Goal: Information Seeking & Learning: Learn about a topic

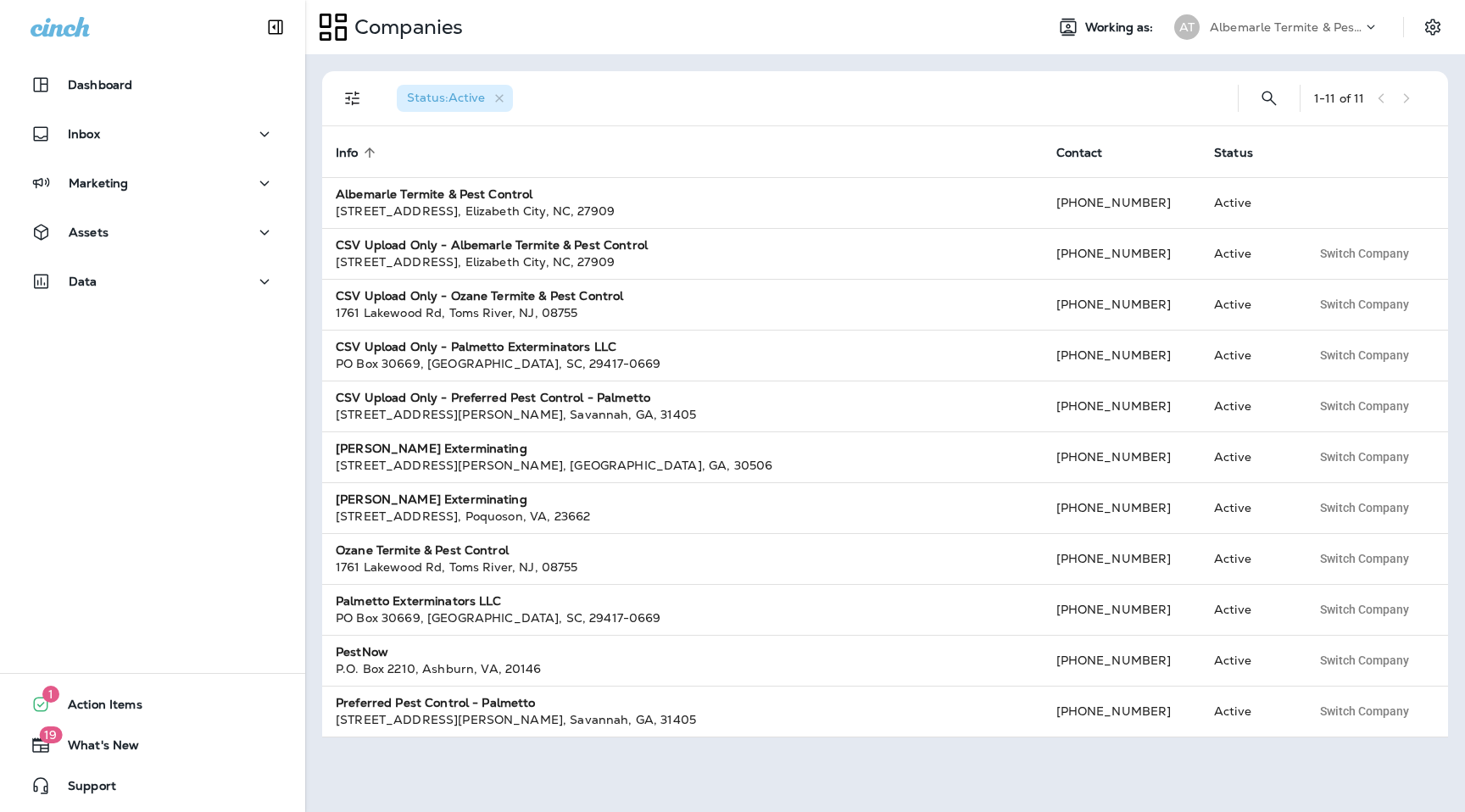
click at [1277, 25] on p "Albemarle Termite & Pest Control" at bounding box center [1286, 27] width 152 height 14
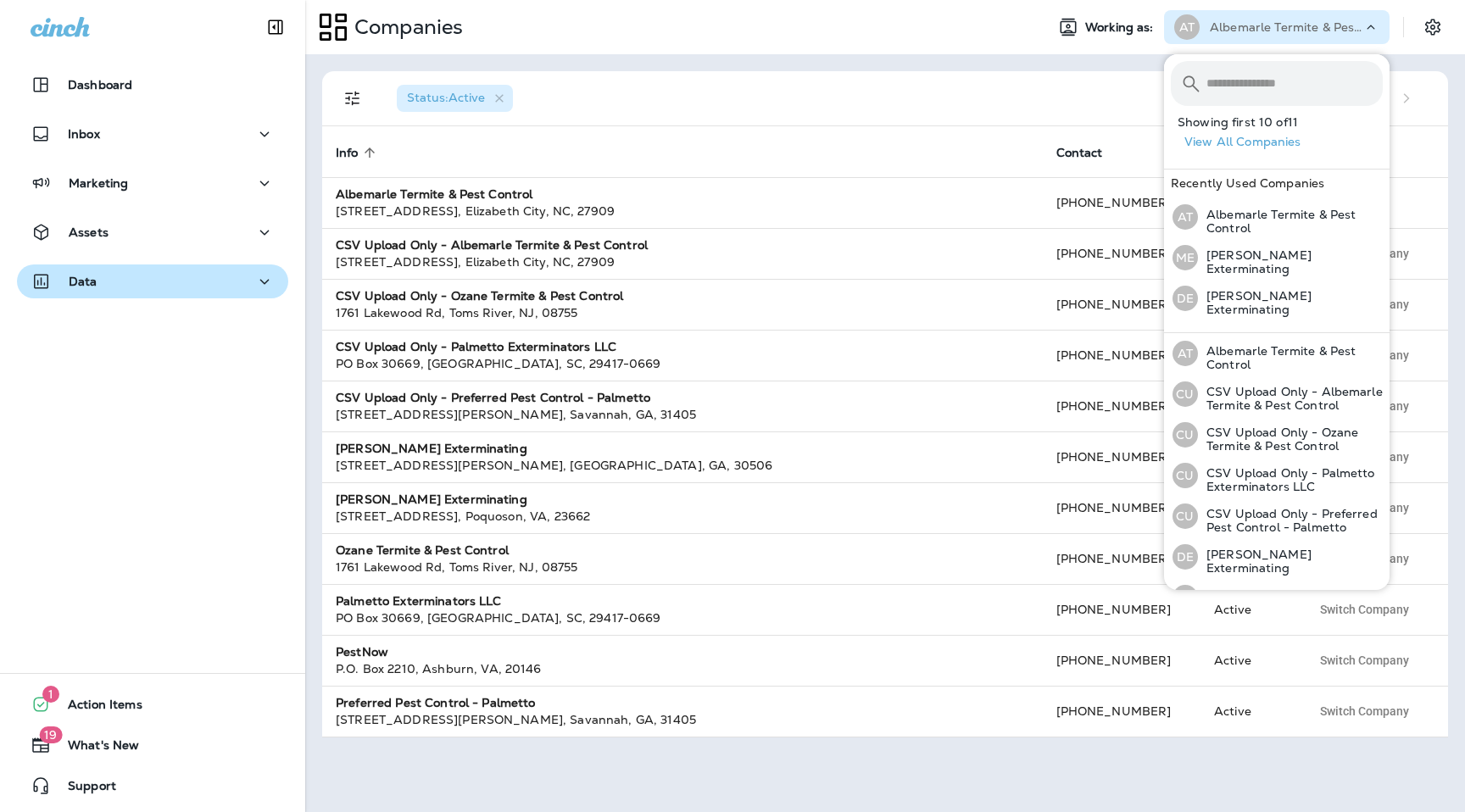
click at [185, 272] on div "Data" at bounding box center [152, 282] width 244 height 21
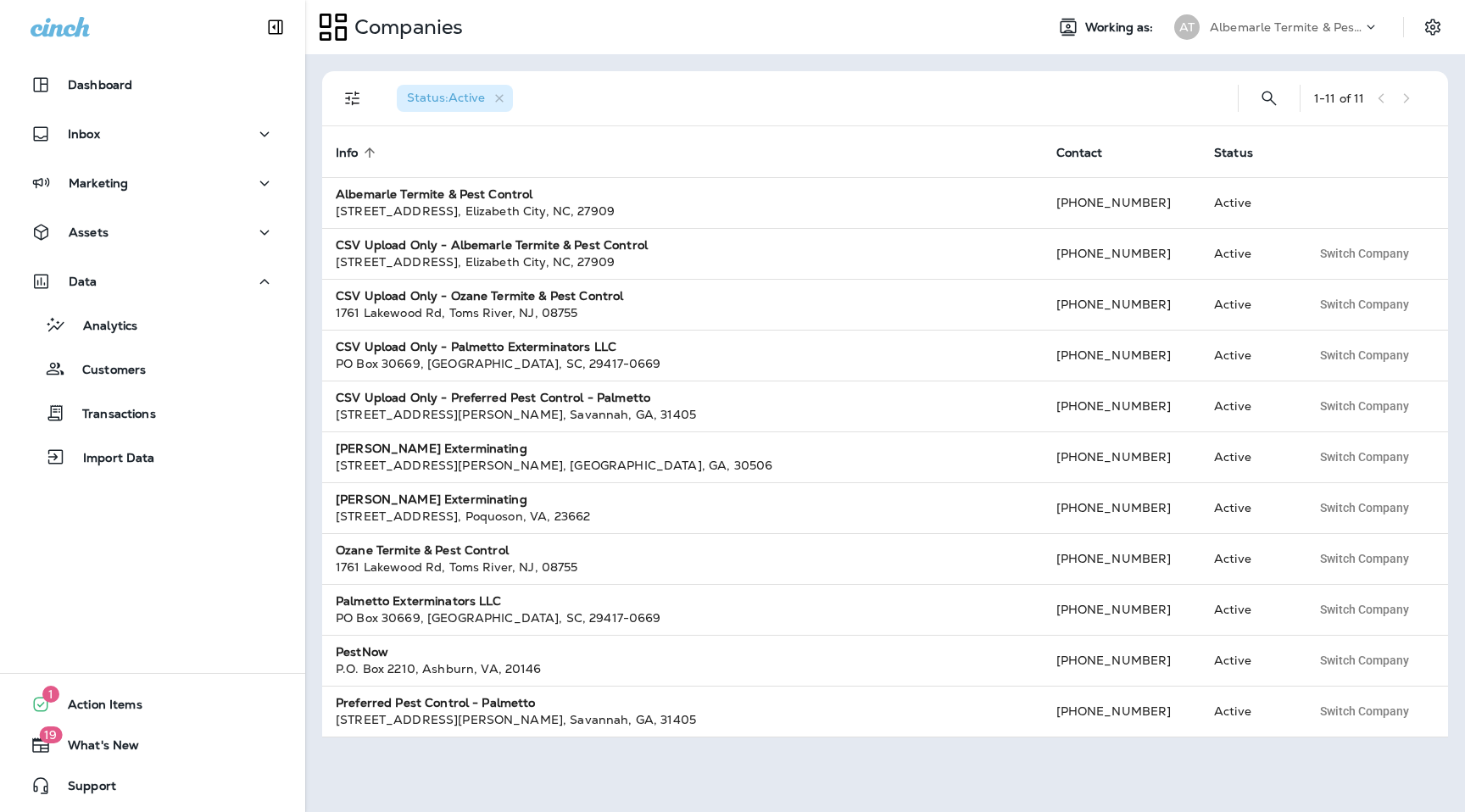
click at [1298, 35] on div "Albemarle Termite & Pest Control" at bounding box center [1286, 28] width 152 height 26
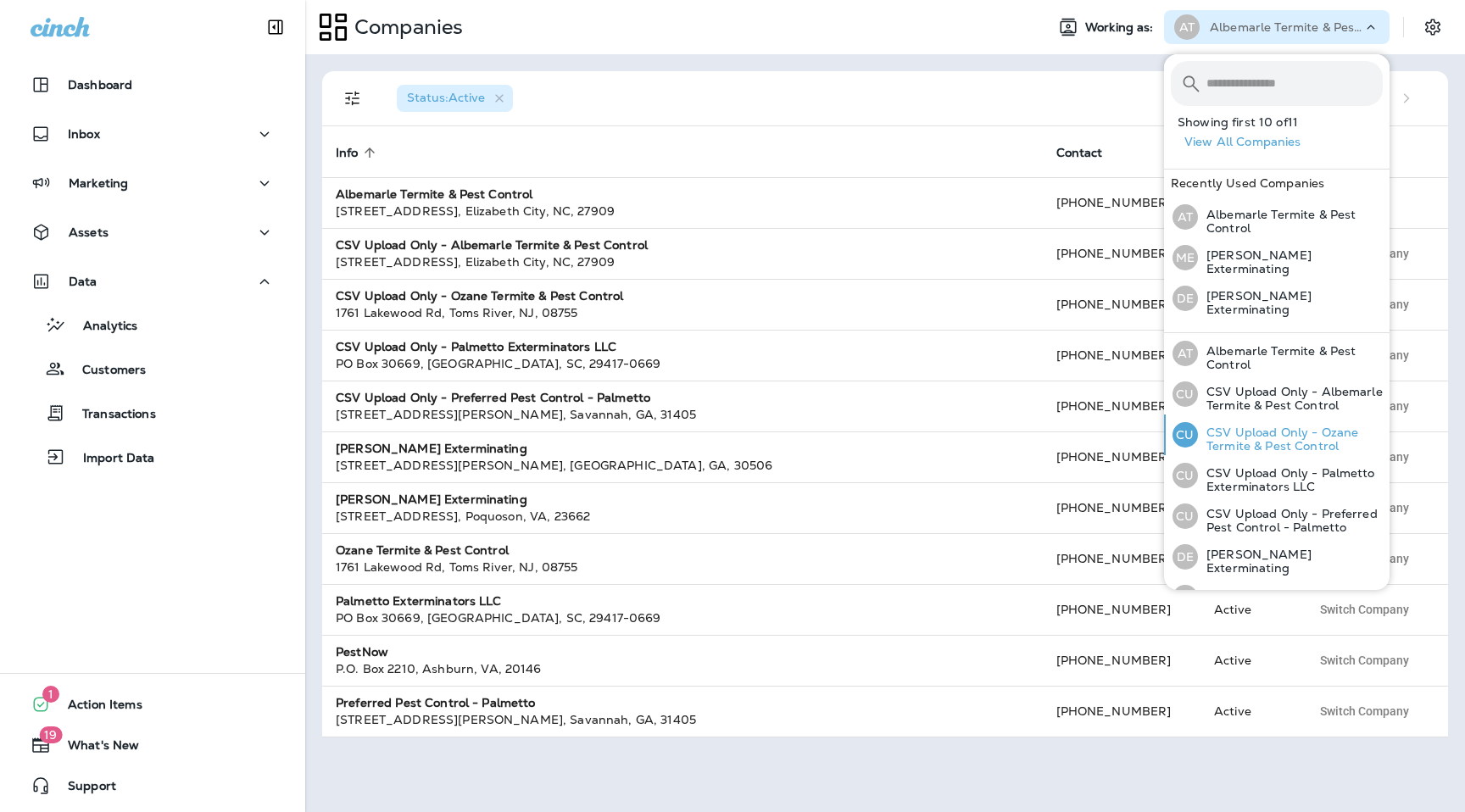
scroll to position [184, 0]
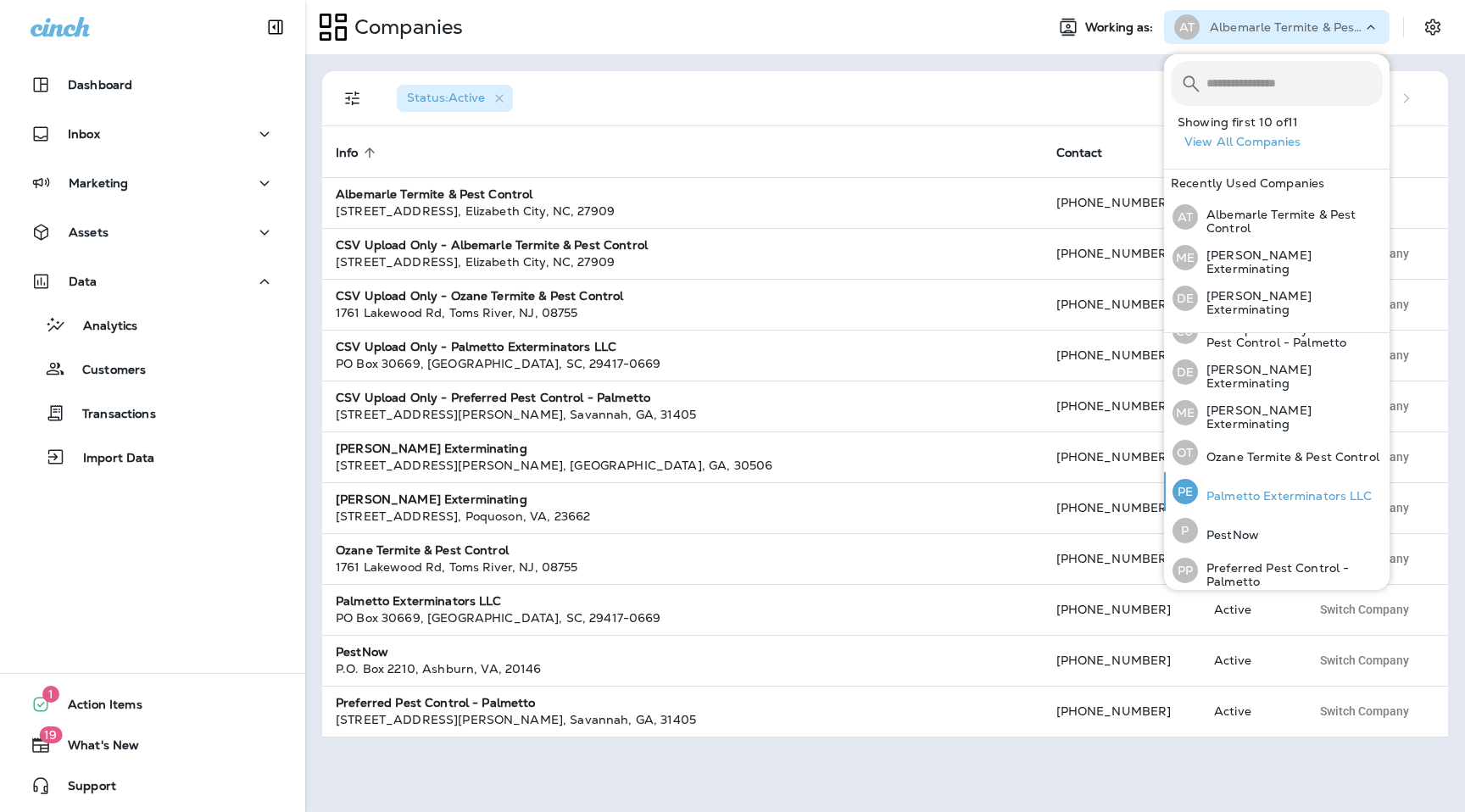
click at [1266, 489] on p "Palmetto Exterminators LLC" at bounding box center [1285, 495] width 174 height 14
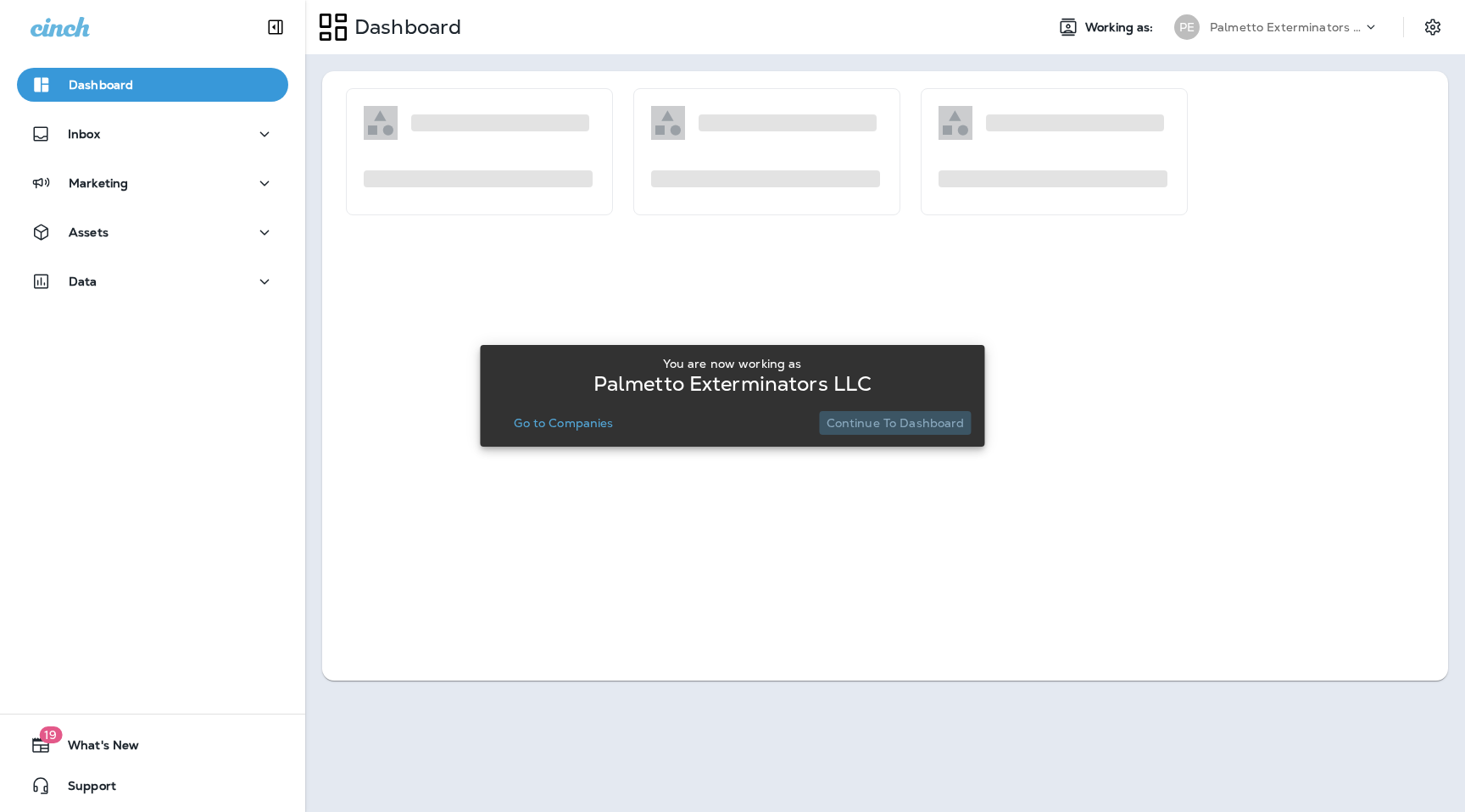
click at [936, 428] on p "Continue to Dashboard" at bounding box center [896, 423] width 139 height 14
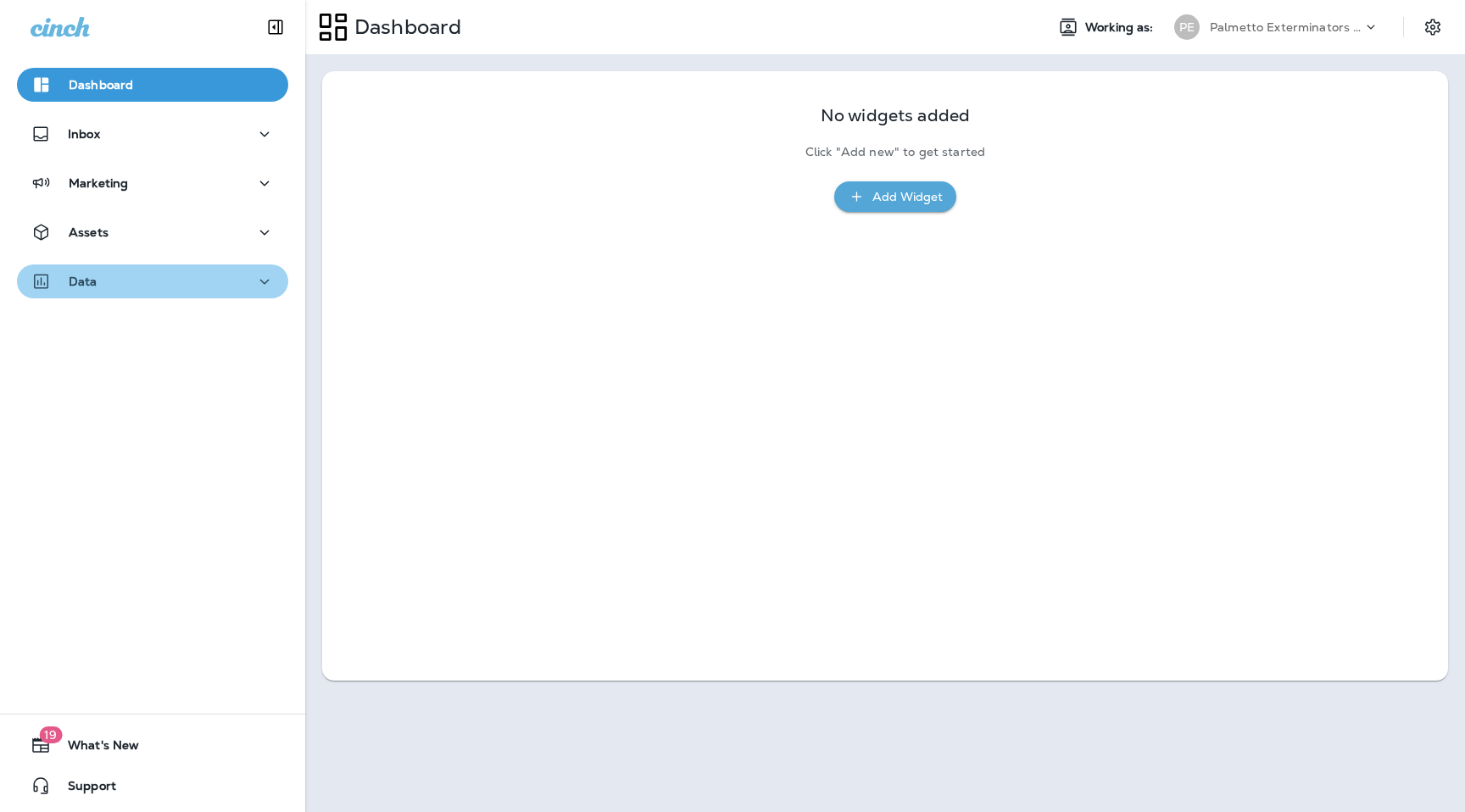
click at [134, 284] on div "Data" at bounding box center [152, 282] width 244 height 21
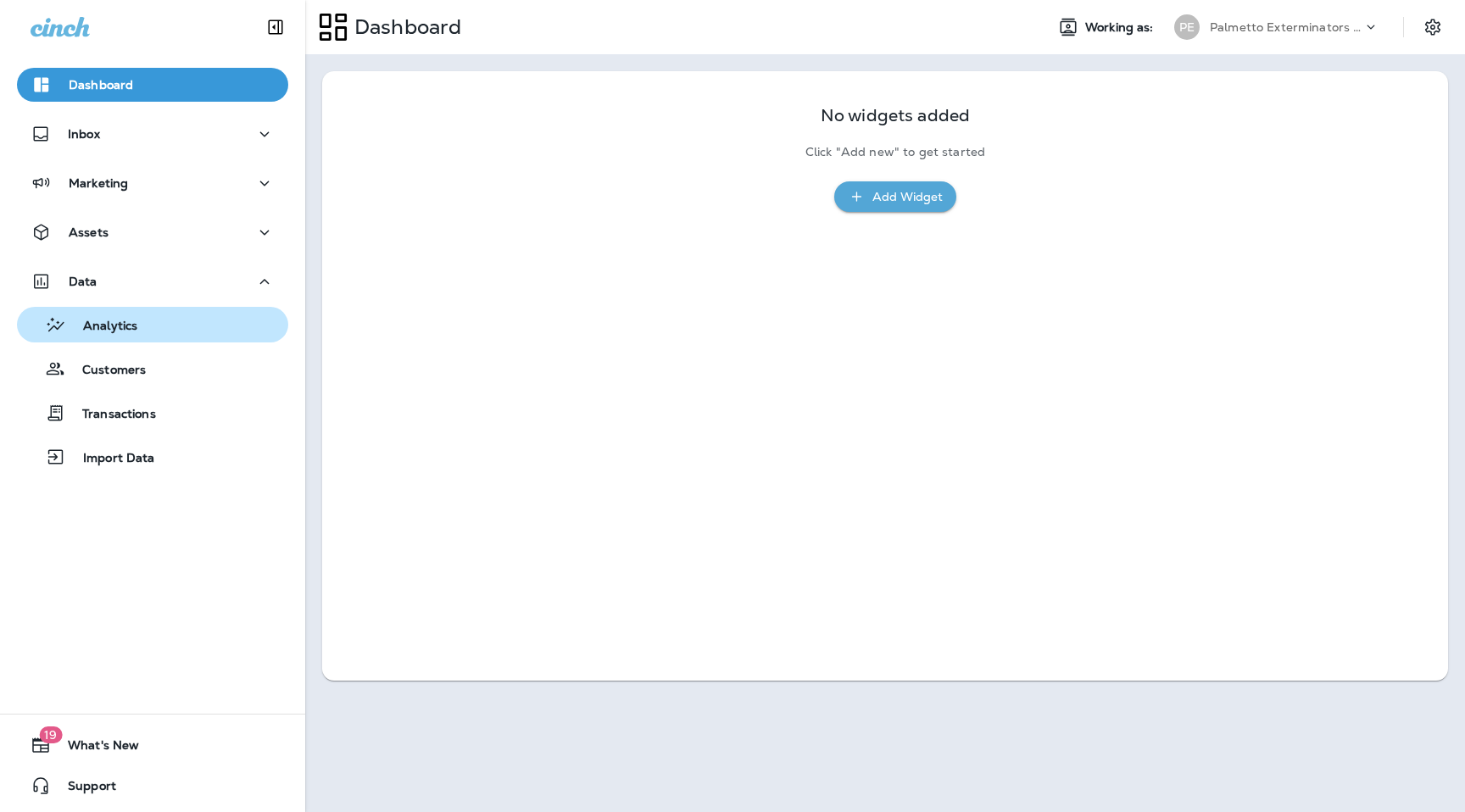
click at [151, 340] on button "Analytics" at bounding box center [152, 324] width 272 height 36
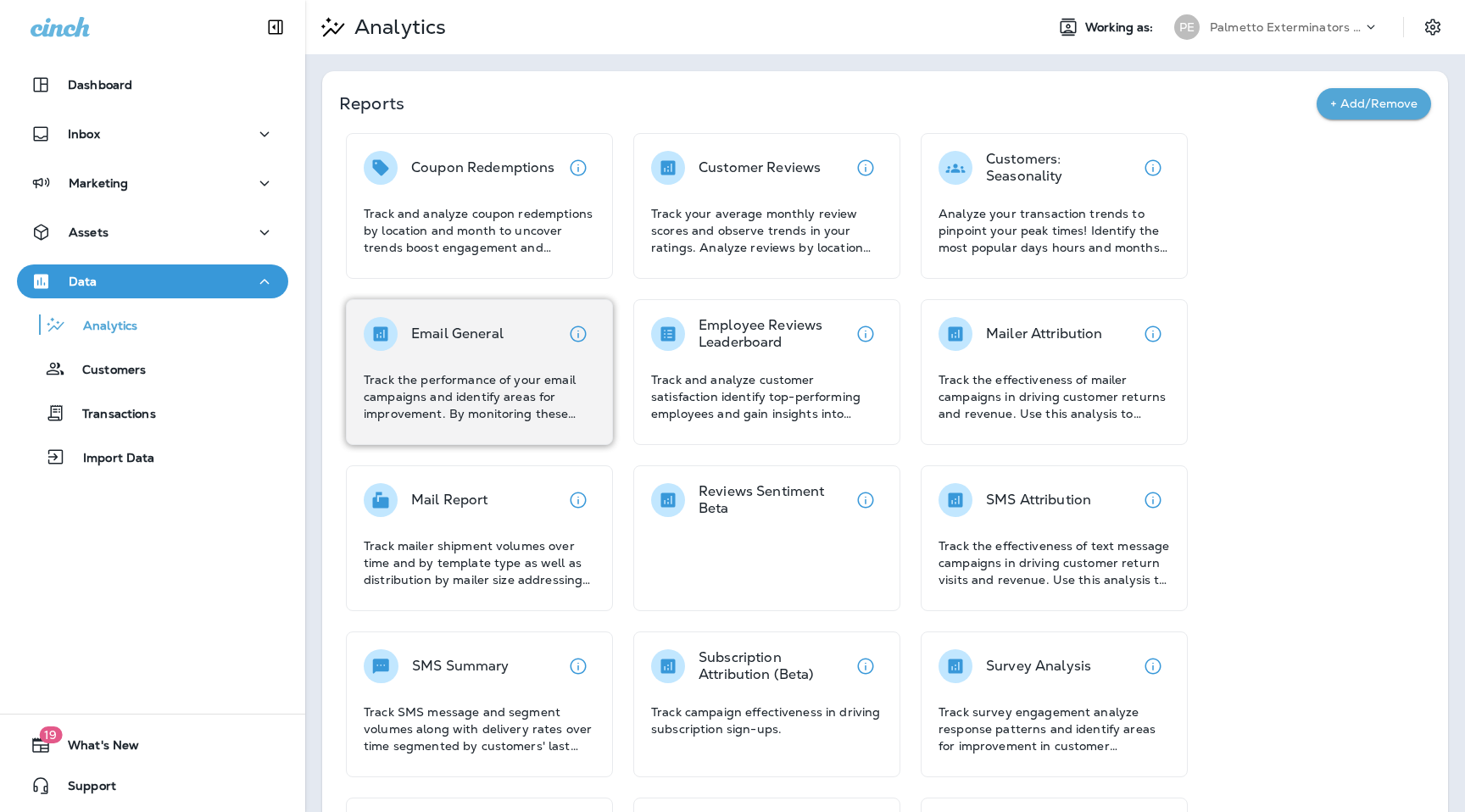
click at [441, 372] on p "Track the performance of your email campaigns and identify areas for improvemen…" at bounding box center [479, 396] width 231 height 50
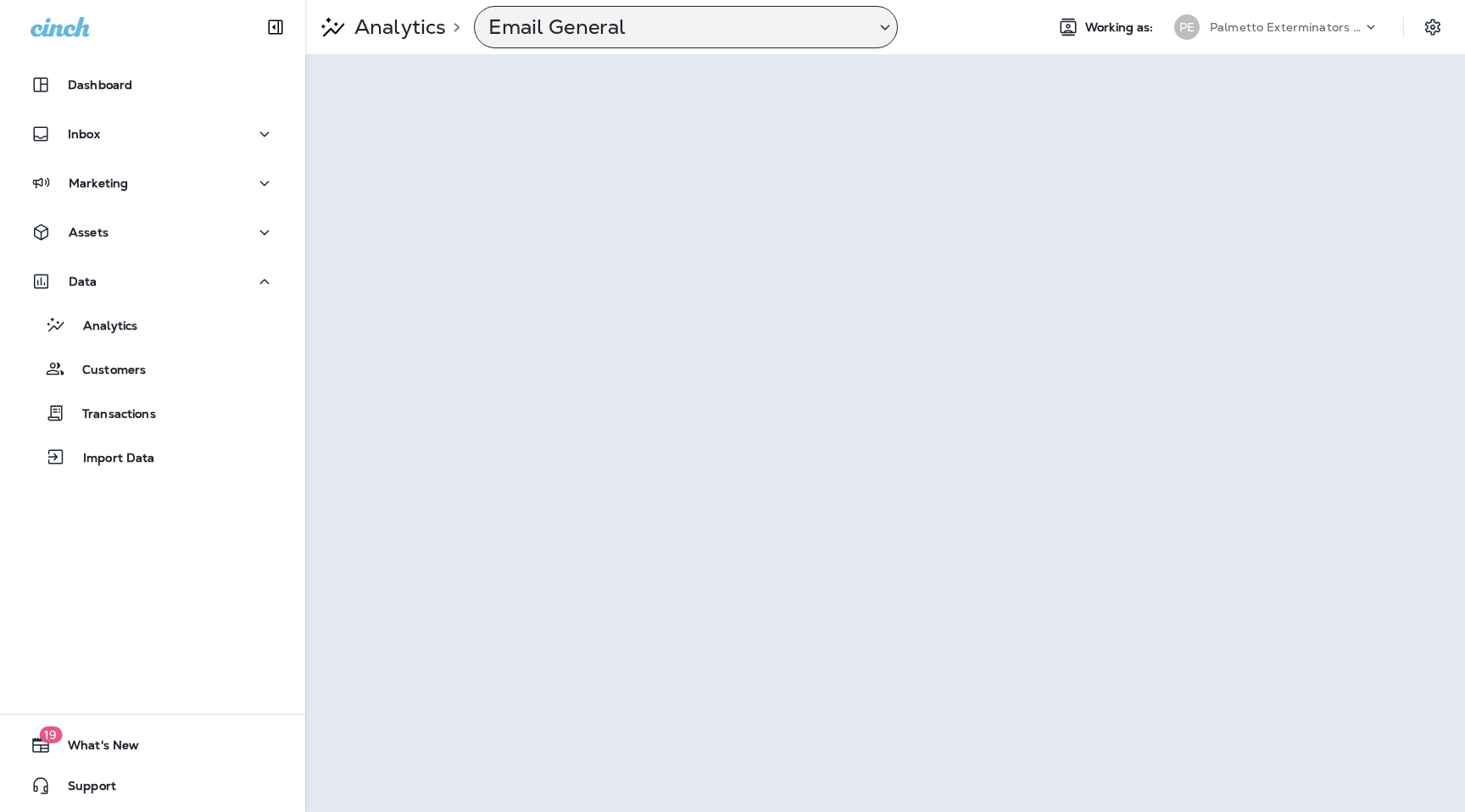
click at [766, 29] on p "Email General" at bounding box center [675, 28] width 373 height 26
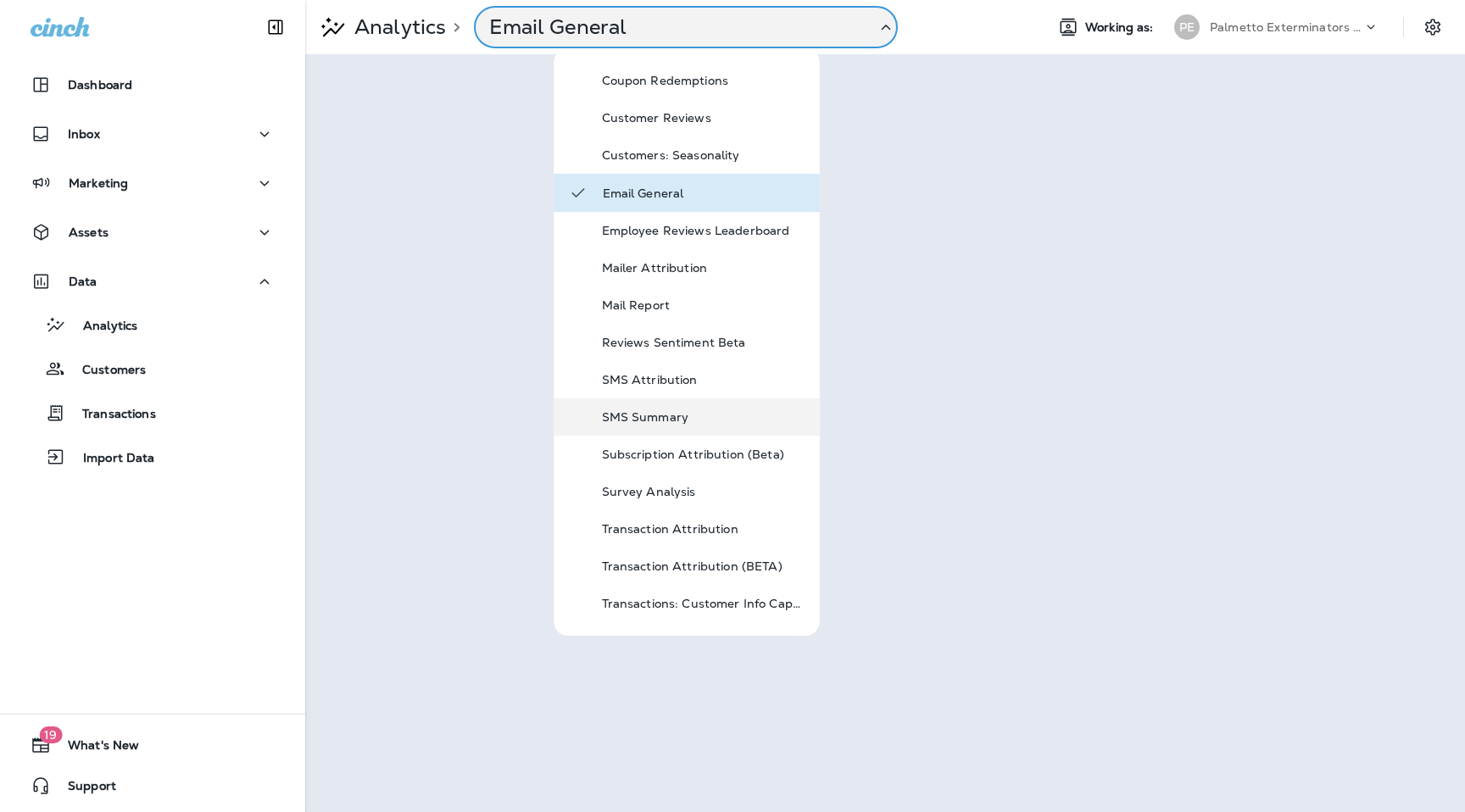
click at [660, 430] on div "SMS Summary" at bounding box center [687, 417] width 265 height 38
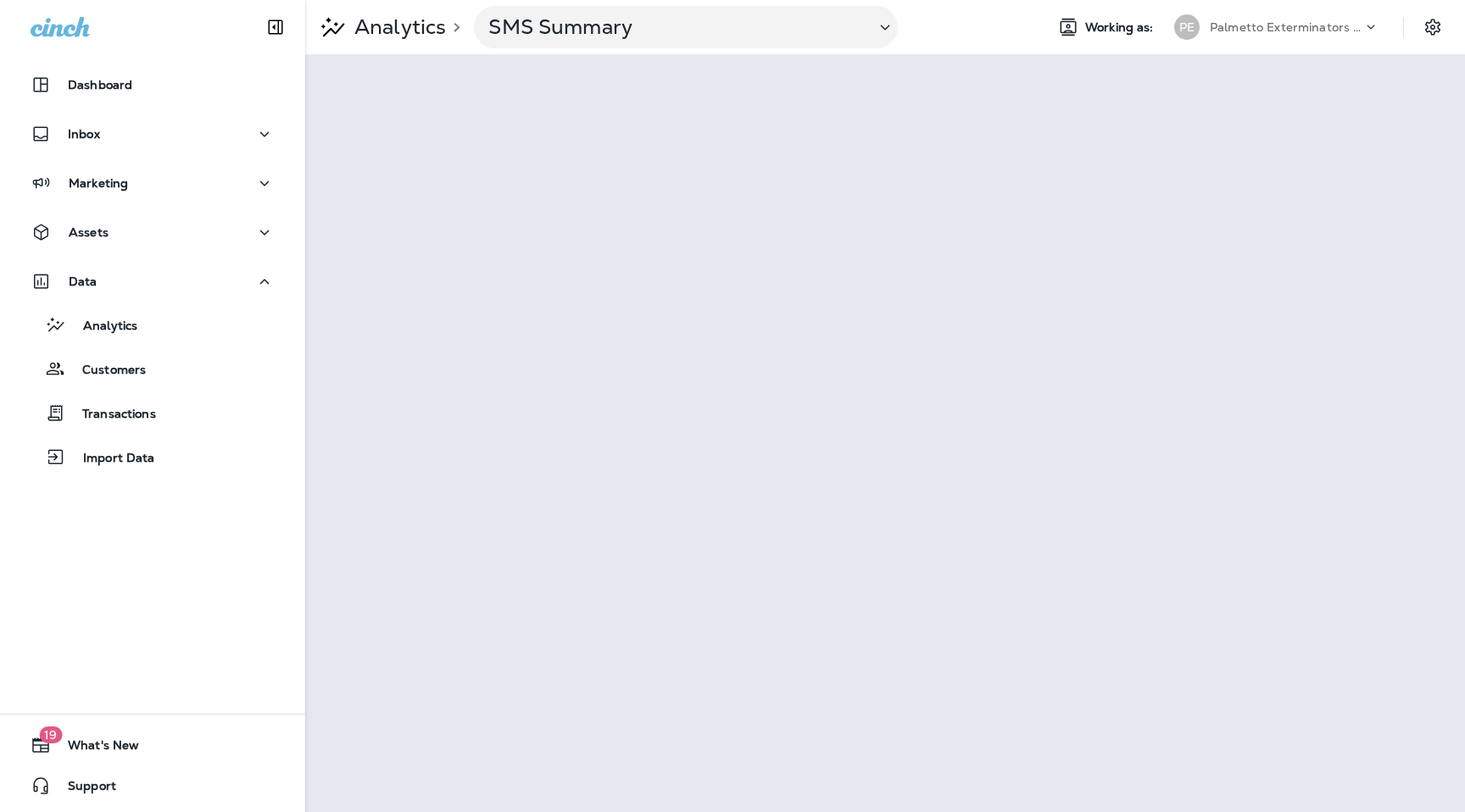
click at [1252, 30] on p "Palmetto Exterminators LLC" at bounding box center [1286, 27] width 152 height 14
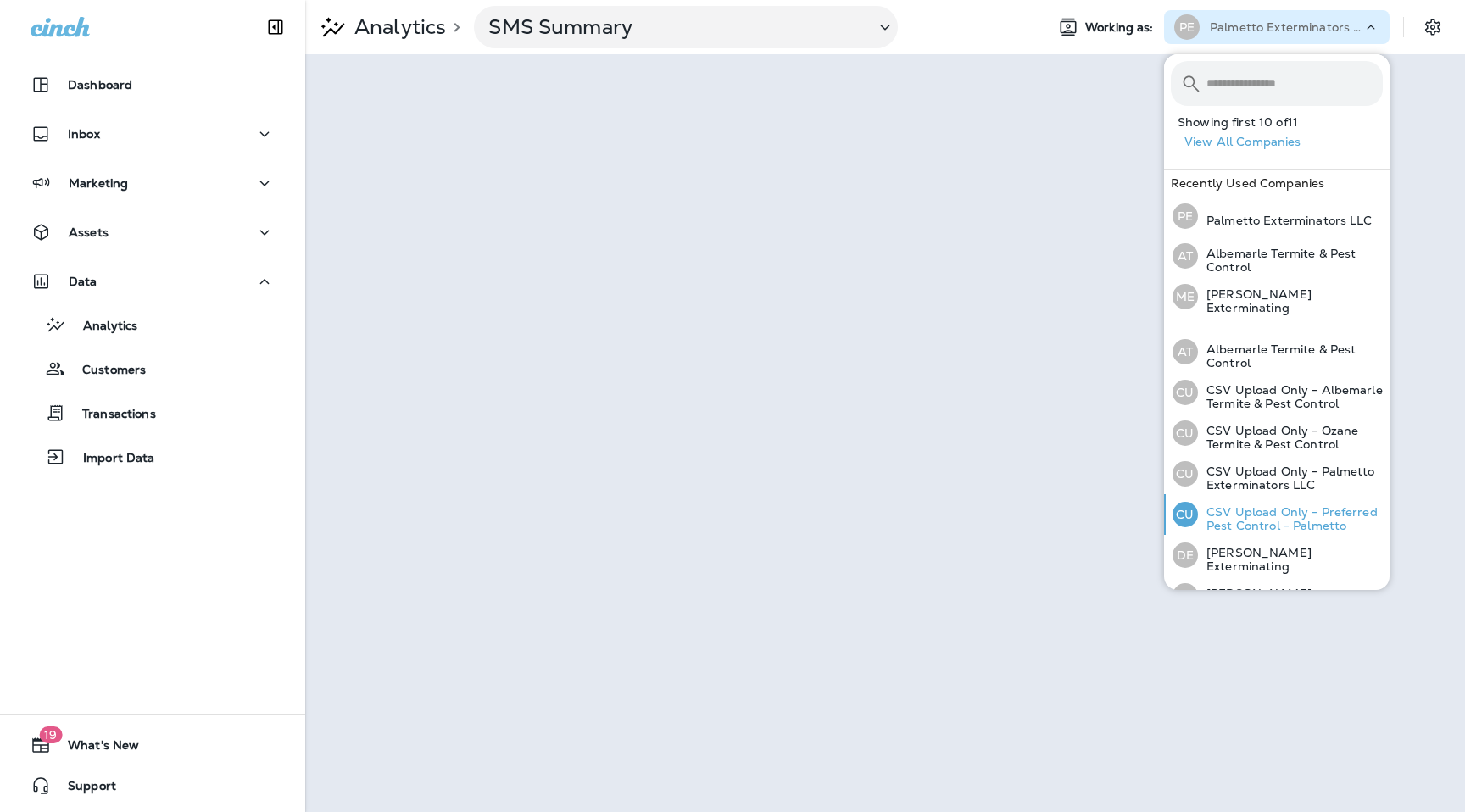
scroll to position [184, 0]
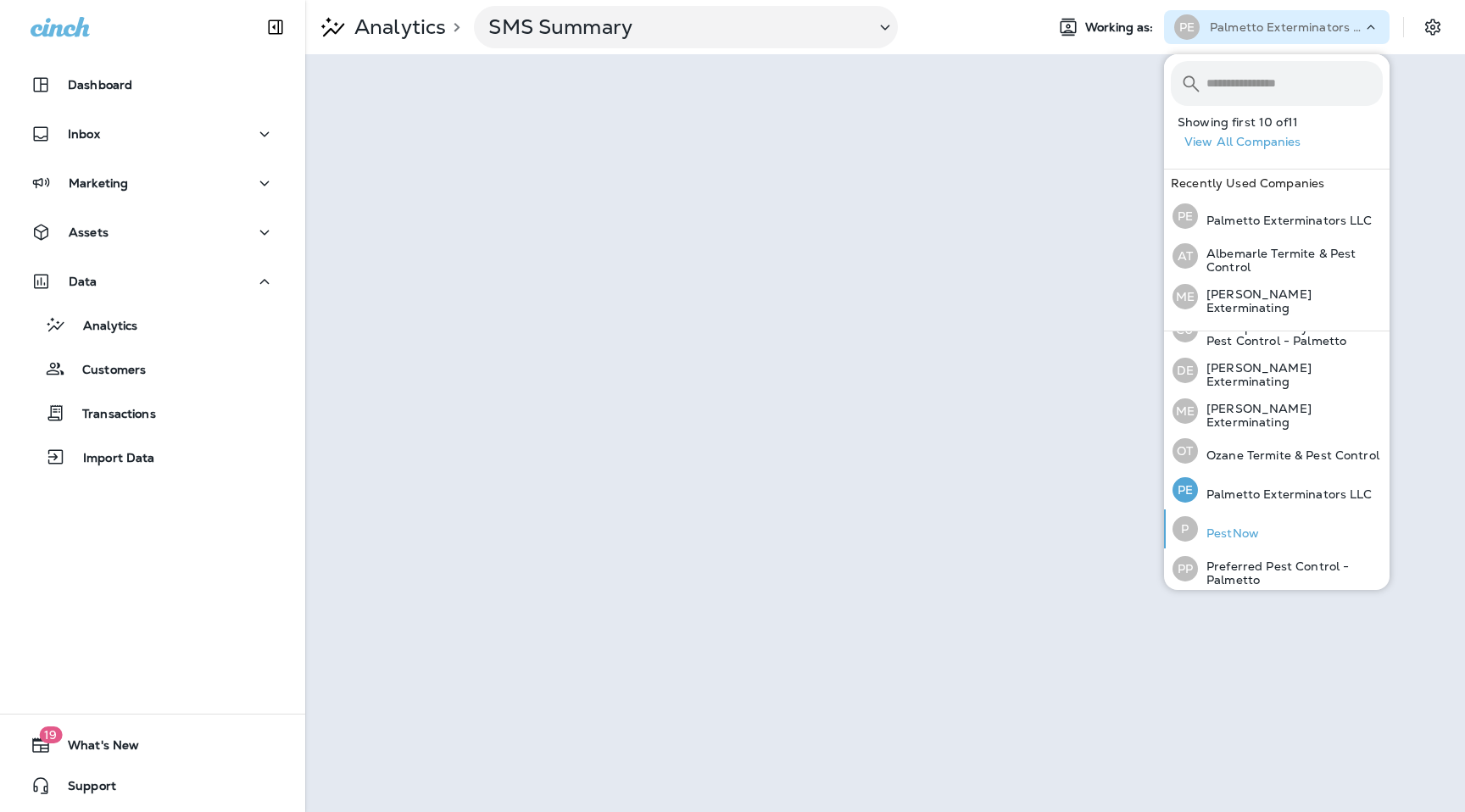
click at [1250, 532] on p "PestNow" at bounding box center [1228, 533] width 62 height 14
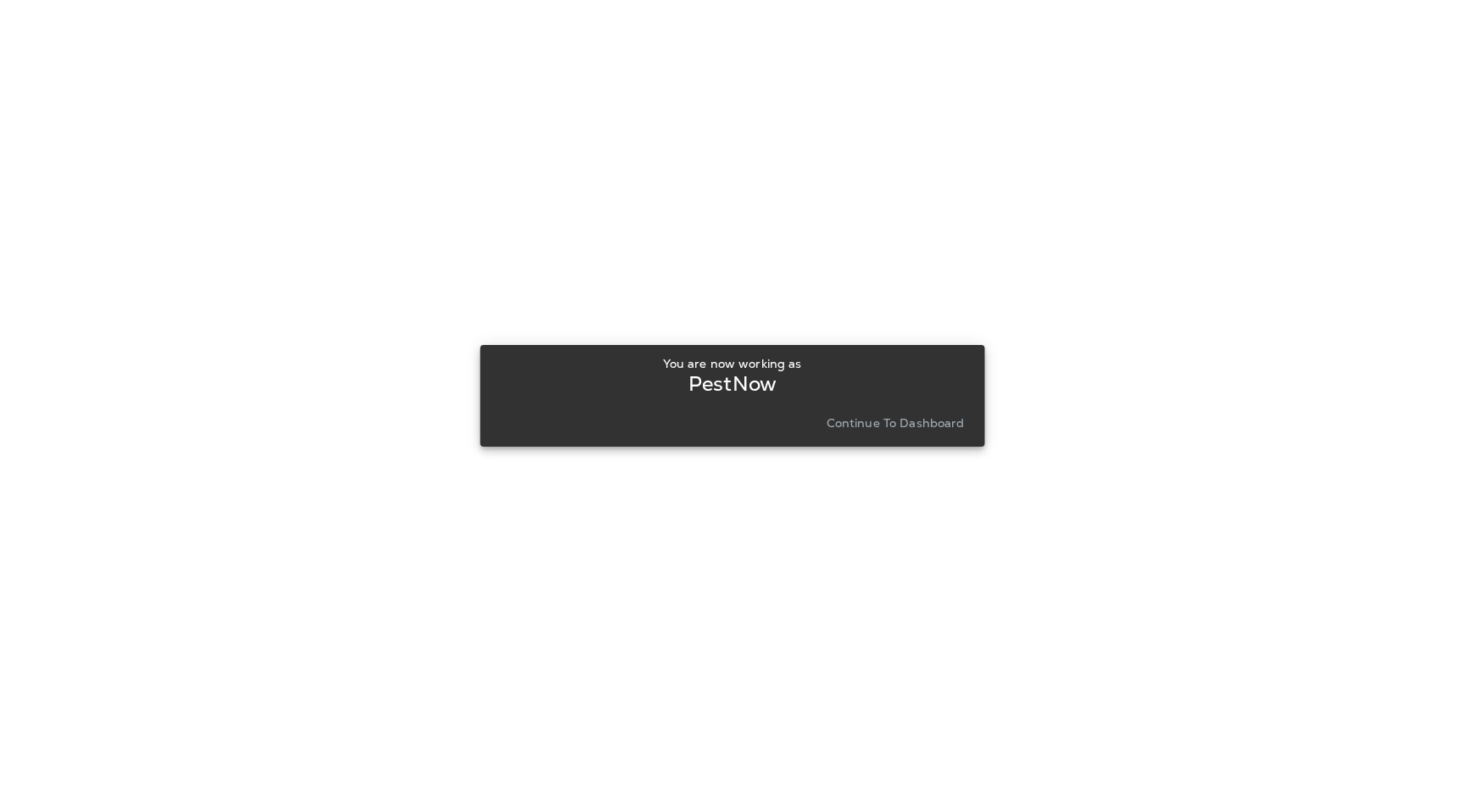
click at [948, 431] on button "Continue to Dashboard" at bounding box center [895, 423] width 151 height 24
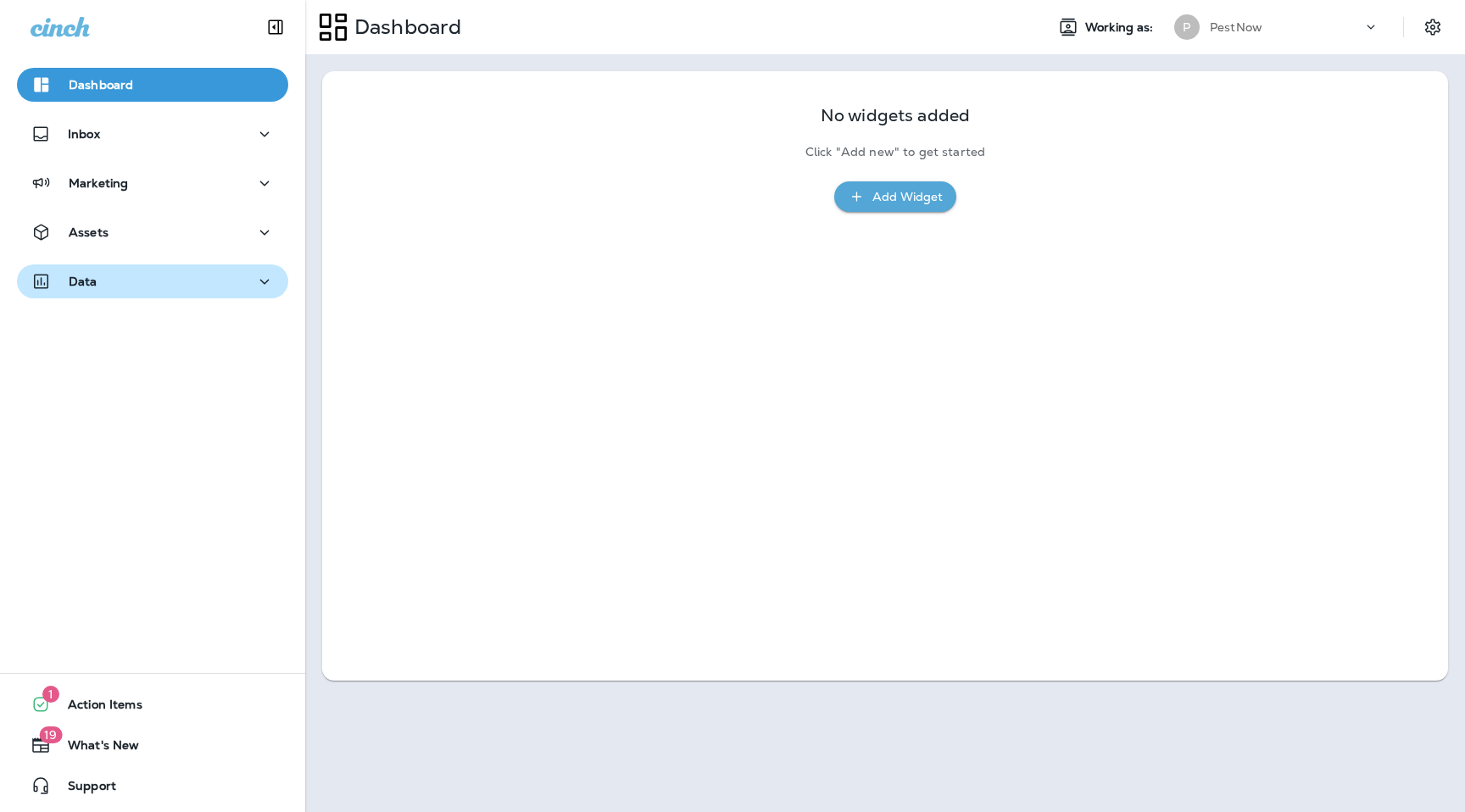
click at [198, 273] on div "Data" at bounding box center [152, 282] width 244 height 21
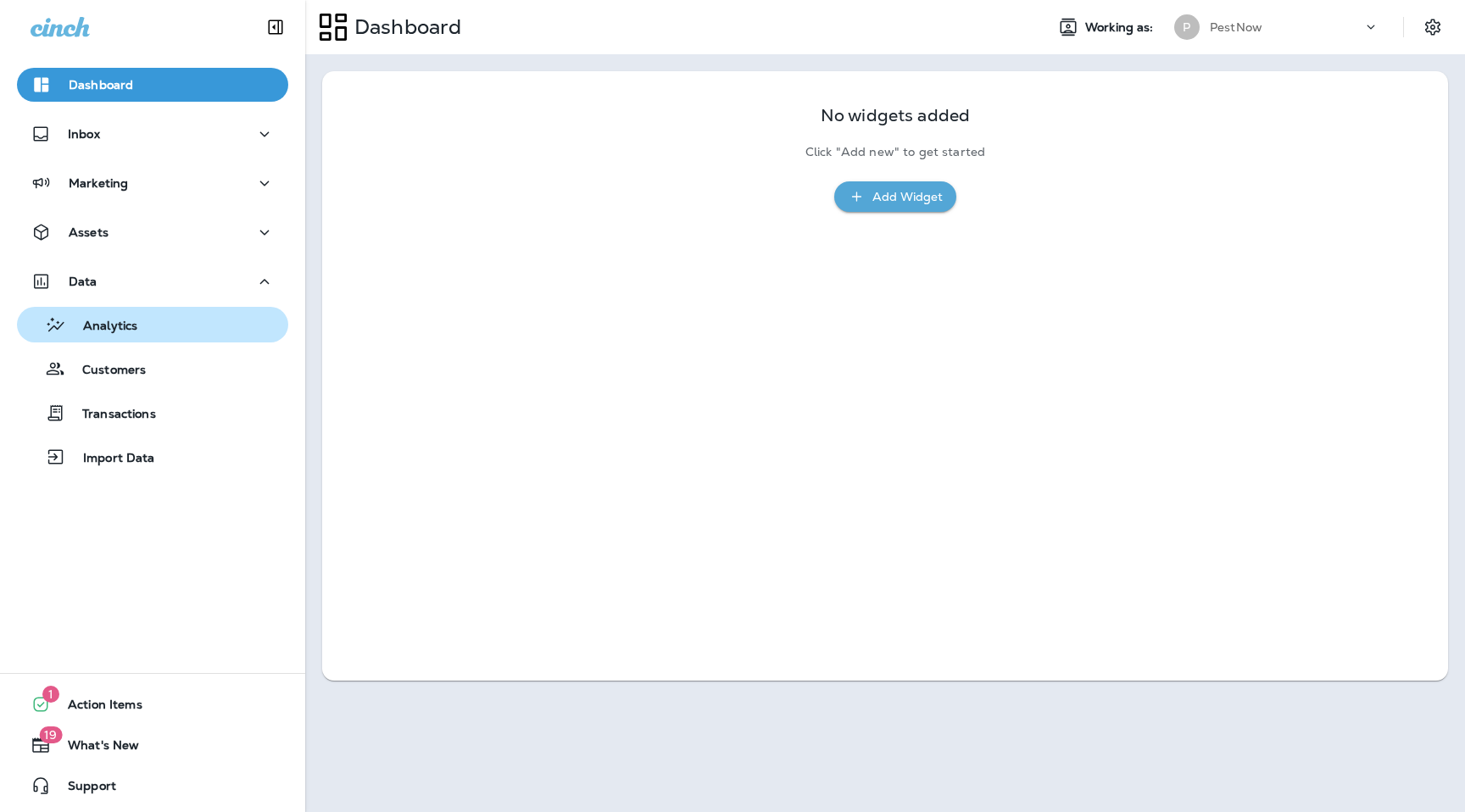
click at [177, 337] on div "Analytics" at bounding box center [152, 325] width 258 height 26
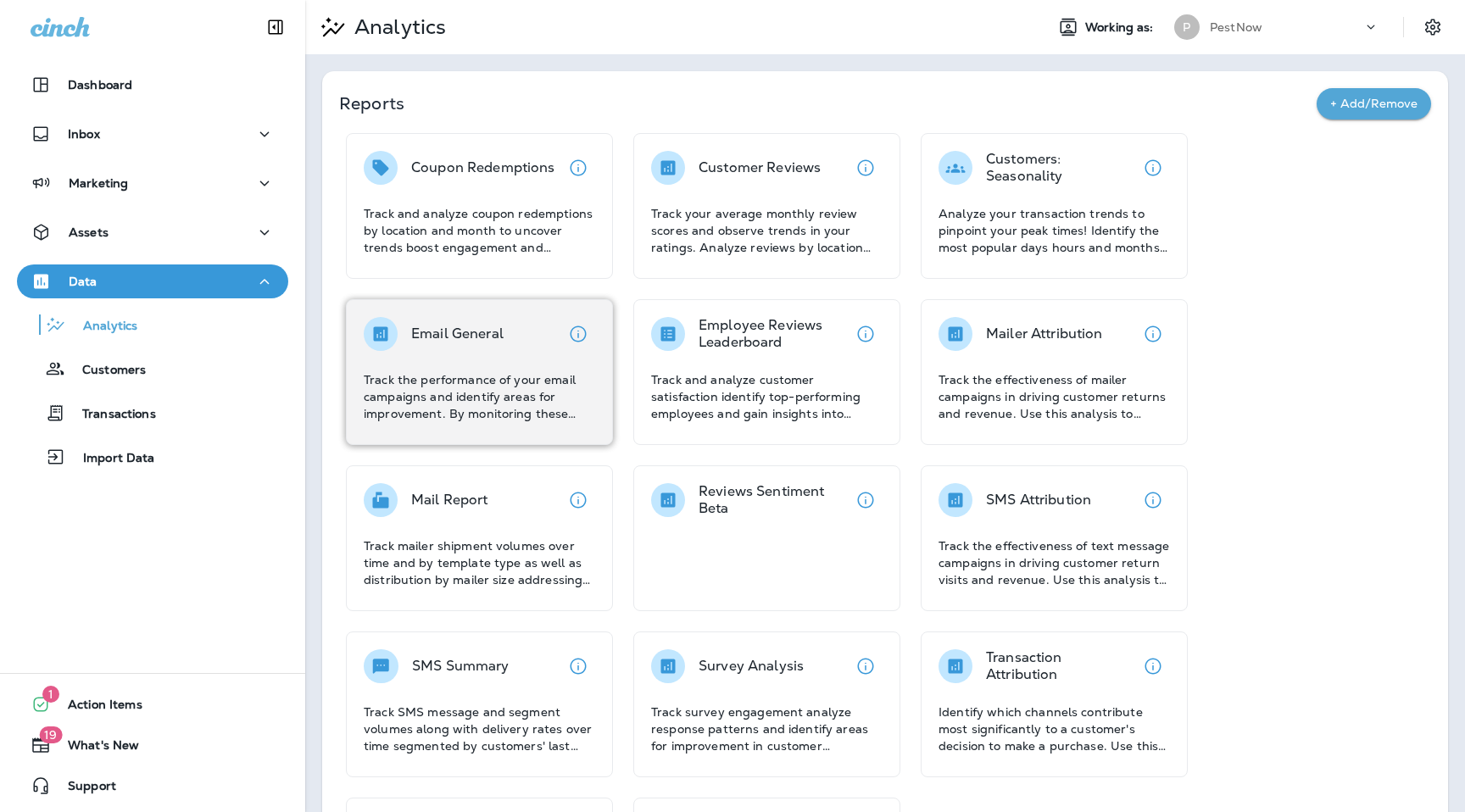
click at [495, 351] on div "Email General Track the performance of your email campaigns and identify areas …" at bounding box center [479, 369] width 231 height 106
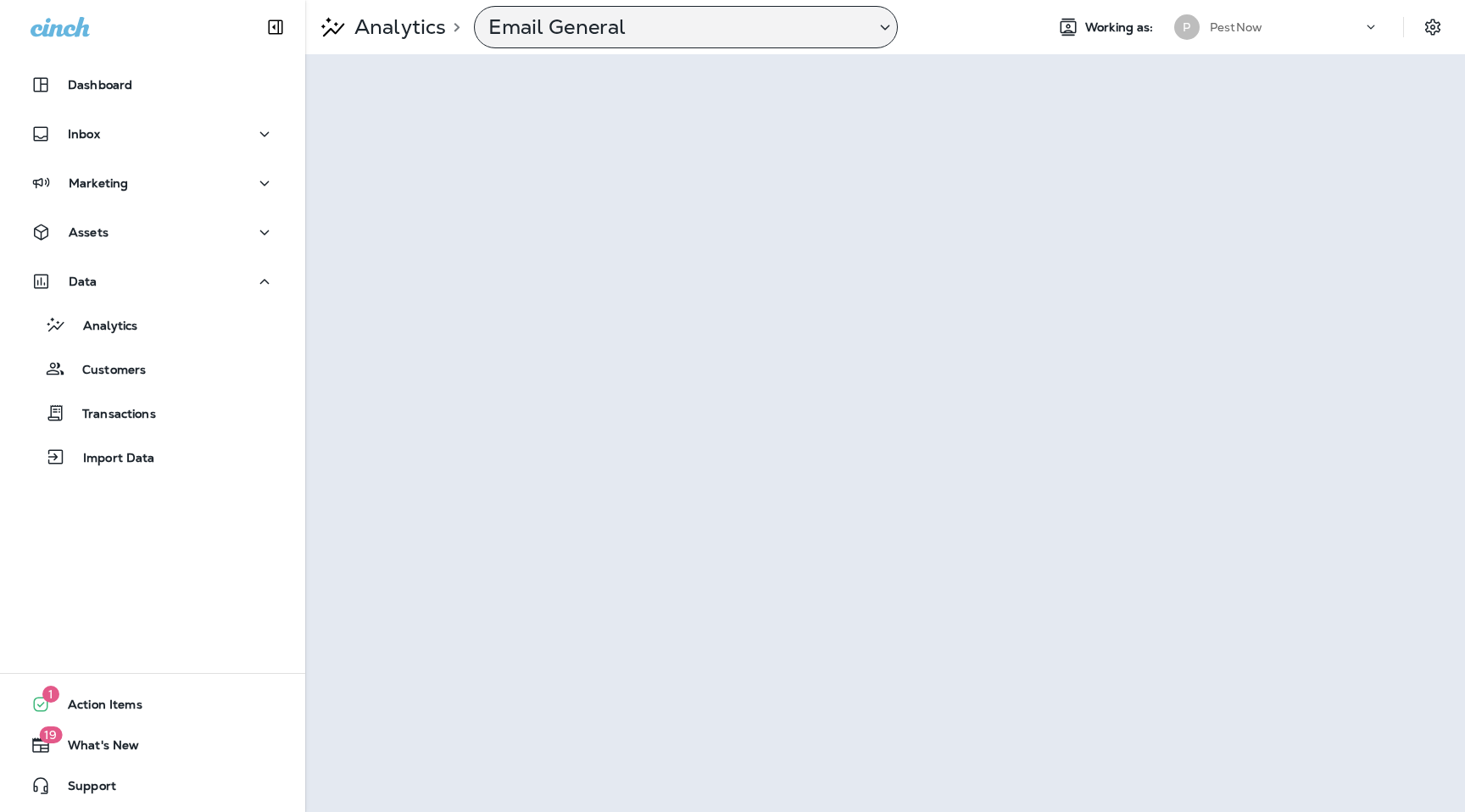
click at [654, 44] on div "Email General" at bounding box center [686, 27] width 424 height 42
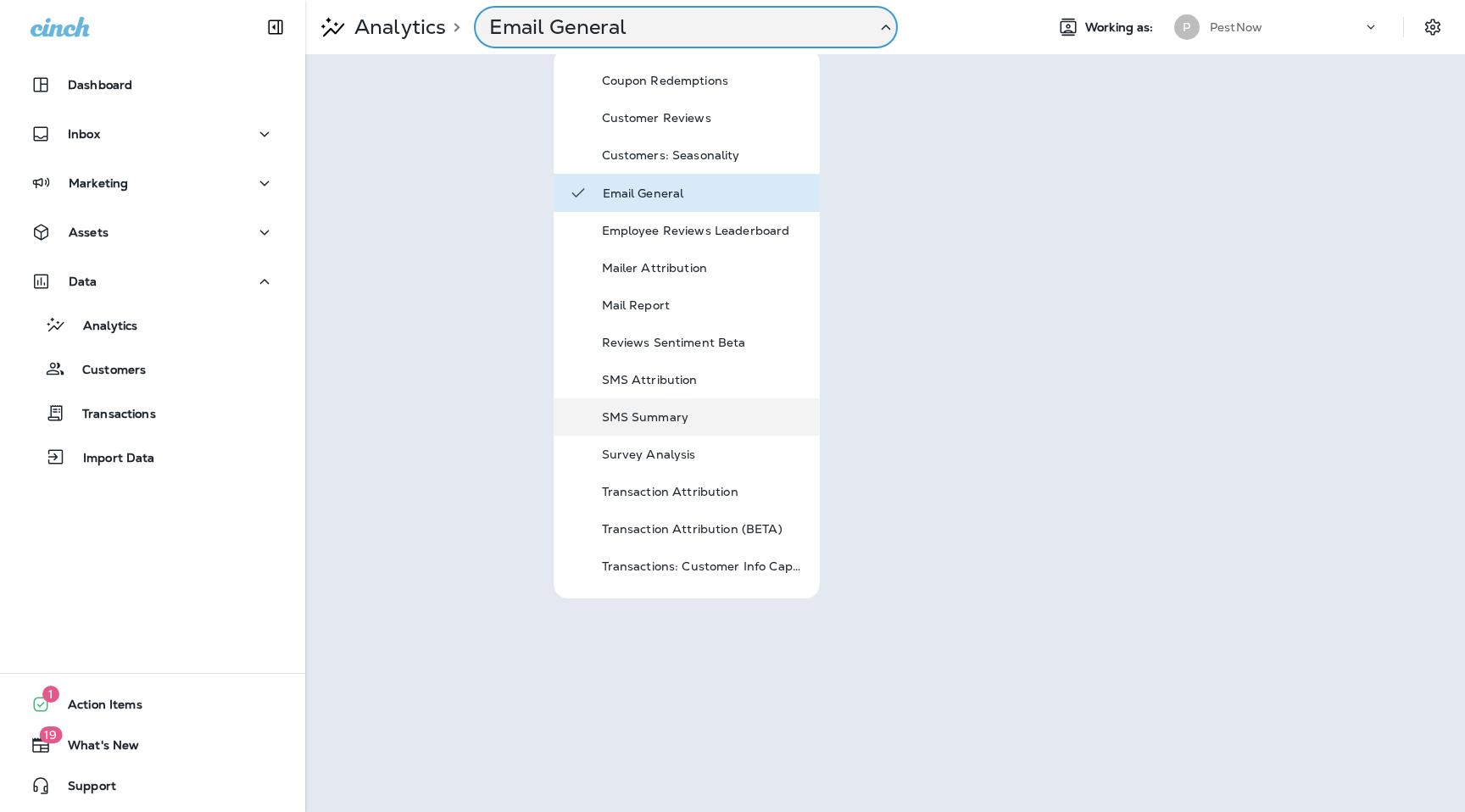
click at [663, 413] on p "SMS Summary" at bounding box center [704, 417] width 204 height 14
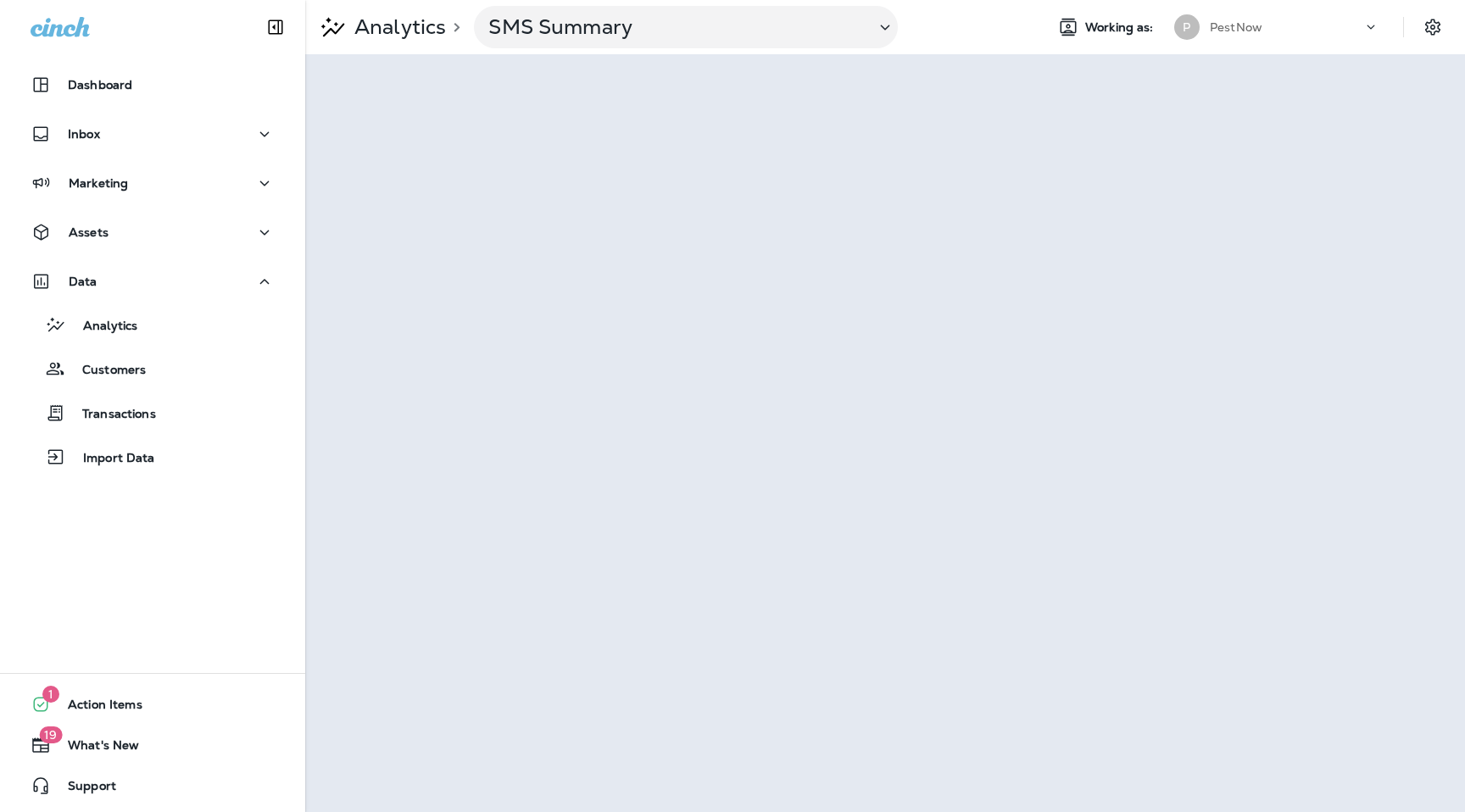
click at [1341, 28] on div "PestNow" at bounding box center [1286, 28] width 152 height 26
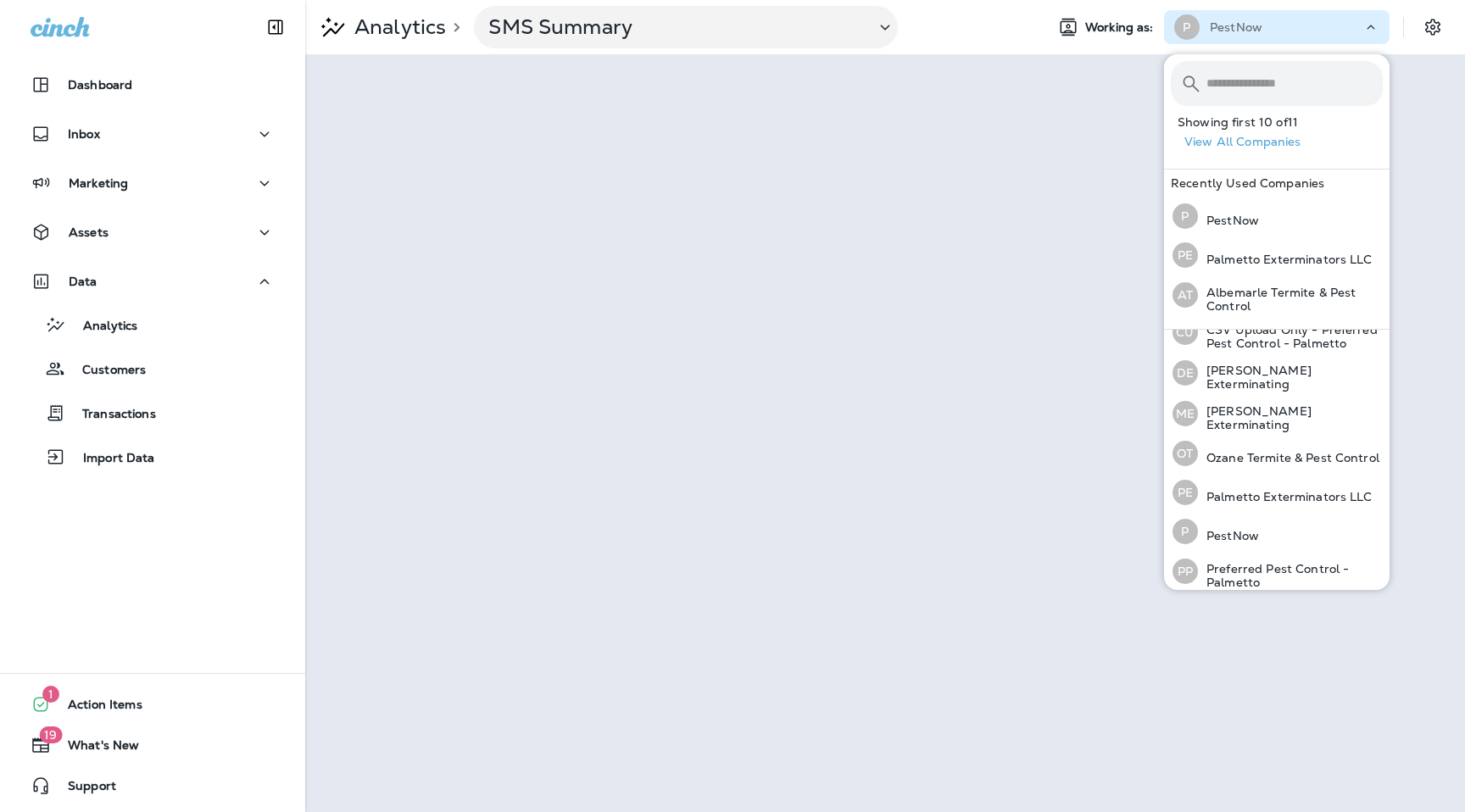
scroll to position [184, 0]
click at [1241, 565] on p "Preferred Pest Control - Palmetto" at bounding box center [1290, 572] width 185 height 28
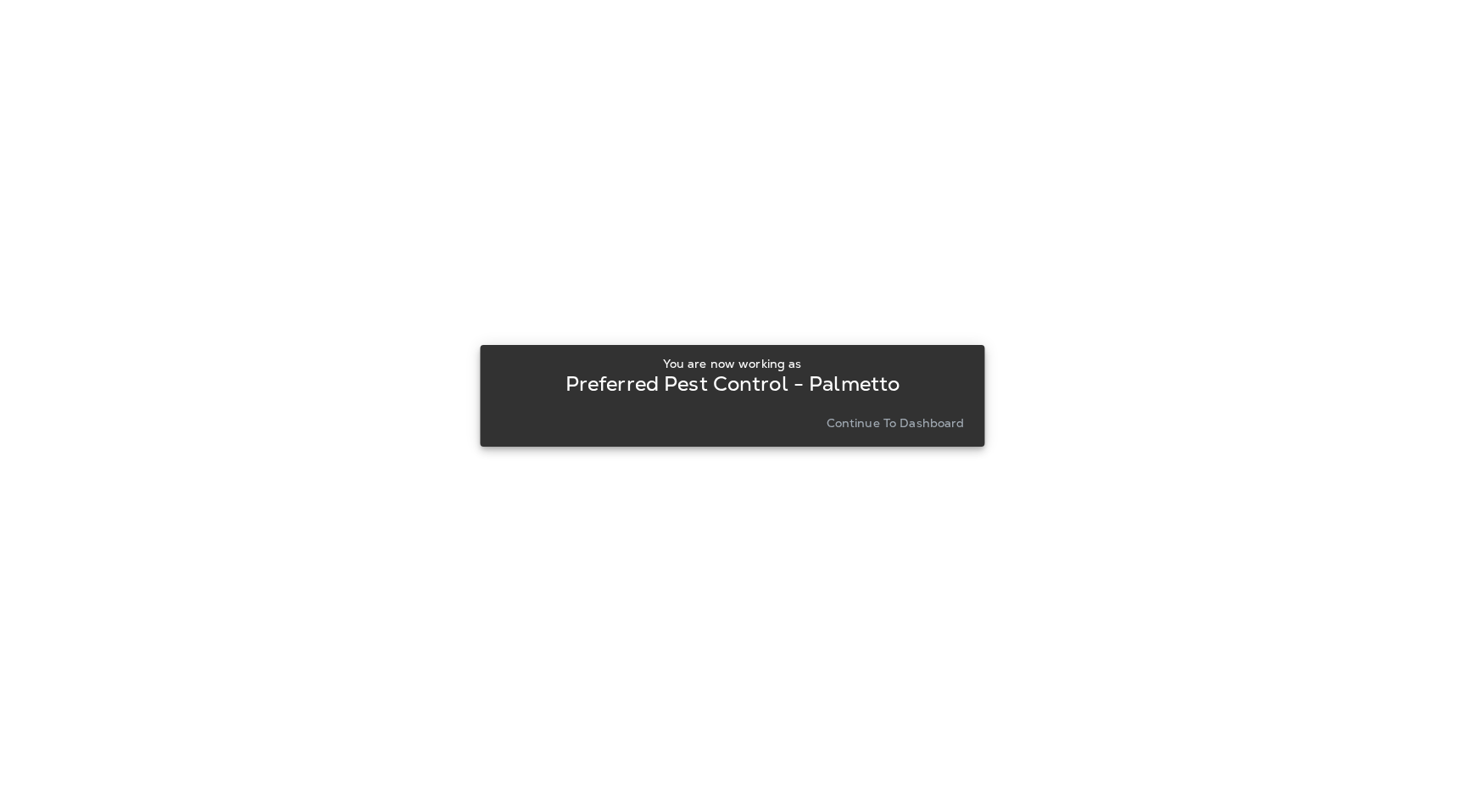
click at [925, 424] on p "Continue to Dashboard" at bounding box center [896, 423] width 139 height 14
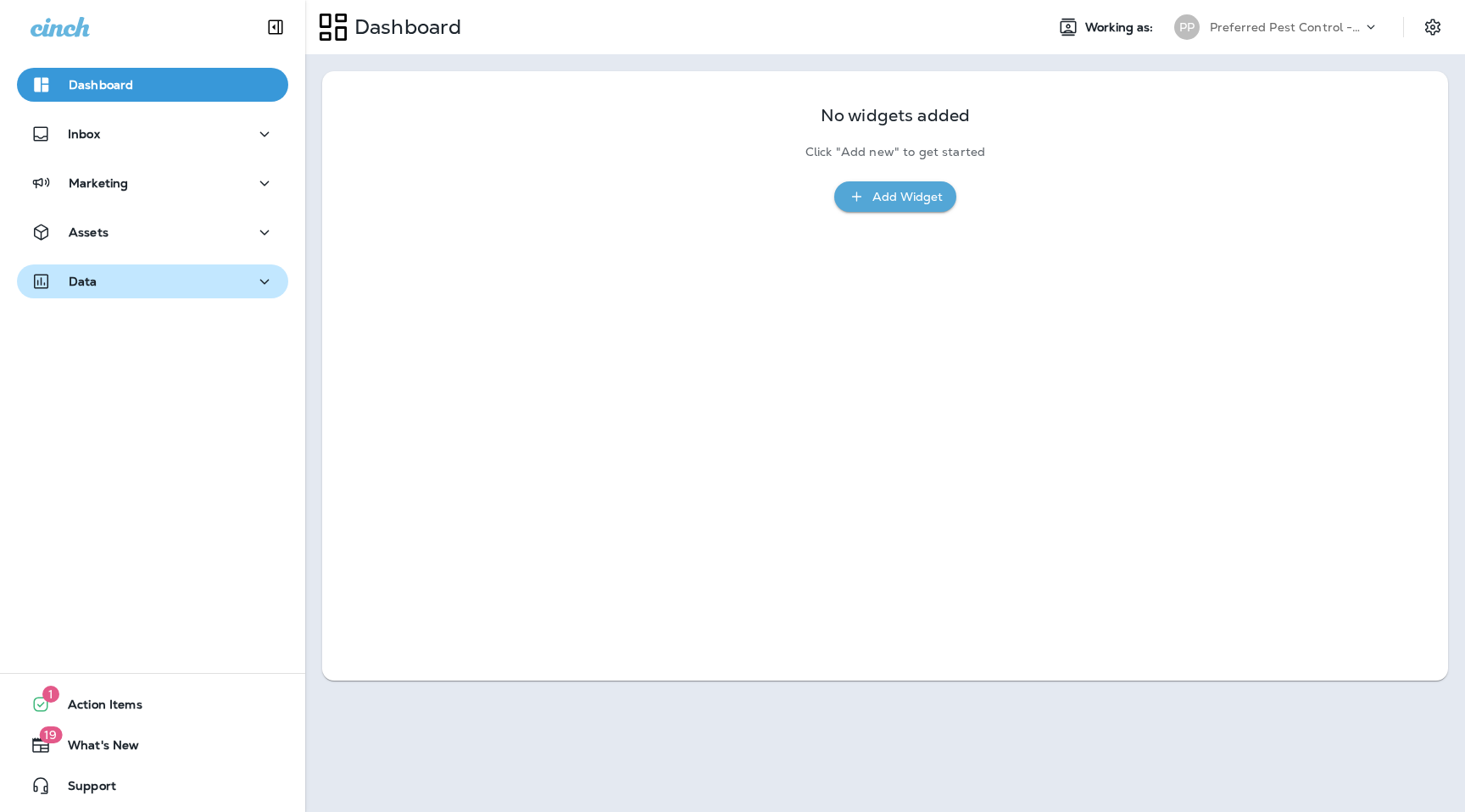
click at [217, 278] on div "Data" at bounding box center [152, 282] width 244 height 21
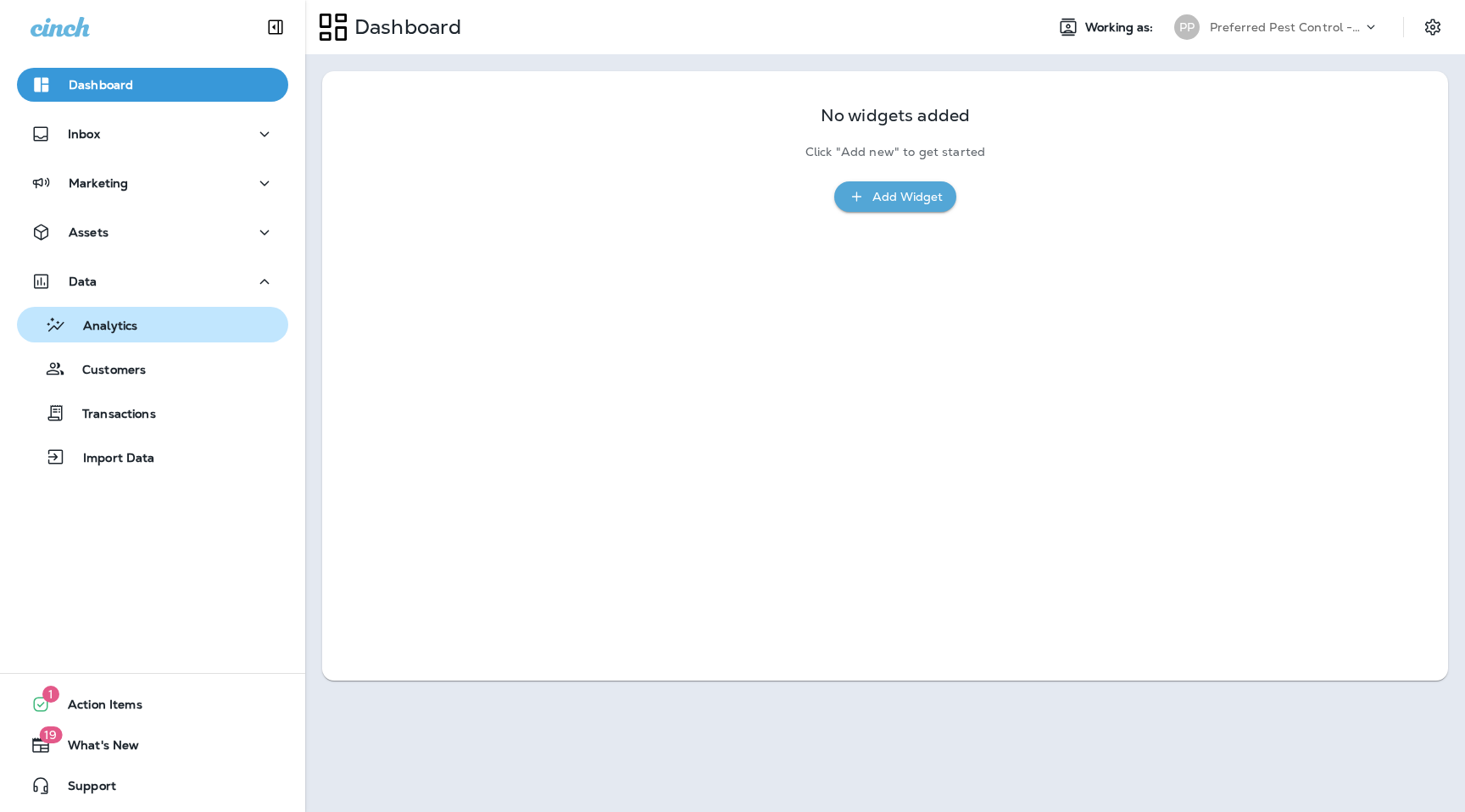
click at [191, 326] on div "Analytics" at bounding box center [152, 325] width 258 height 26
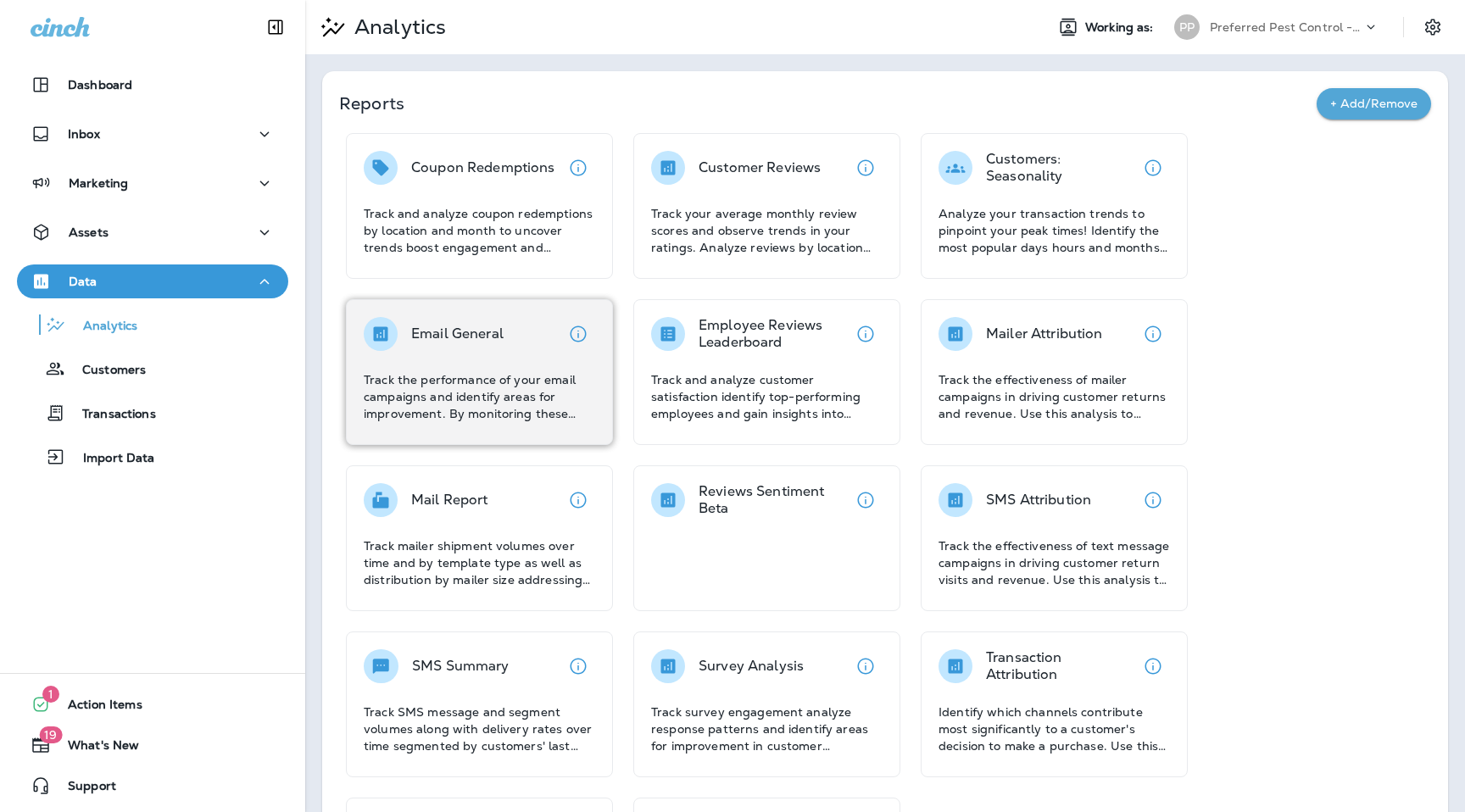
click at [524, 383] on p "Track the performance of your email campaigns and identify areas for improvemen…" at bounding box center [479, 396] width 231 height 50
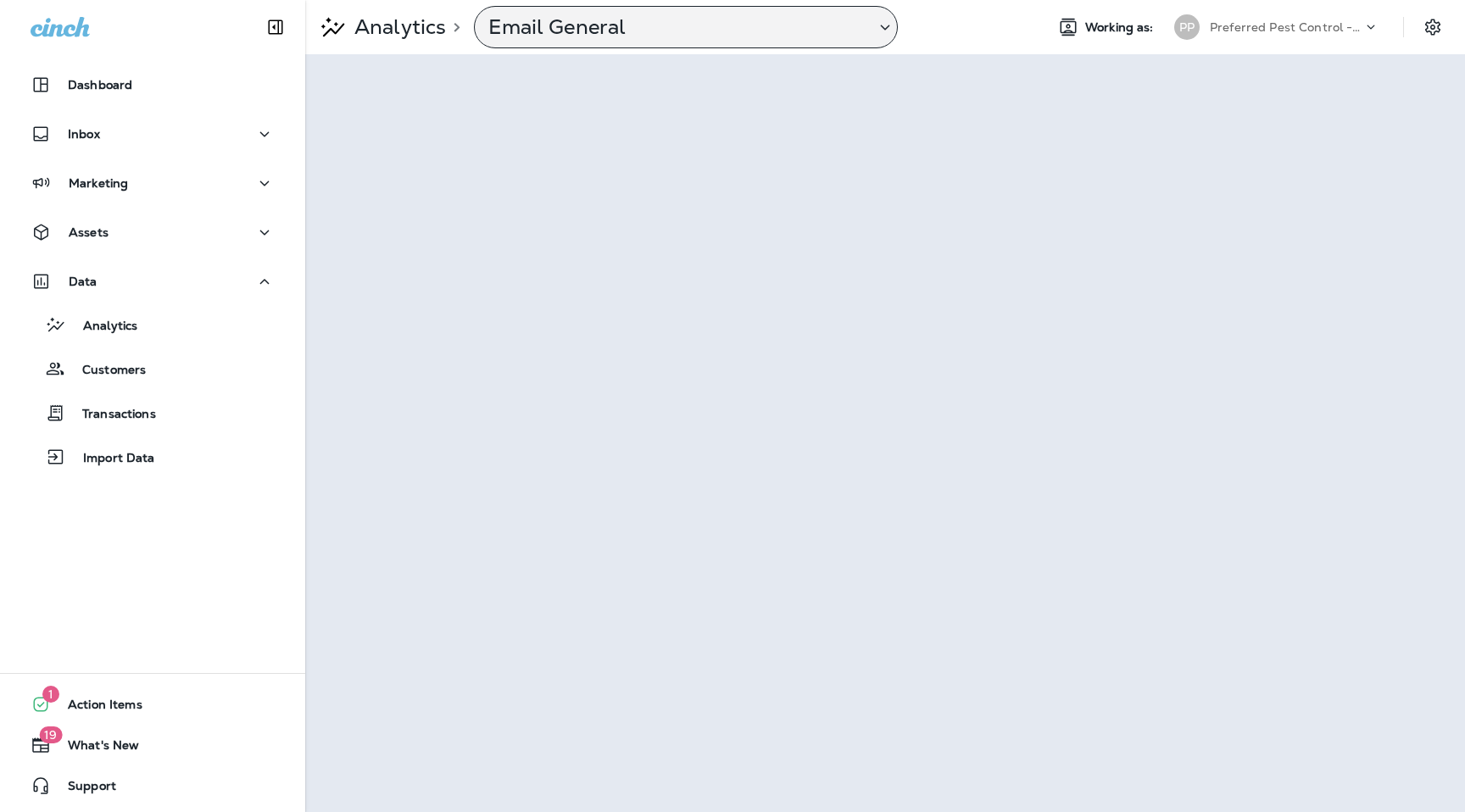
click at [799, 39] on p "Email General" at bounding box center [675, 28] width 373 height 26
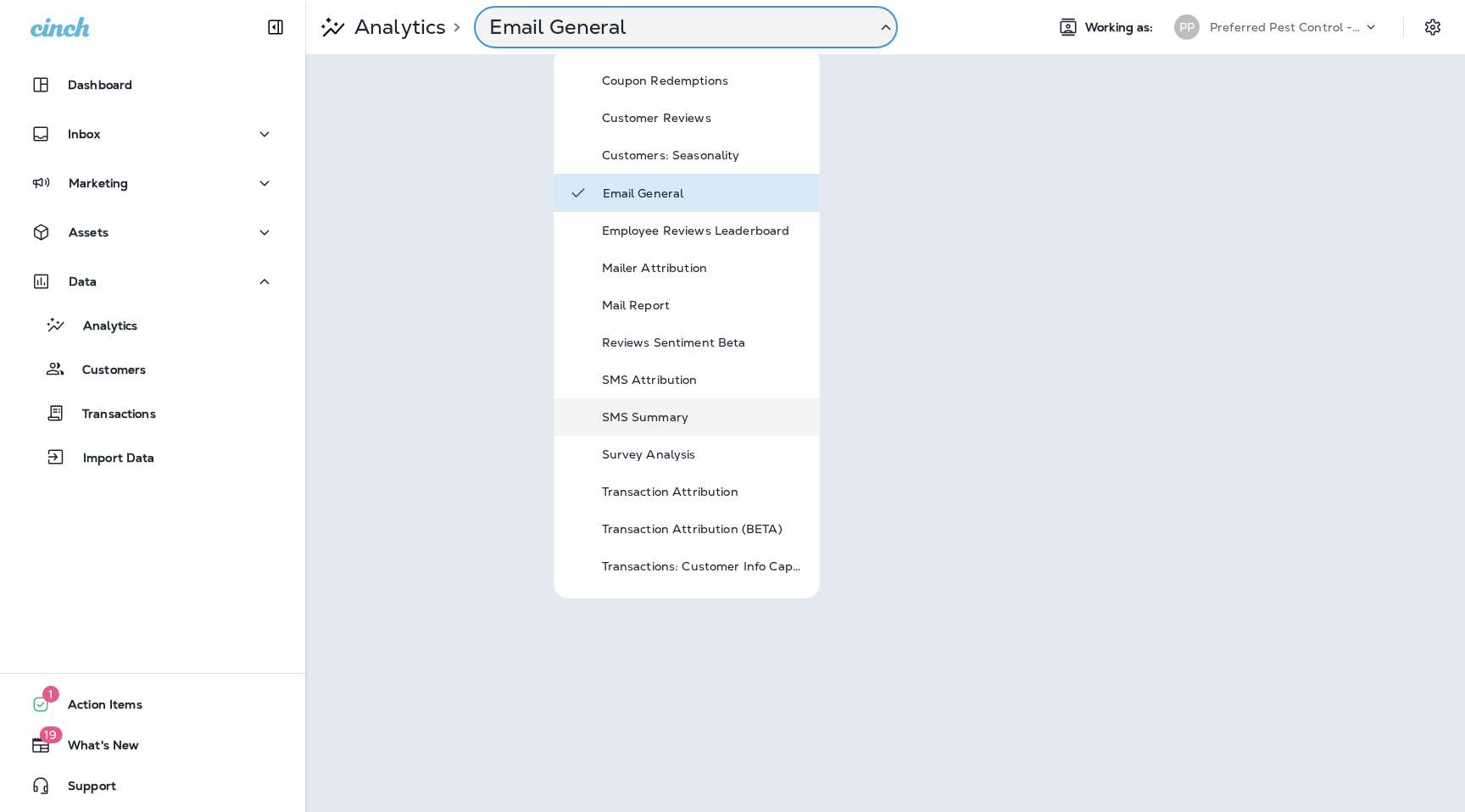
click at [666, 427] on div "SMS Summary" at bounding box center [704, 417] width 204 height 20
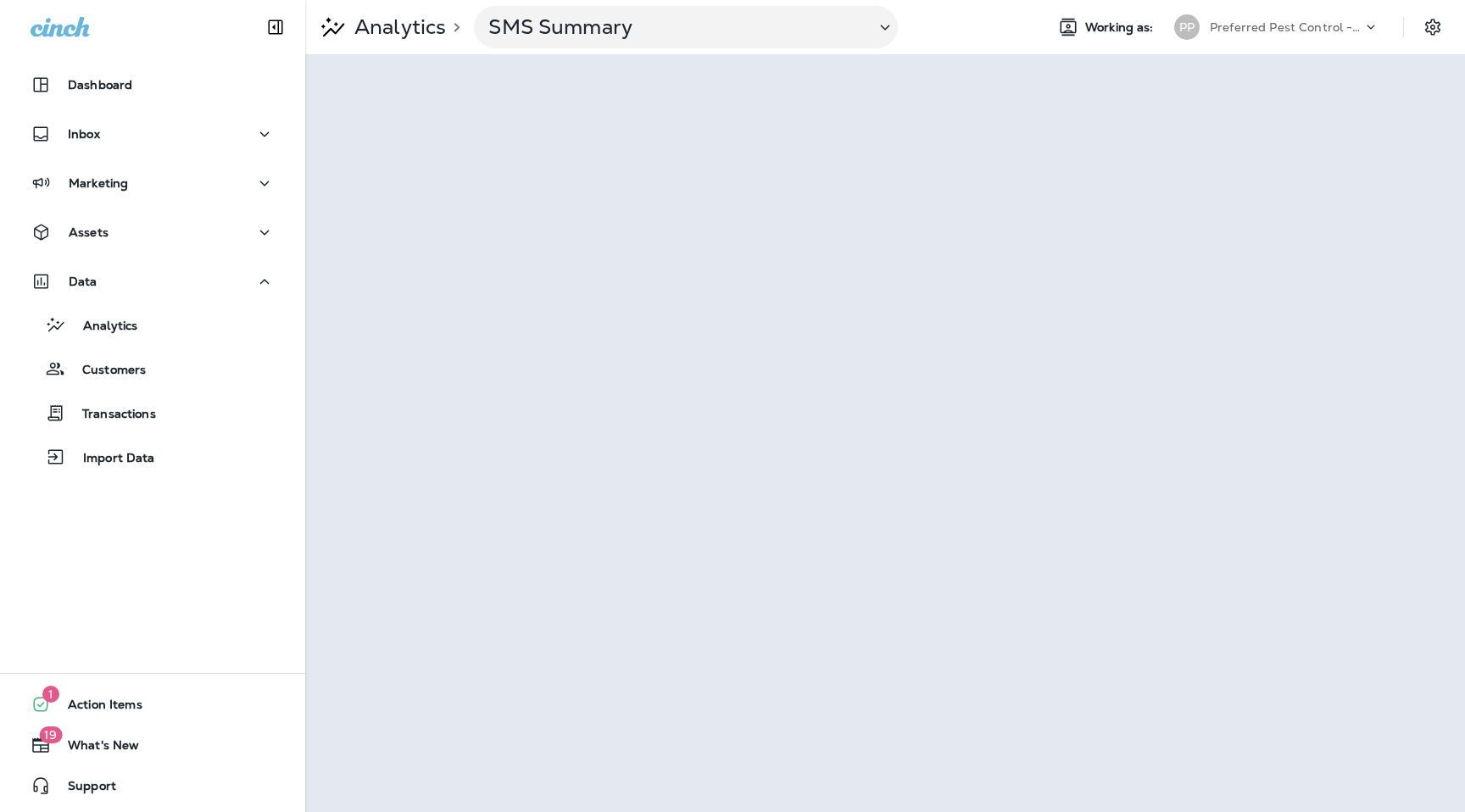
click at [1288, 28] on p "Preferred Pest Control - Palmetto" at bounding box center [1286, 27] width 152 height 14
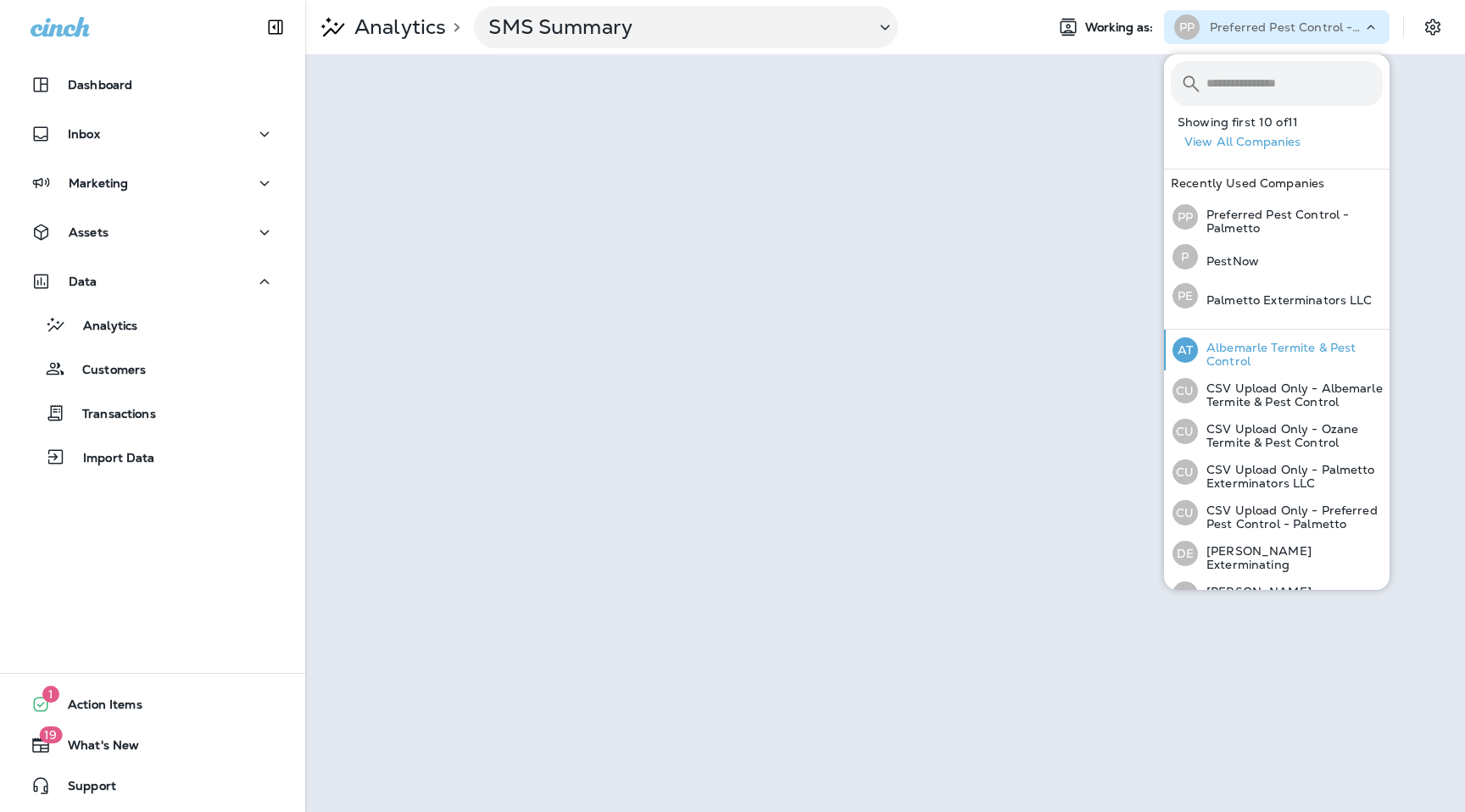
click at [1269, 348] on p "Albemarle Termite & Pest Control" at bounding box center [1290, 354] width 185 height 28
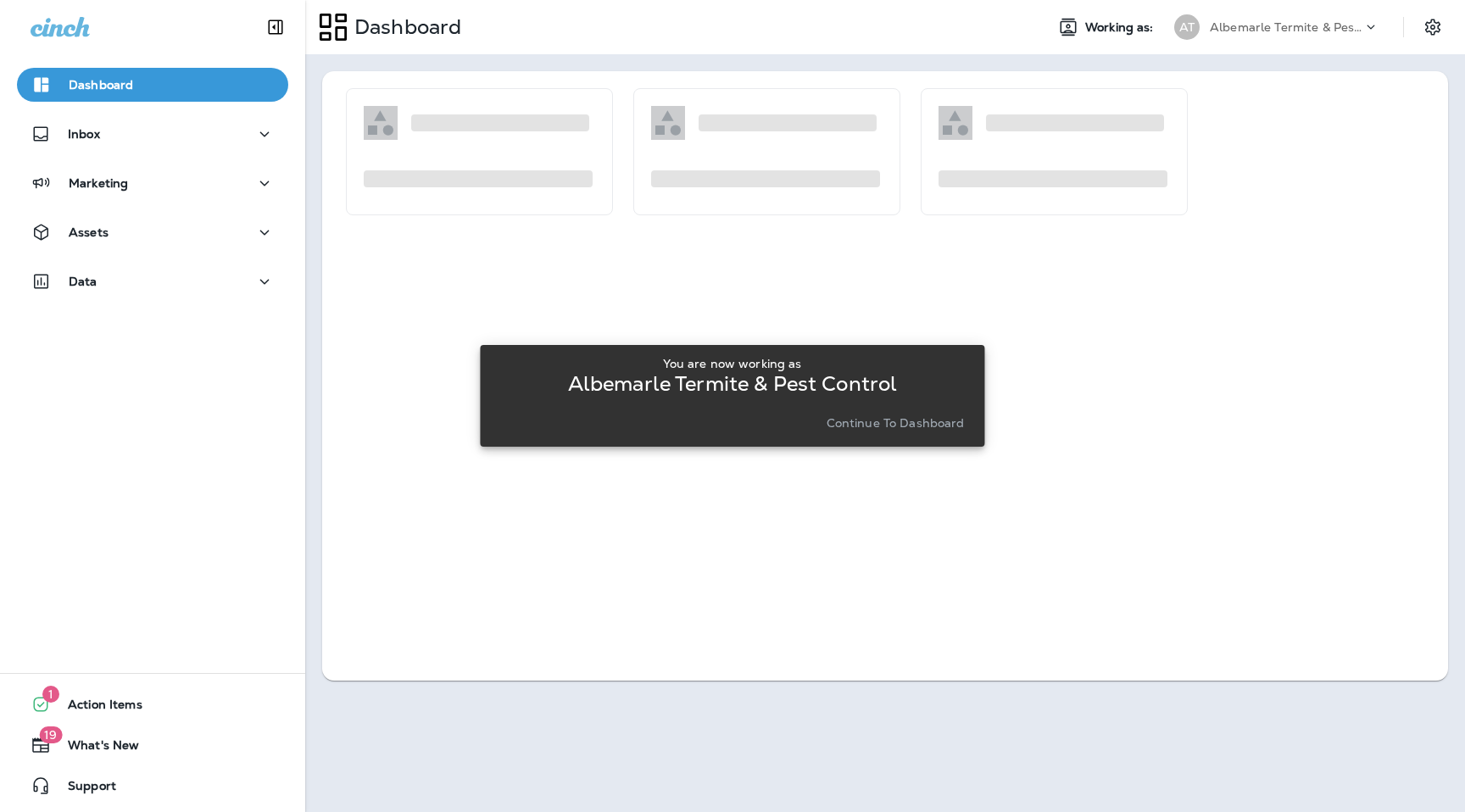
click at [908, 412] on button "Continue to Dashboard" at bounding box center [895, 423] width 151 height 24
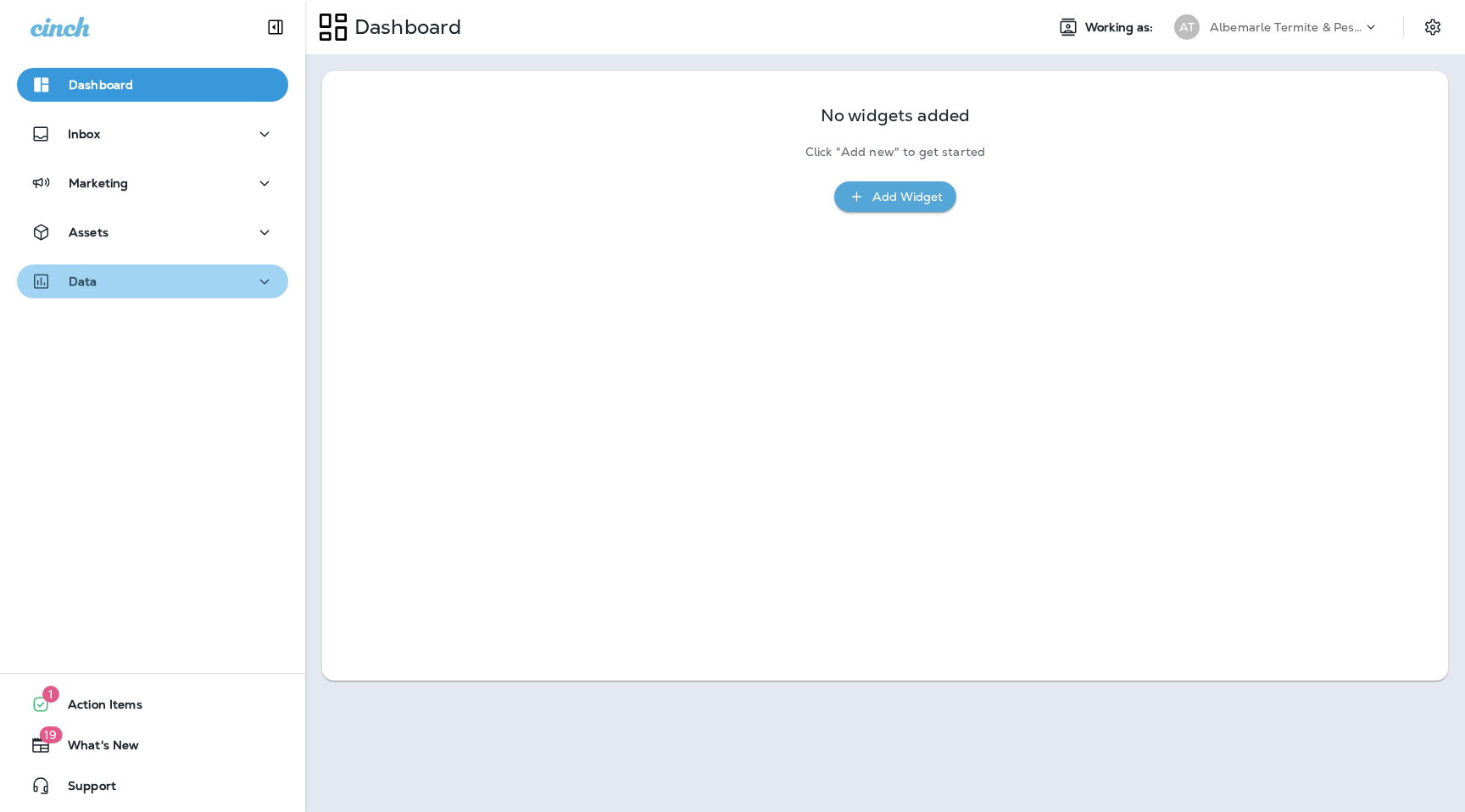
click at [241, 273] on div "Data" at bounding box center [152, 282] width 244 height 21
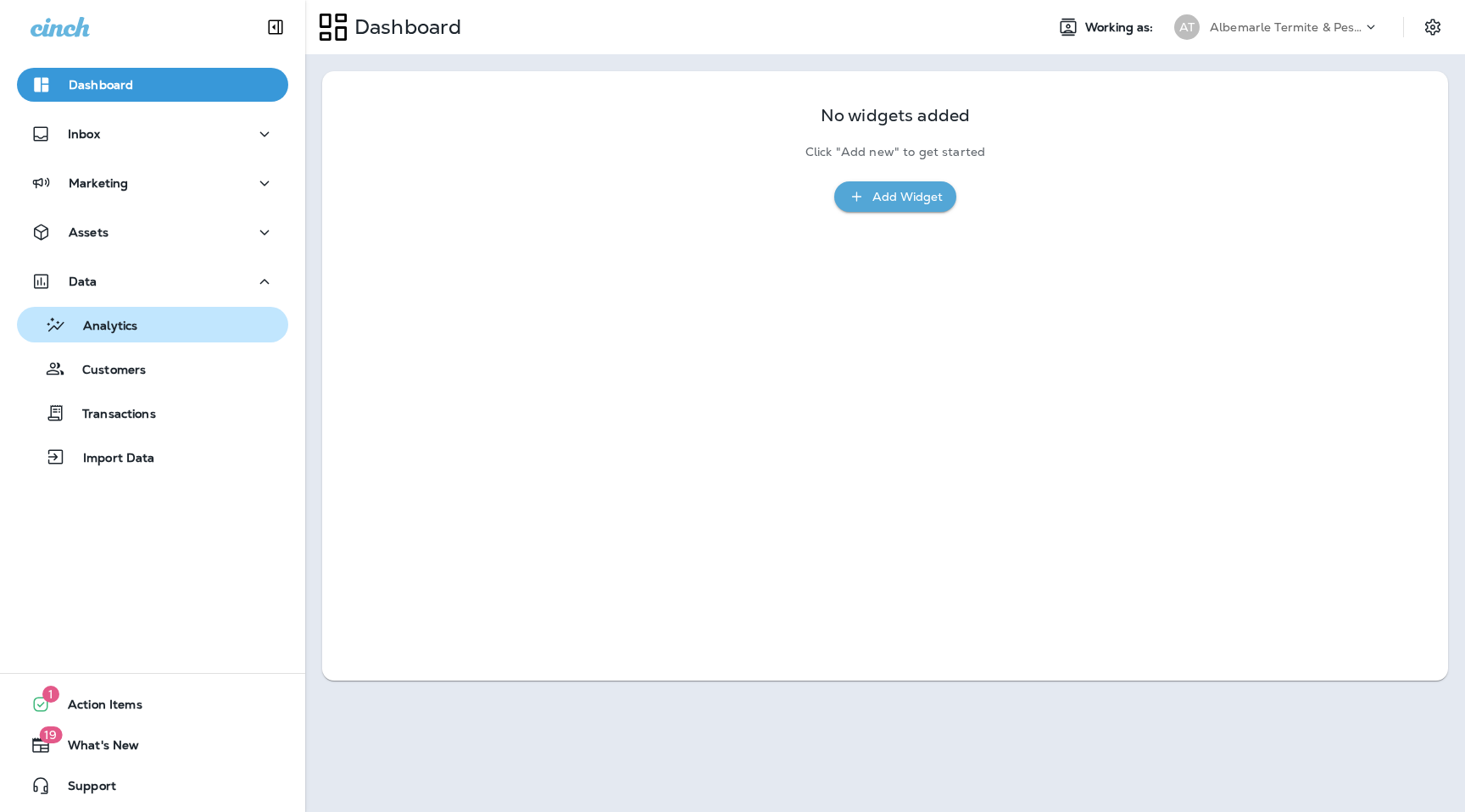
click at [158, 325] on div "Analytics" at bounding box center [152, 325] width 258 height 26
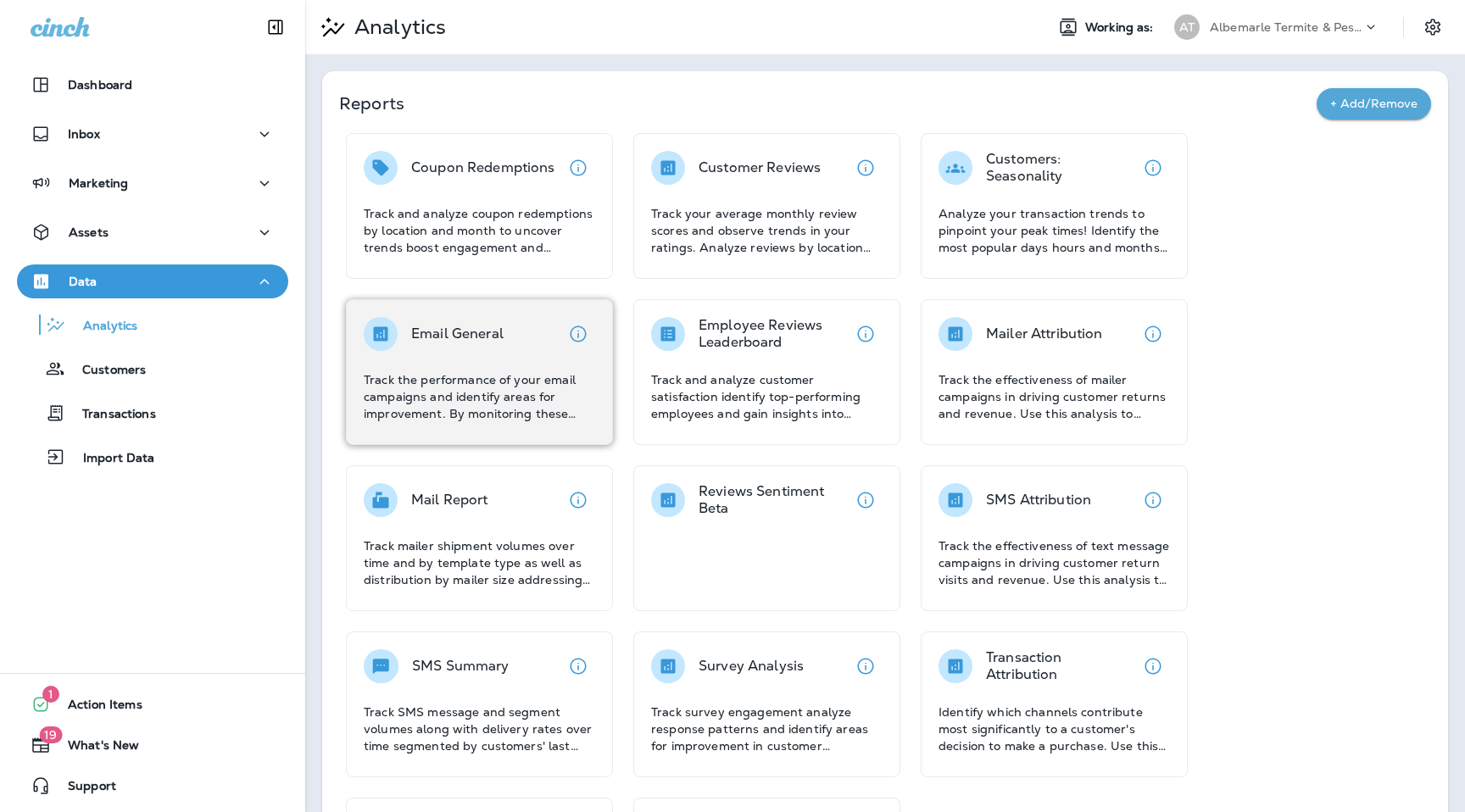
click at [494, 378] on p "Track the performance of your email campaigns and identify areas for improvemen…" at bounding box center [479, 396] width 231 height 50
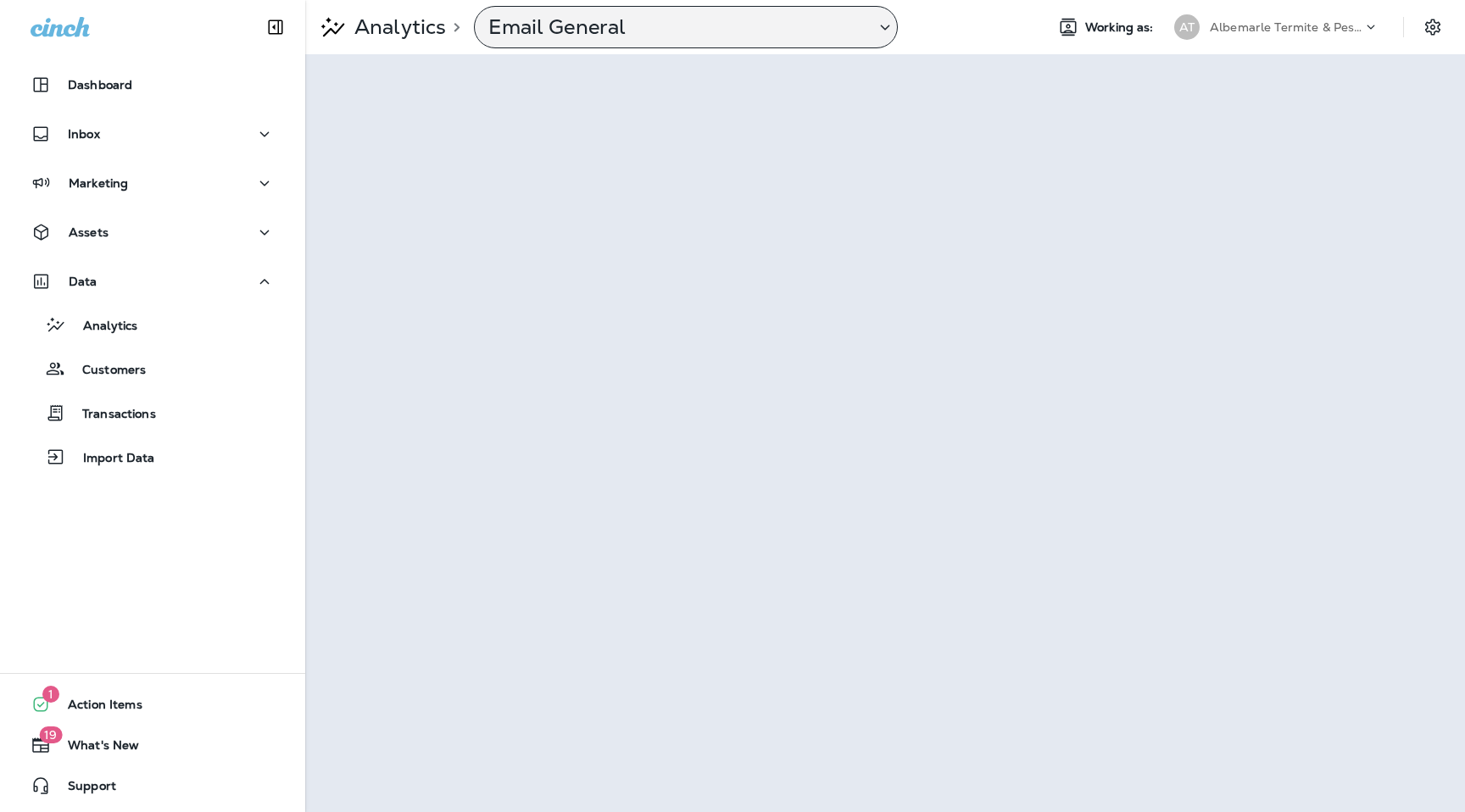
click at [746, 17] on p "Email General" at bounding box center [675, 28] width 373 height 26
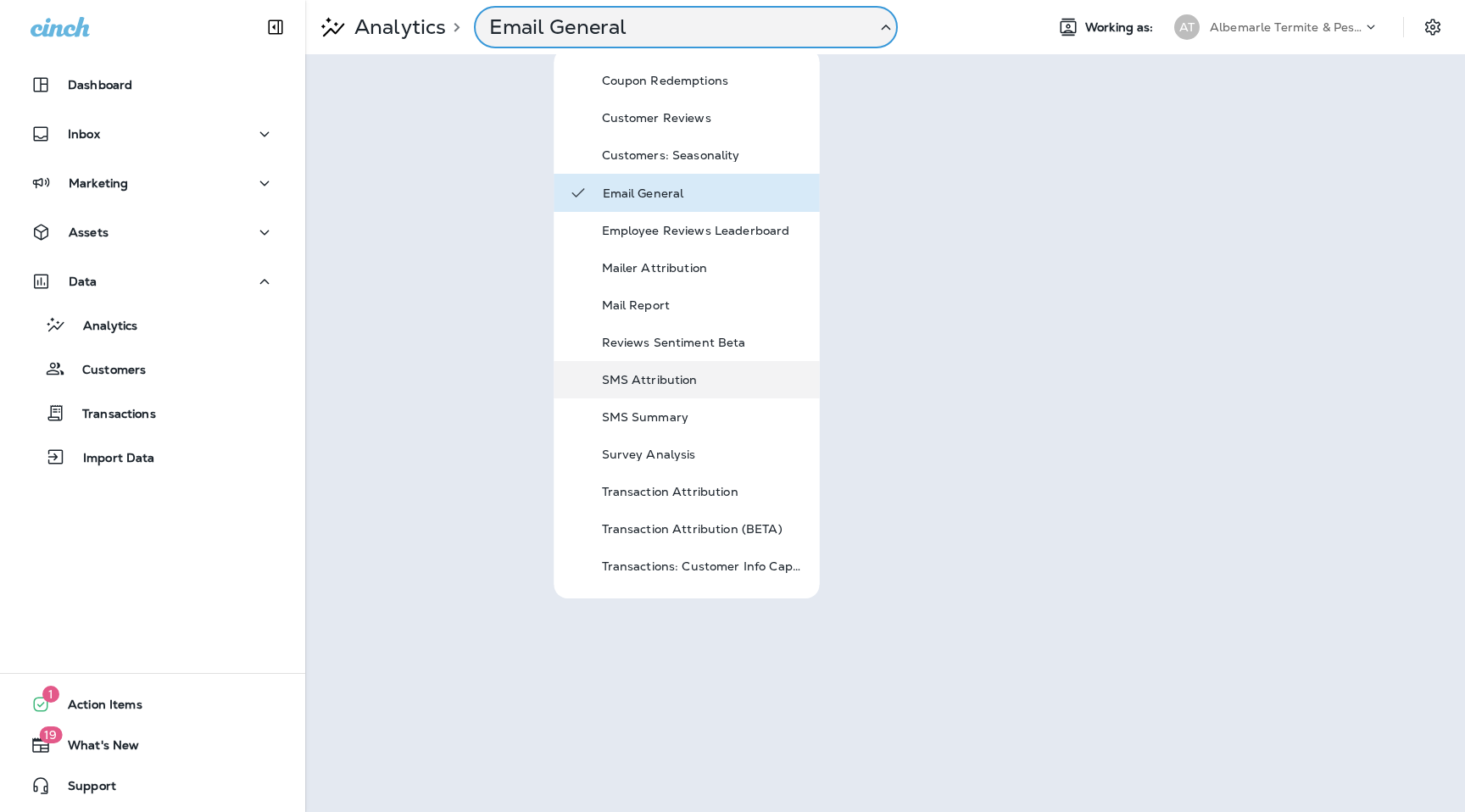
click at [671, 375] on p "SMS Attribution" at bounding box center [704, 379] width 204 height 14
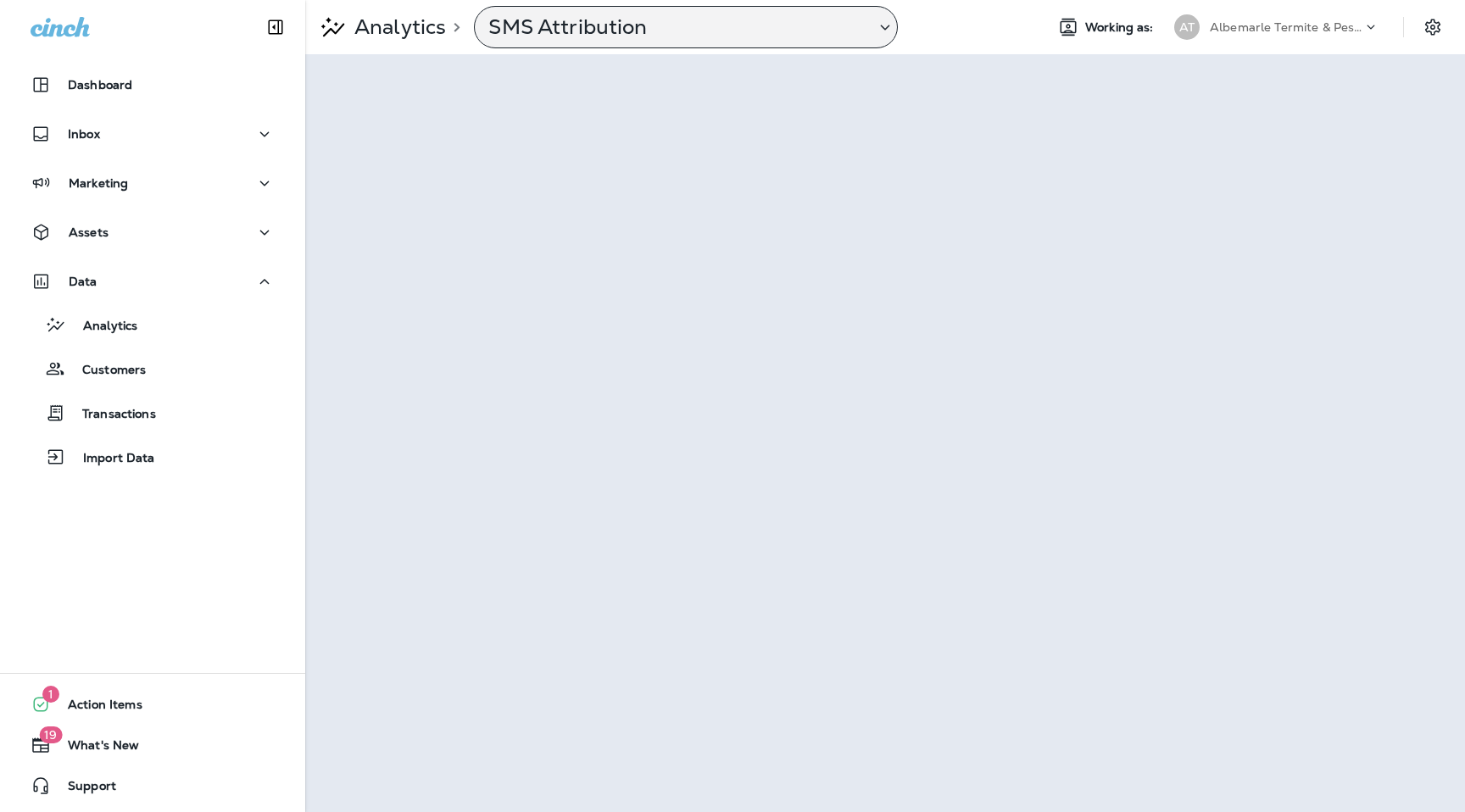
click at [717, 17] on p "SMS Attribution" at bounding box center [675, 28] width 373 height 26
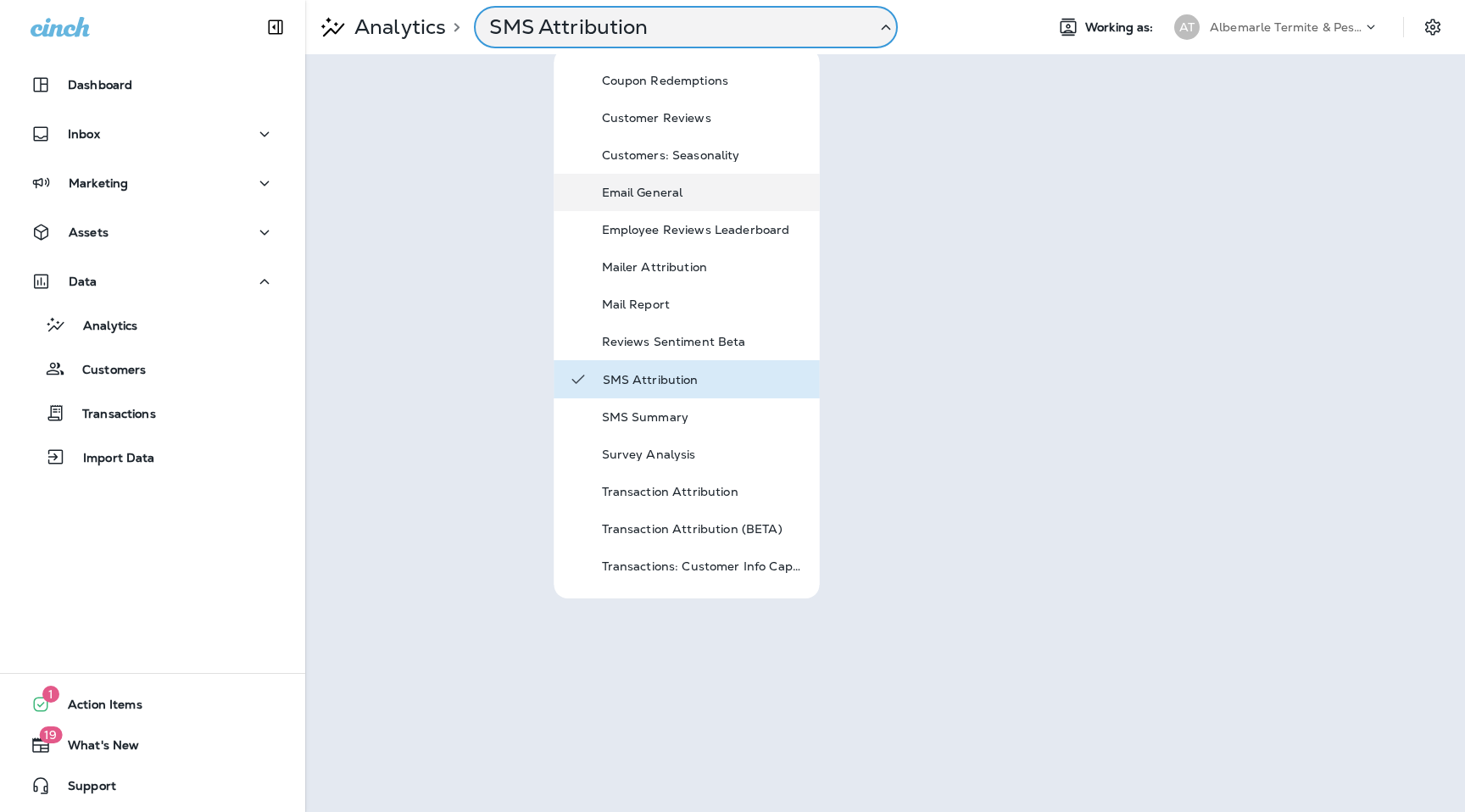
click at [671, 197] on p "Email General" at bounding box center [704, 192] width 204 height 14
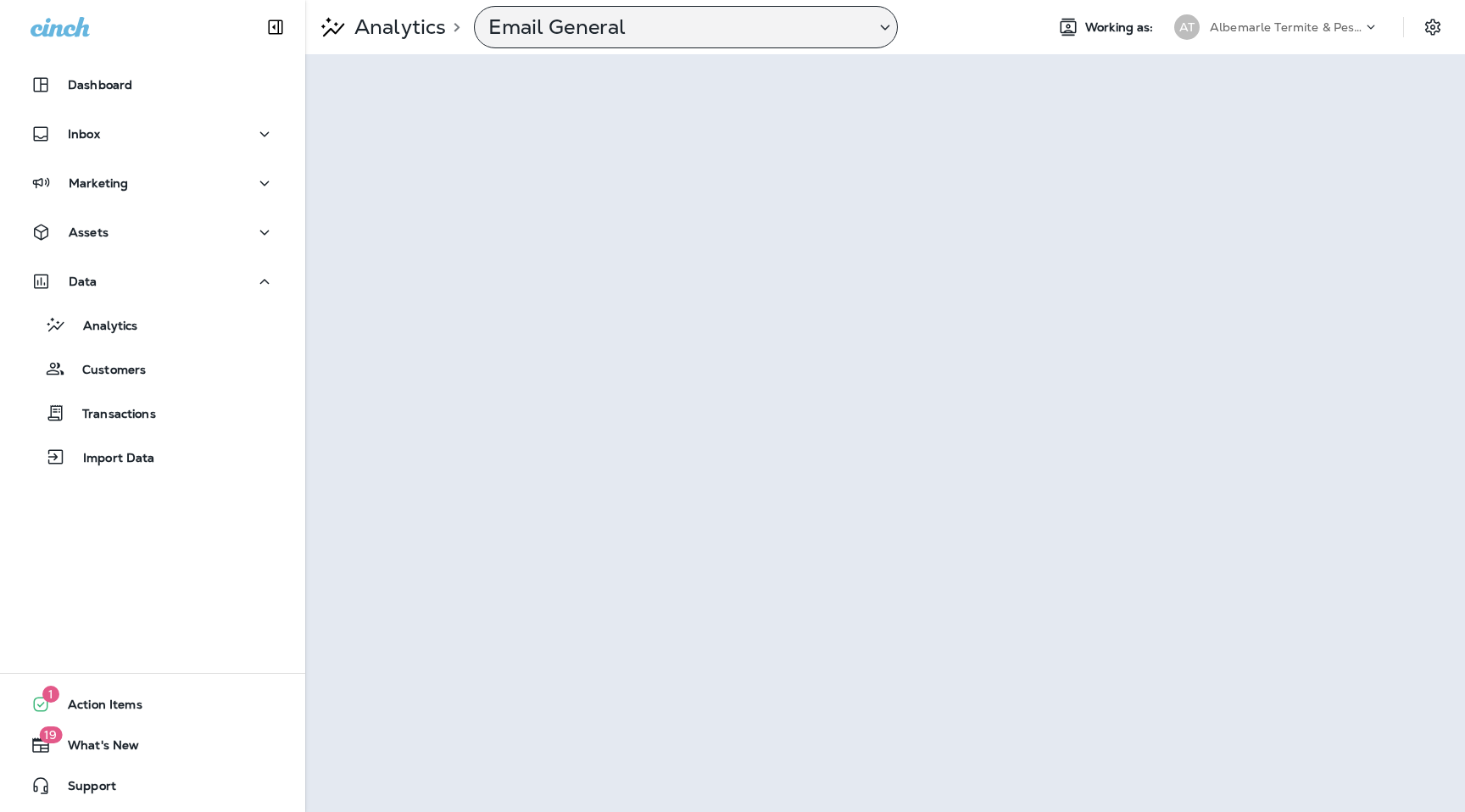
click at [866, 31] on div "Email General" at bounding box center [675, 28] width 400 height 26
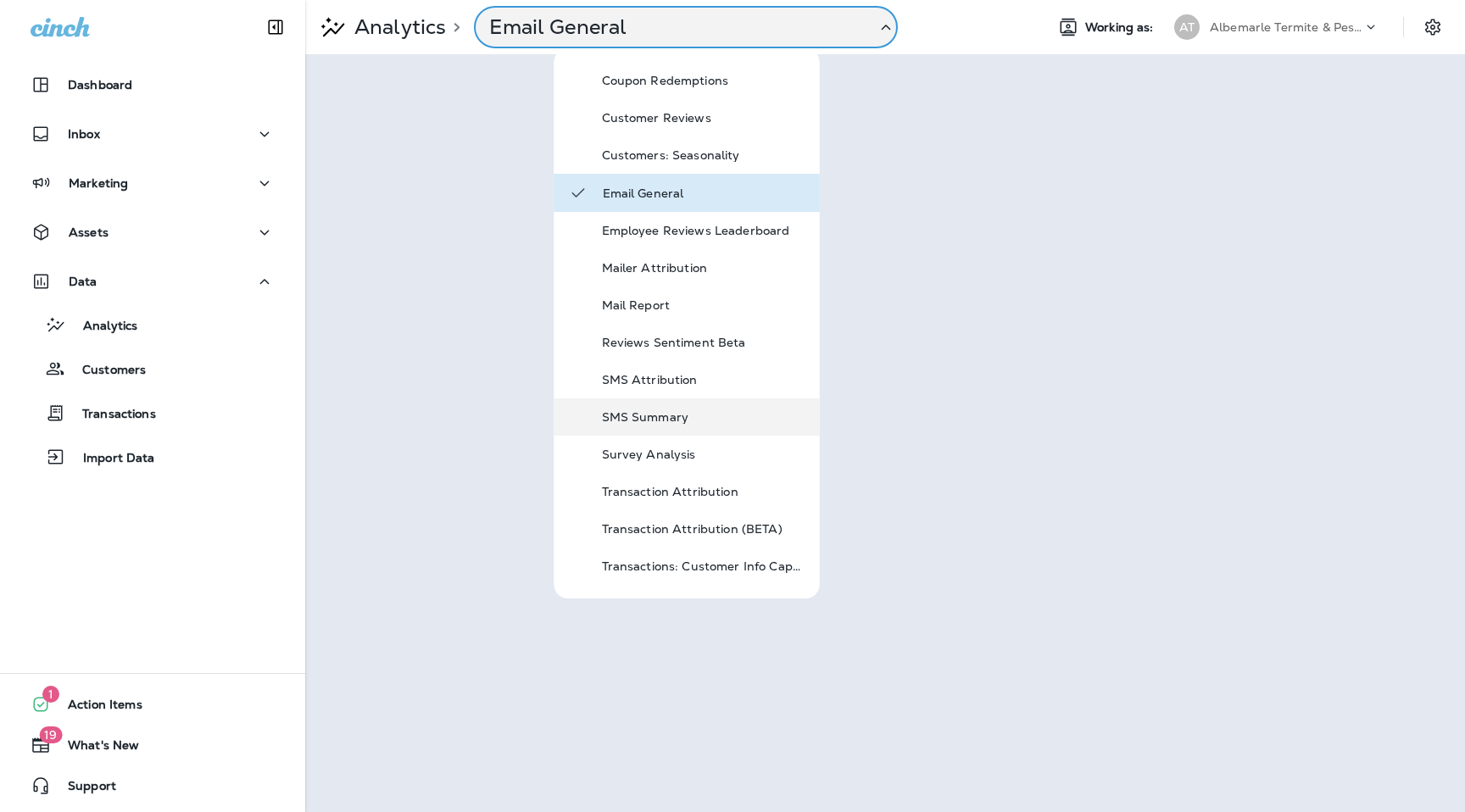
click at [720, 409] on div "SMS Summary" at bounding box center [704, 417] width 204 height 20
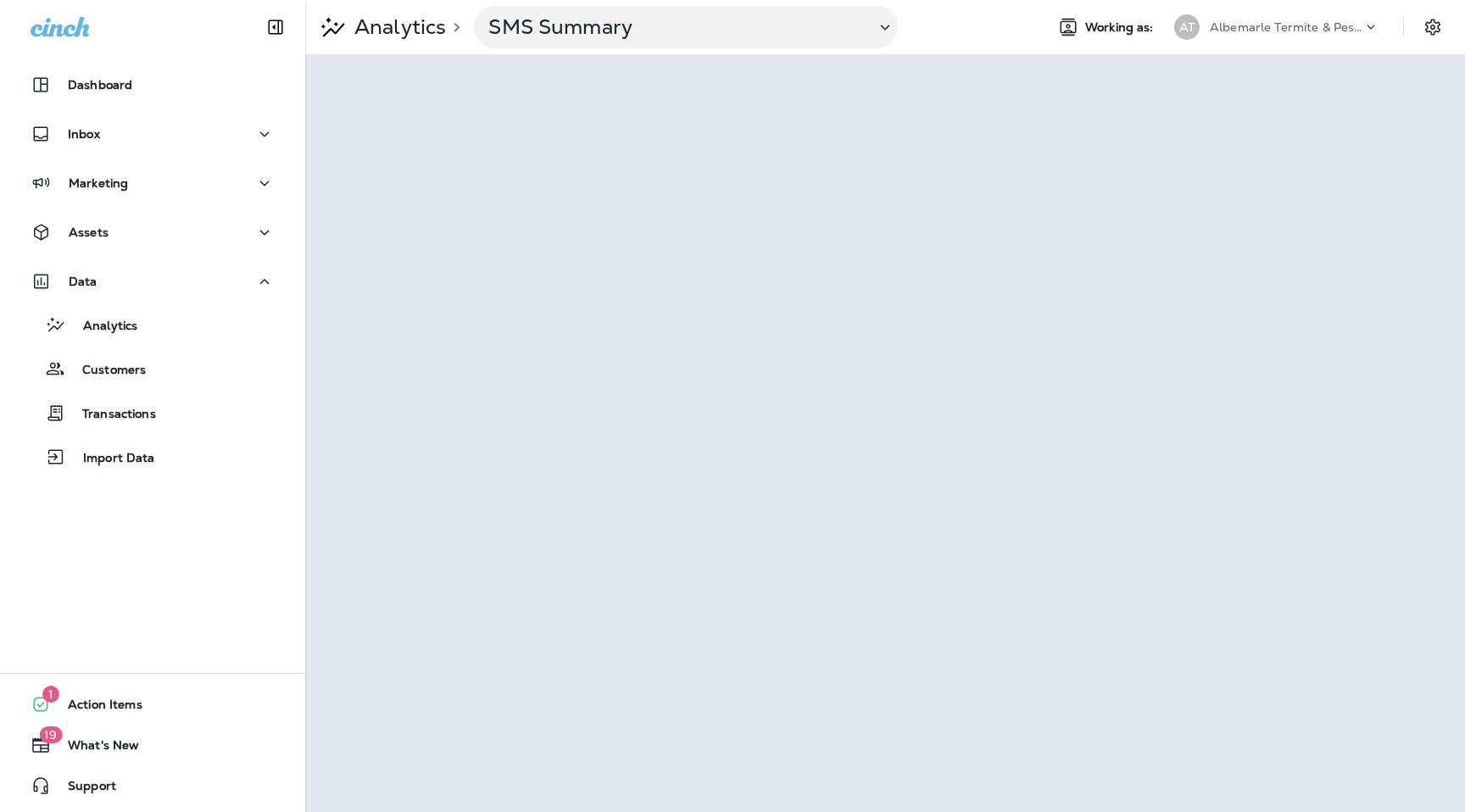
click at [1307, 39] on div "Albemarle Termite & Pest Control" at bounding box center [1286, 28] width 152 height 26
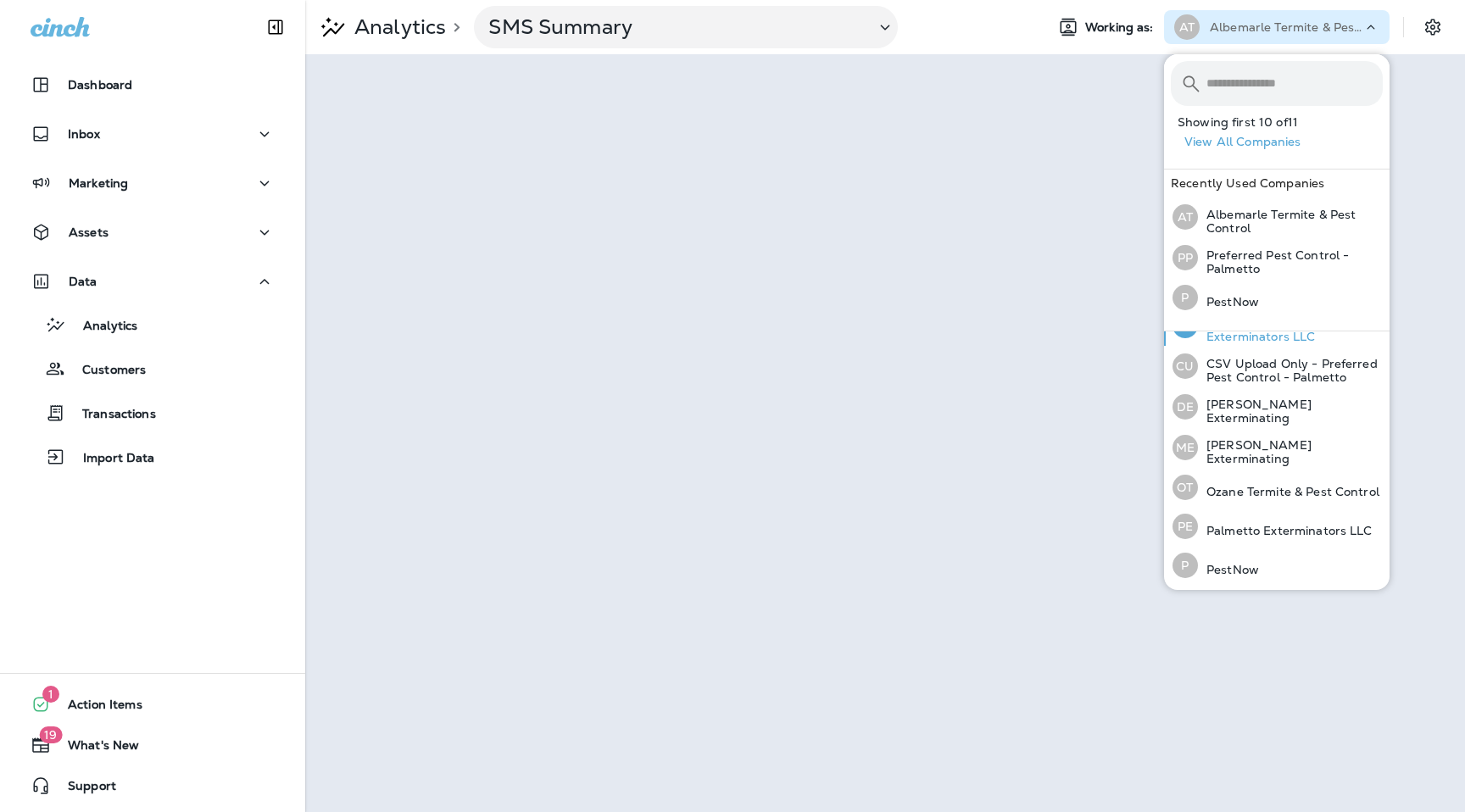
scroll to position [158, 0]
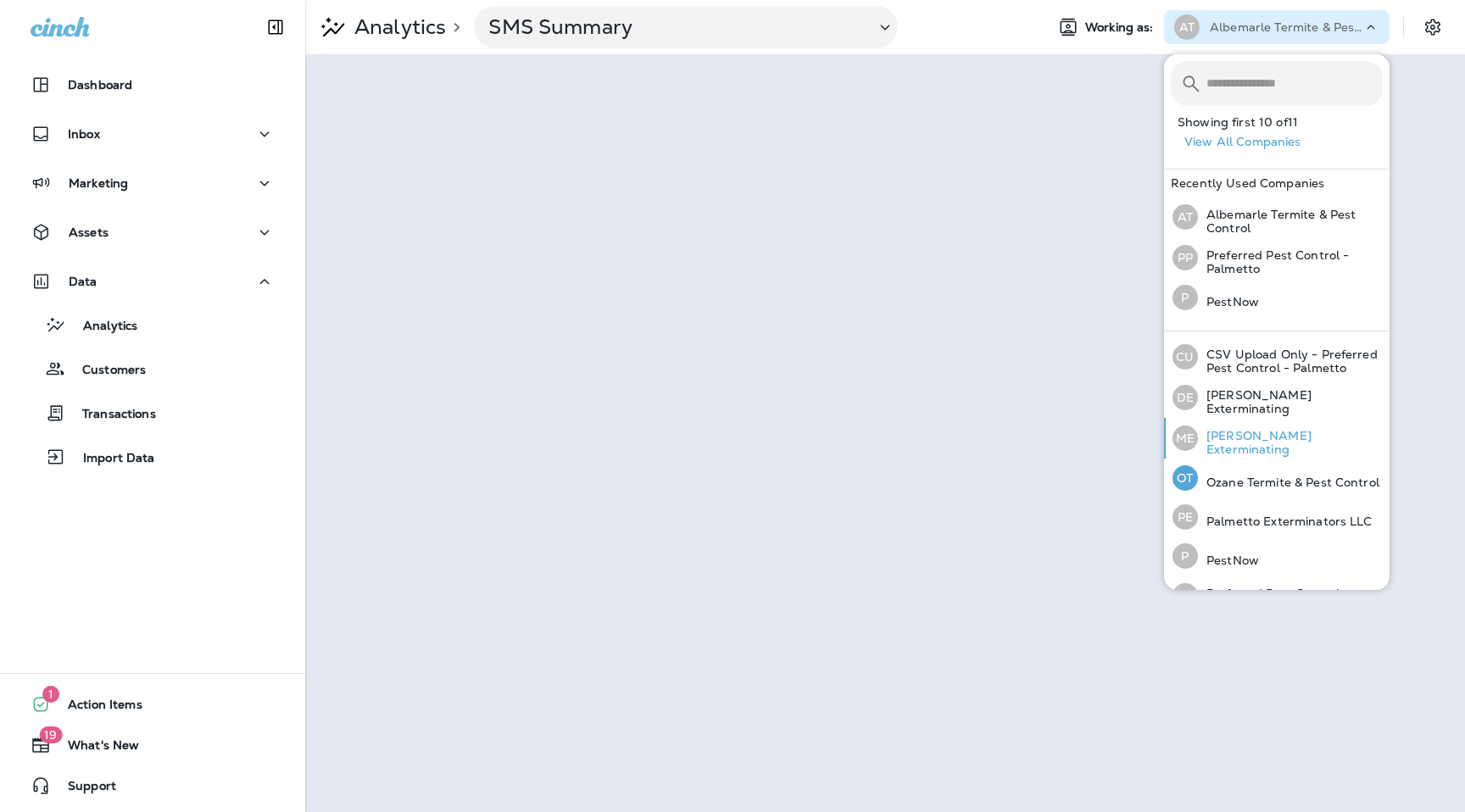
click at [1264, 443] on p "Mares Exterminating" at bounding box center [1290, 442] width 185 height 28
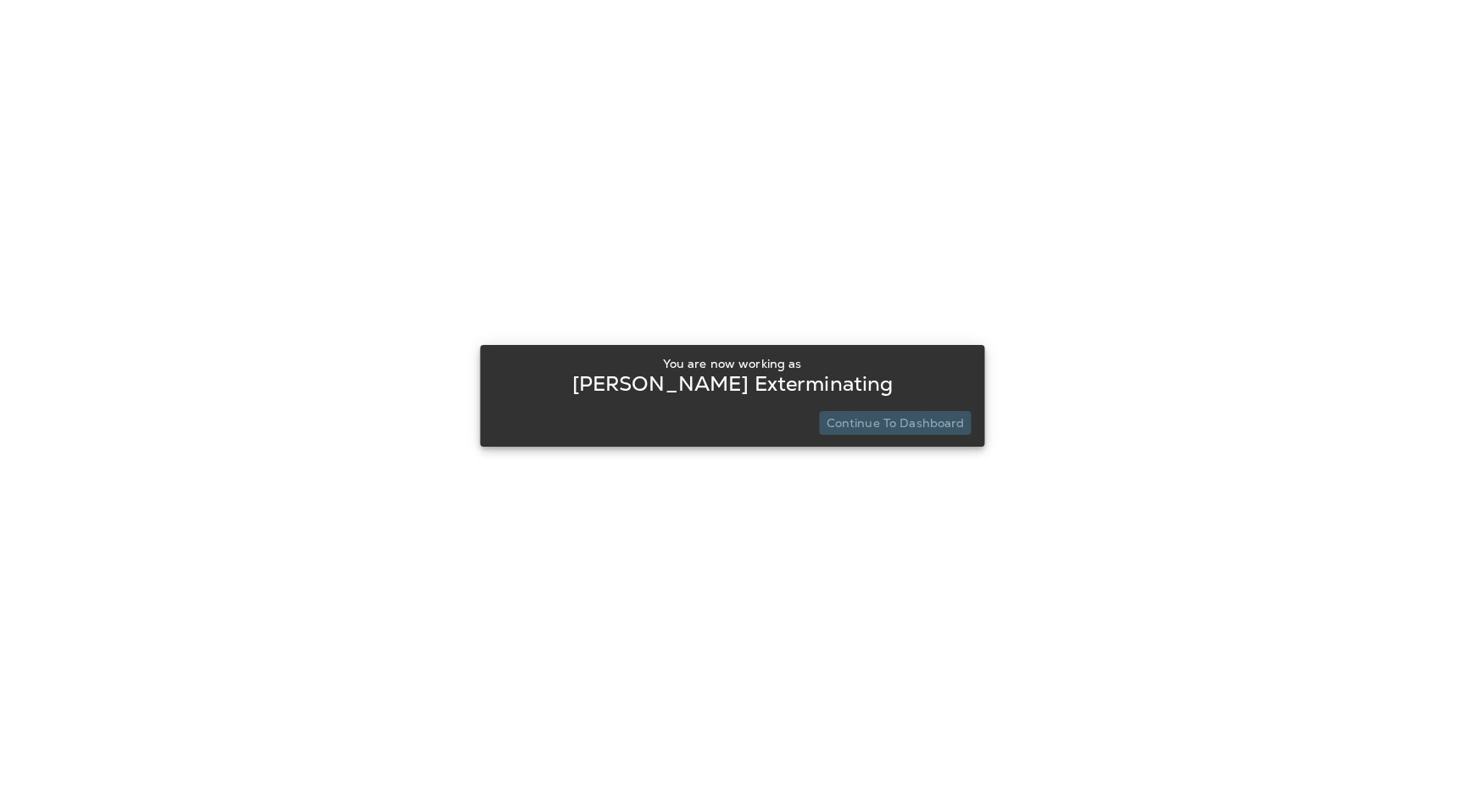
click at [901, 426] on p "Continue to Dashboard" at bounding box center [896, 423] width 139 height 14
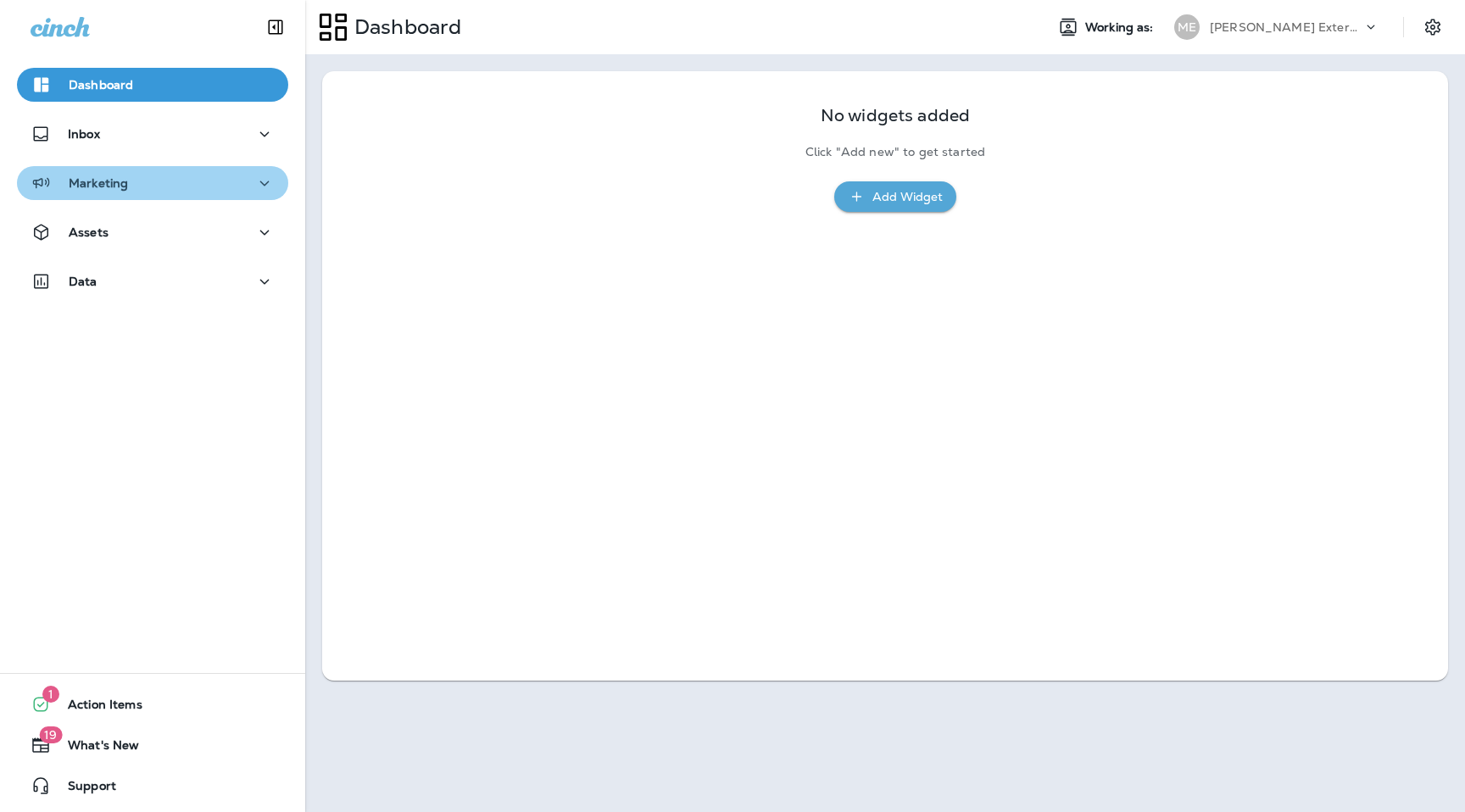
click at [203, 188] on div "Marketing" at bounding box center [152, 183] width 244 height 21
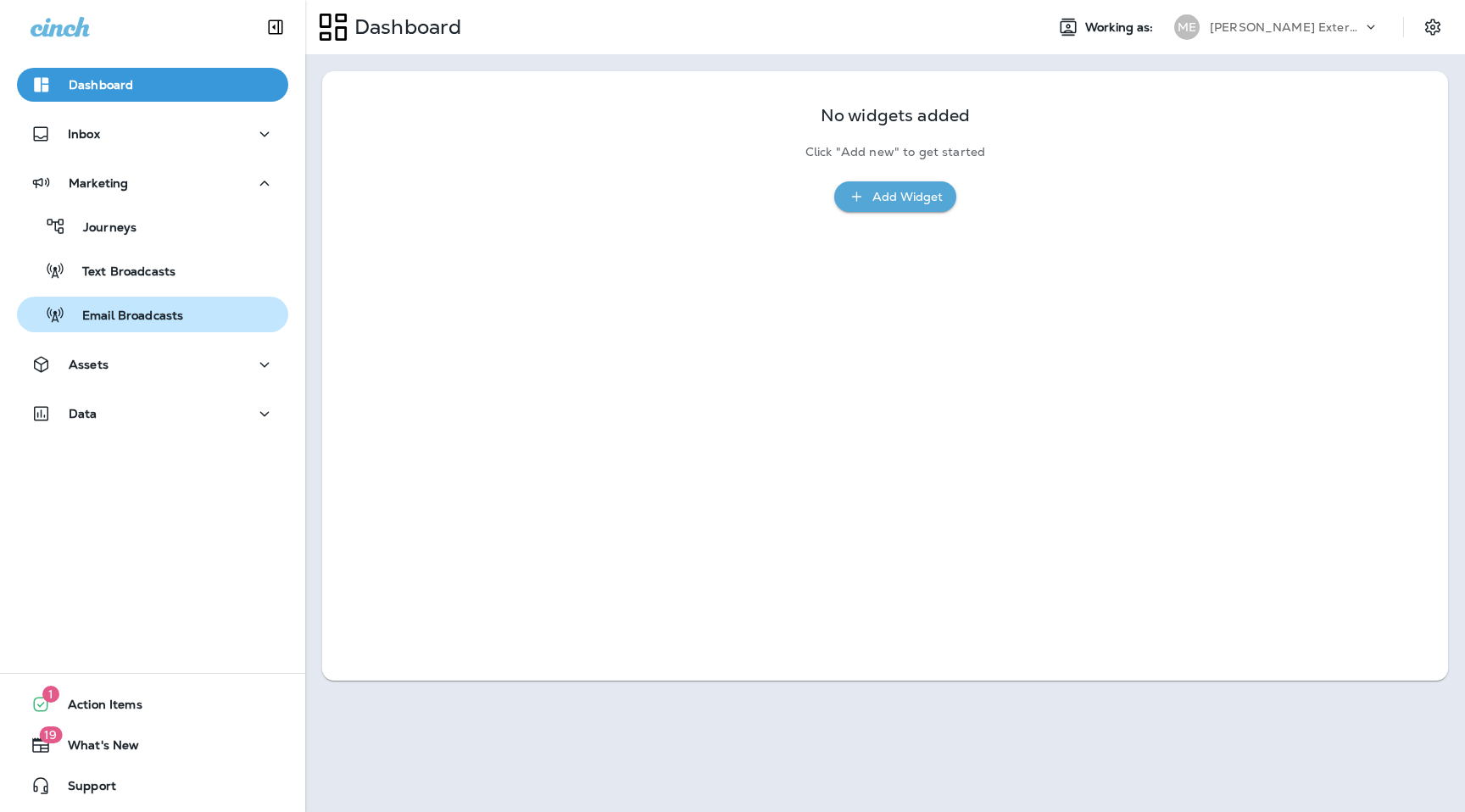
click at [151, 315] on p "Email Broadcasts" at bounding box center [124, 317] width 117 height 17
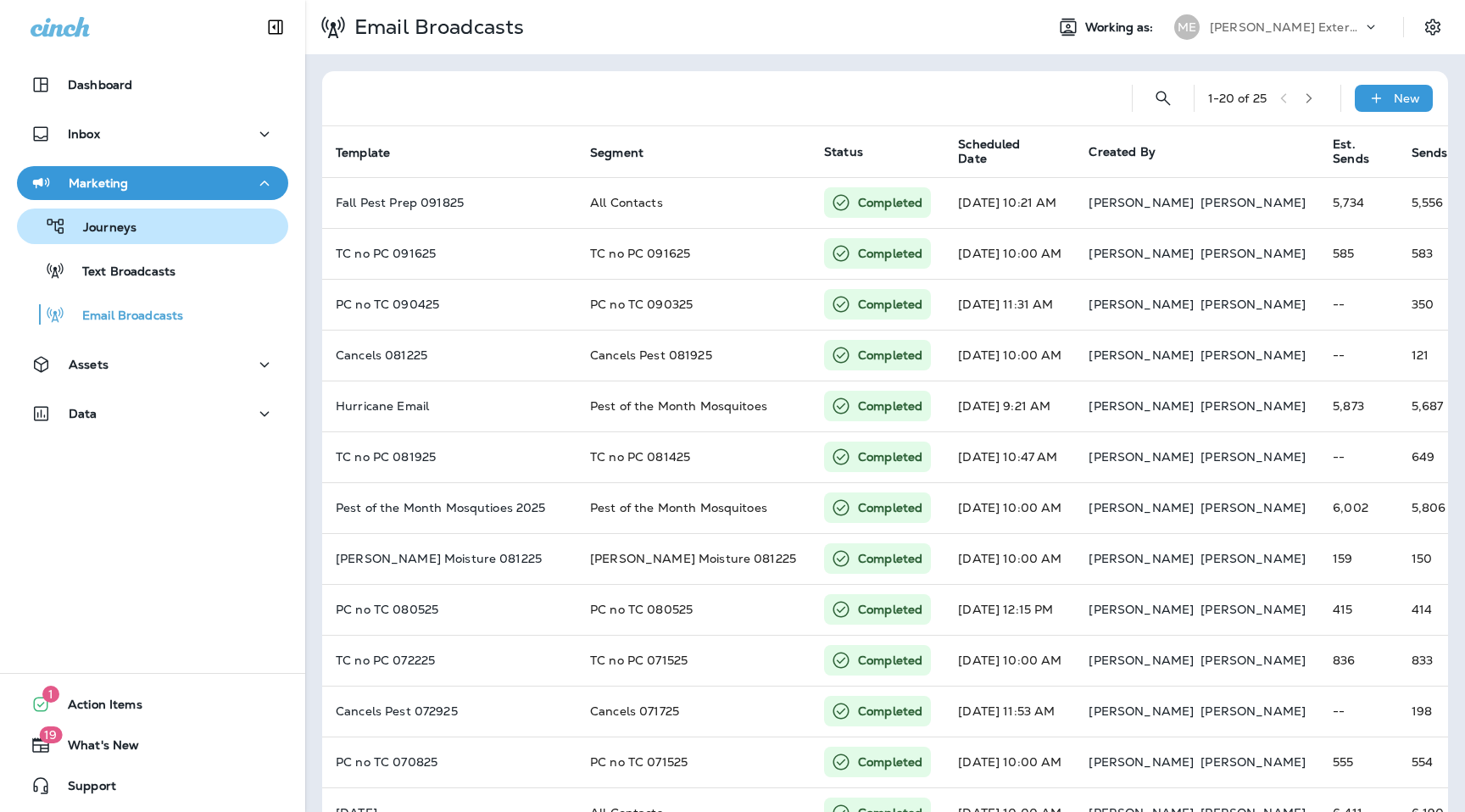
click at [138, 217] on div "Journeys" at bounding box center [152, 227] width 258 height 26
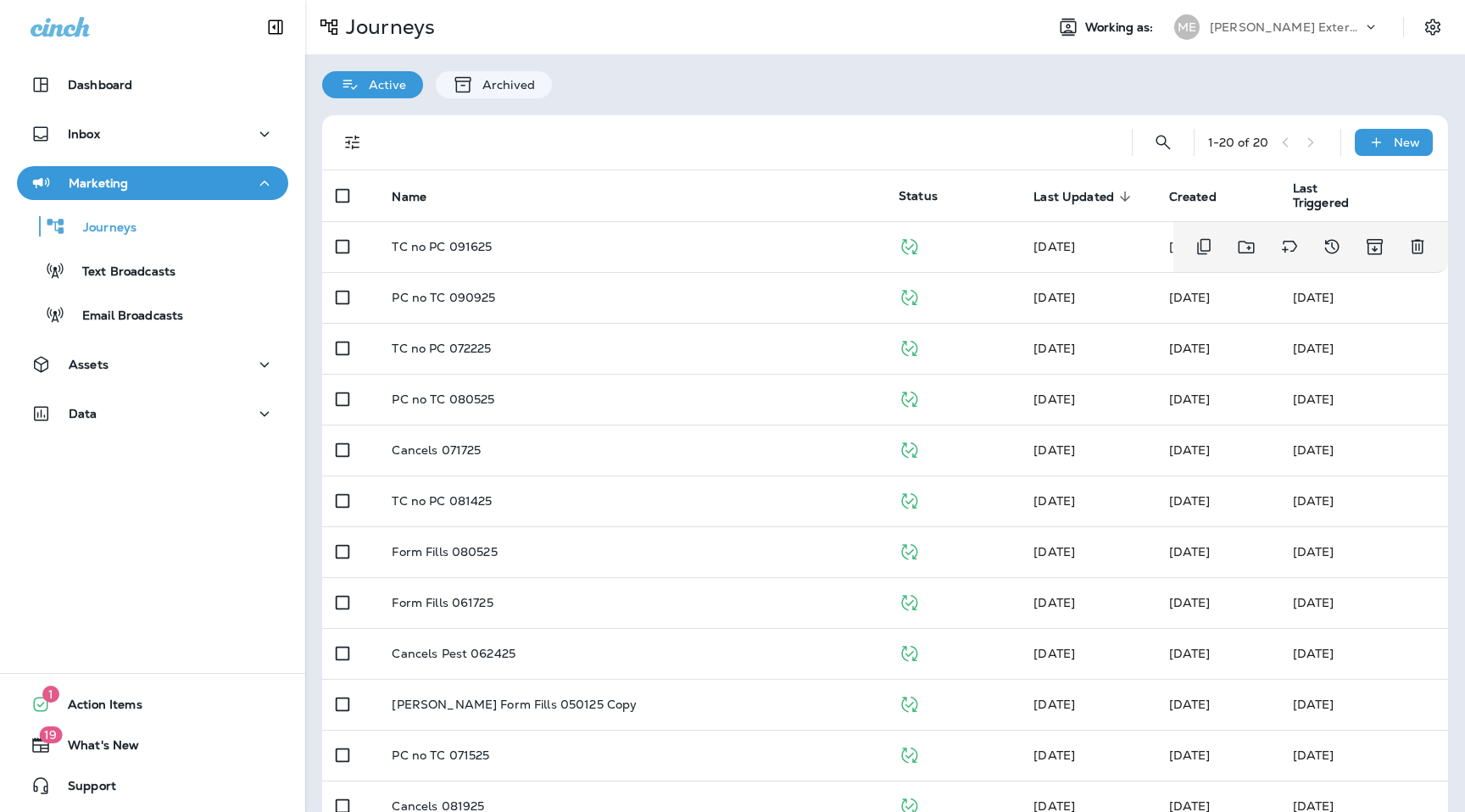
click at [523, 220] on th "Name" at bounding box center [632, 195] width 507 height 50
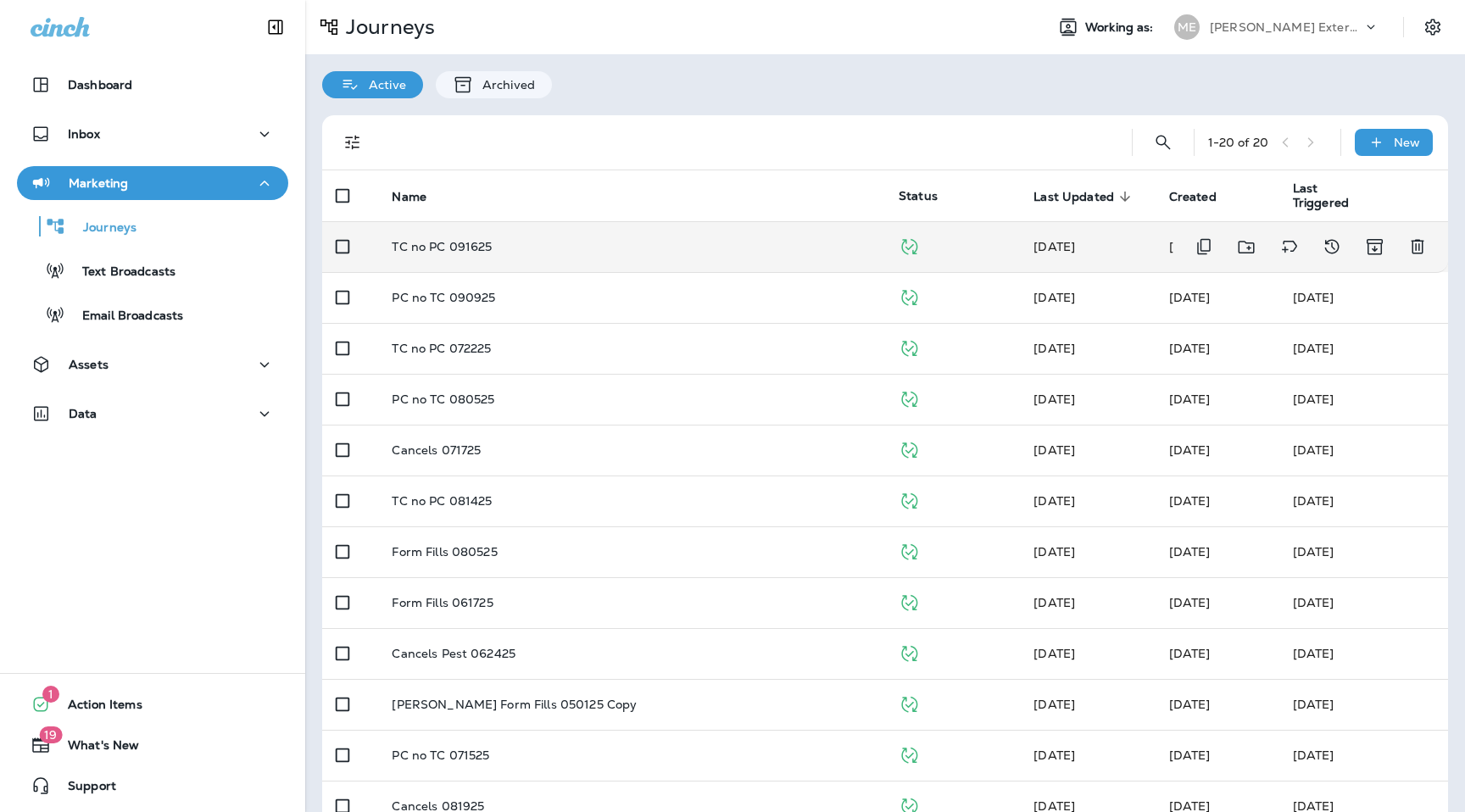
click at [462, 246] on p "TC no PC 091625" at bounding box center [442, 246] width 100 height 14
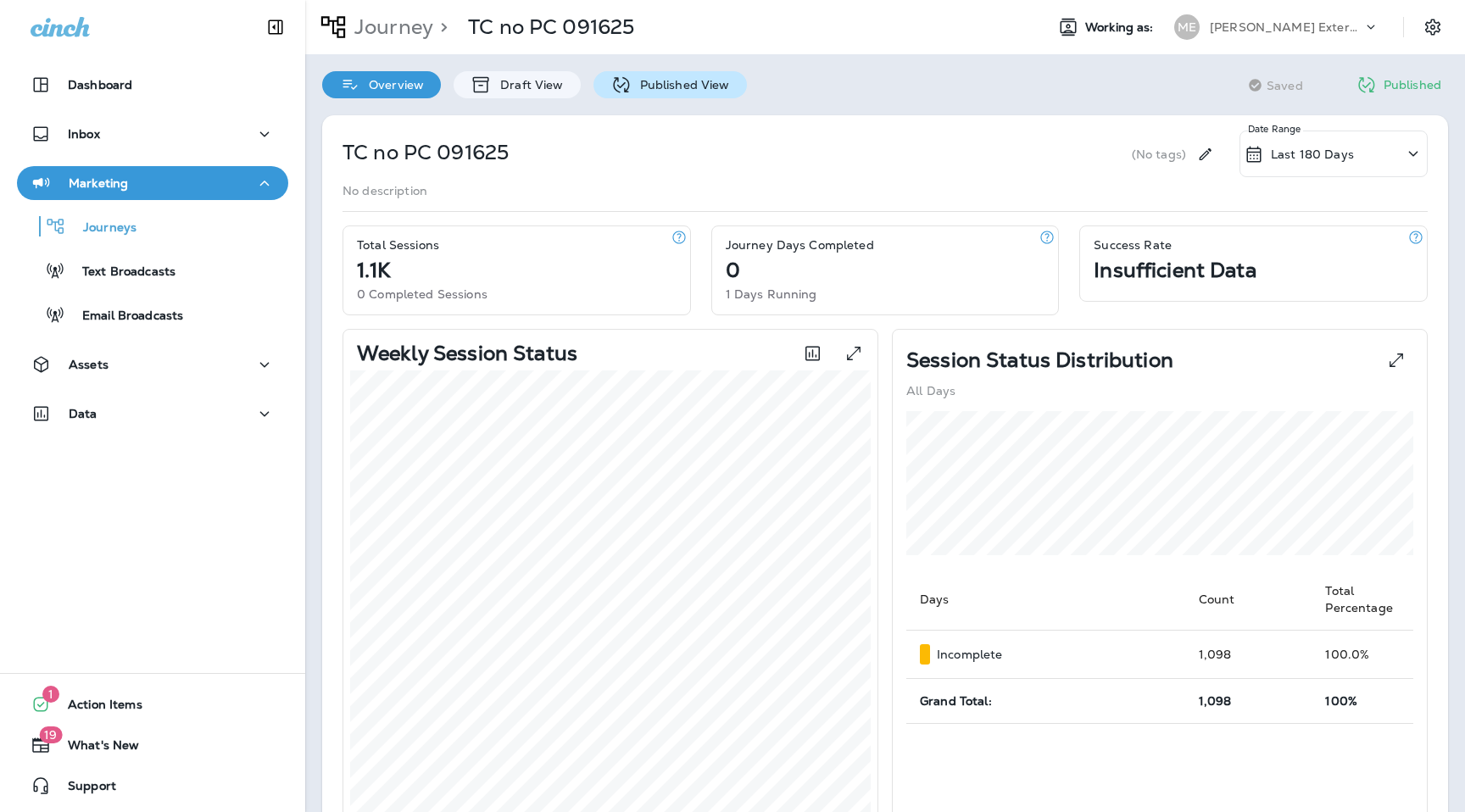
click at [644, 93] on div "Published View" at bounding box center [670, 85] width 153 height 28
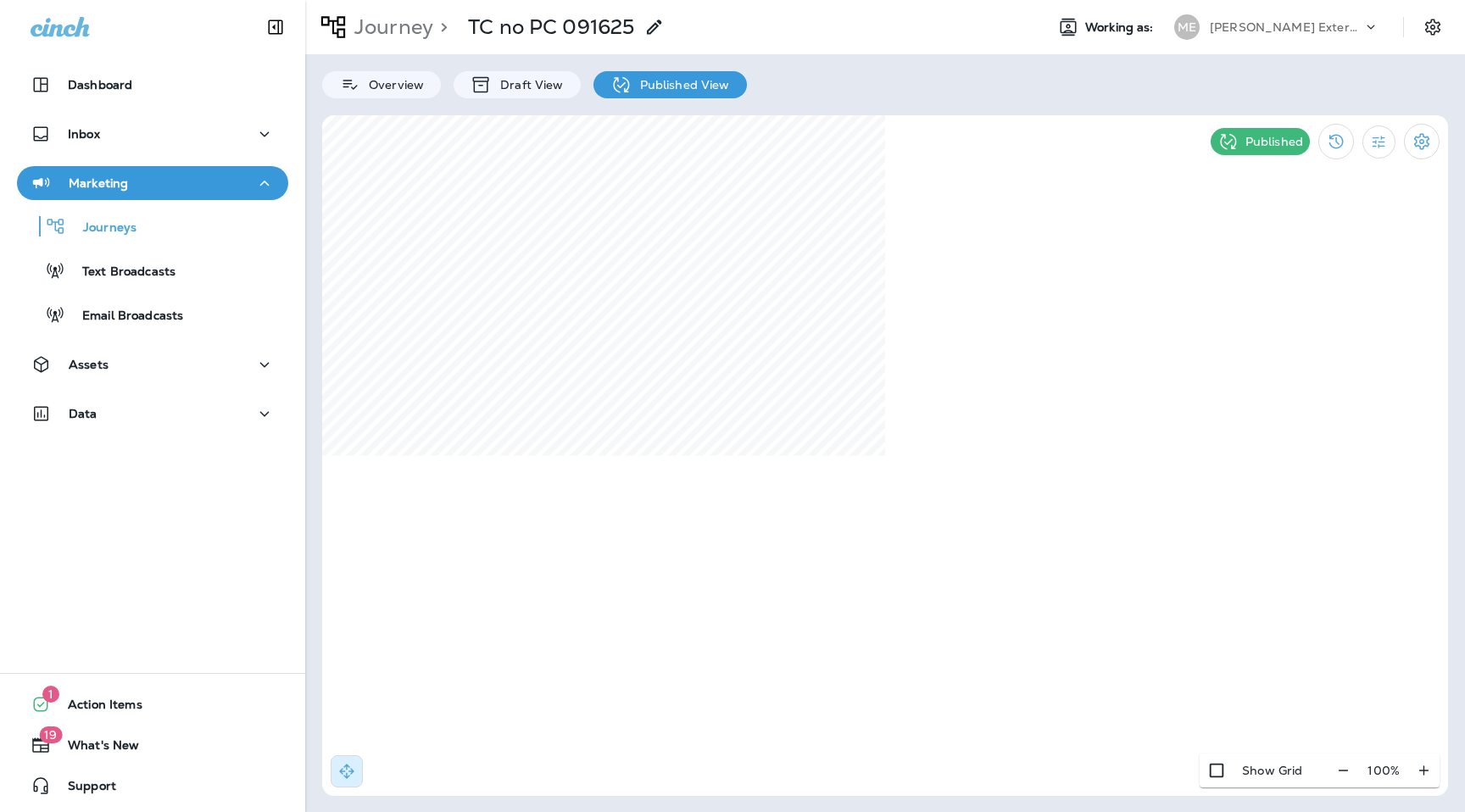
click at [1294, 17] on div "Mares Exterminating" at bounding box center [1286, 28] width 152 height 26
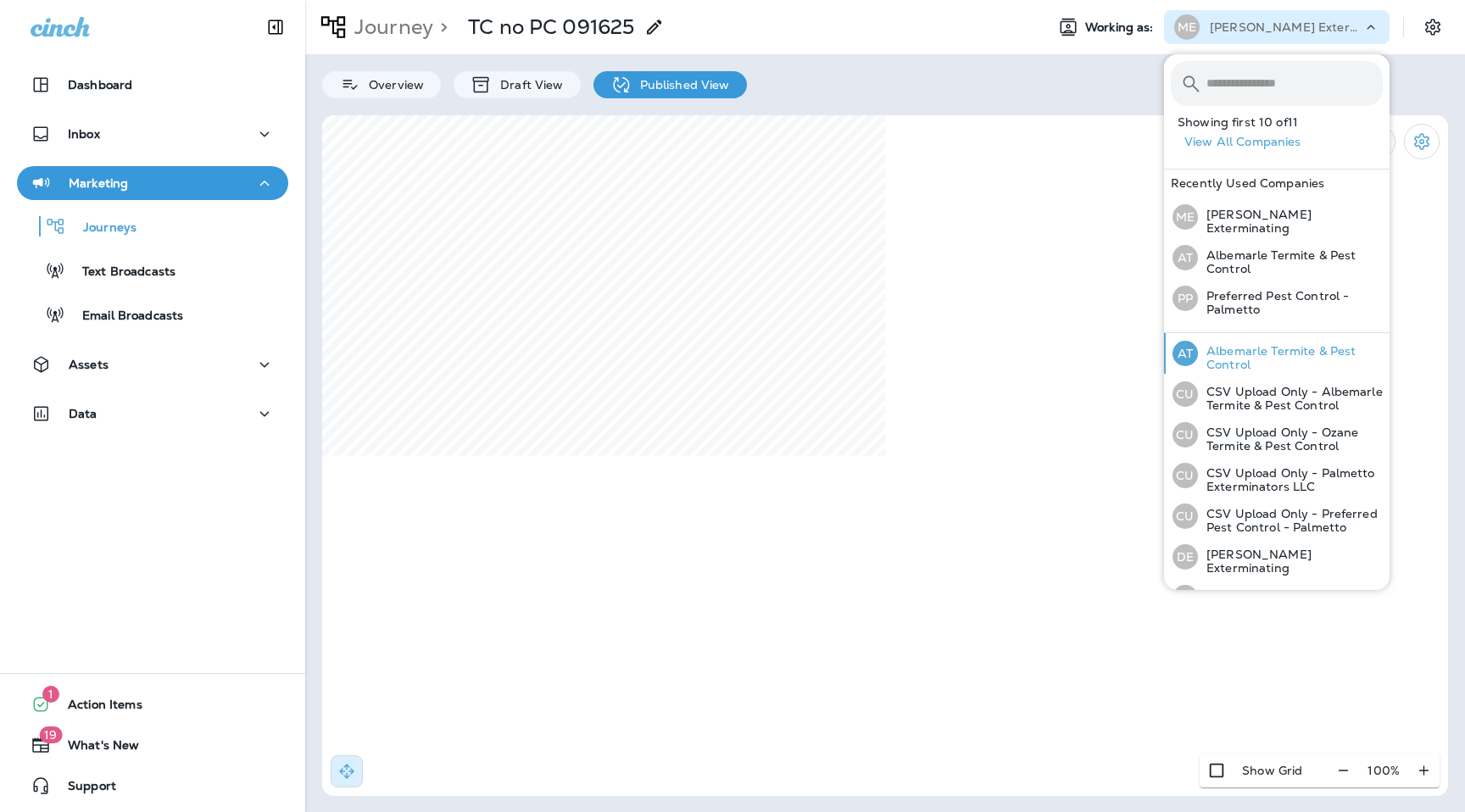
scroll to position [103, 0]
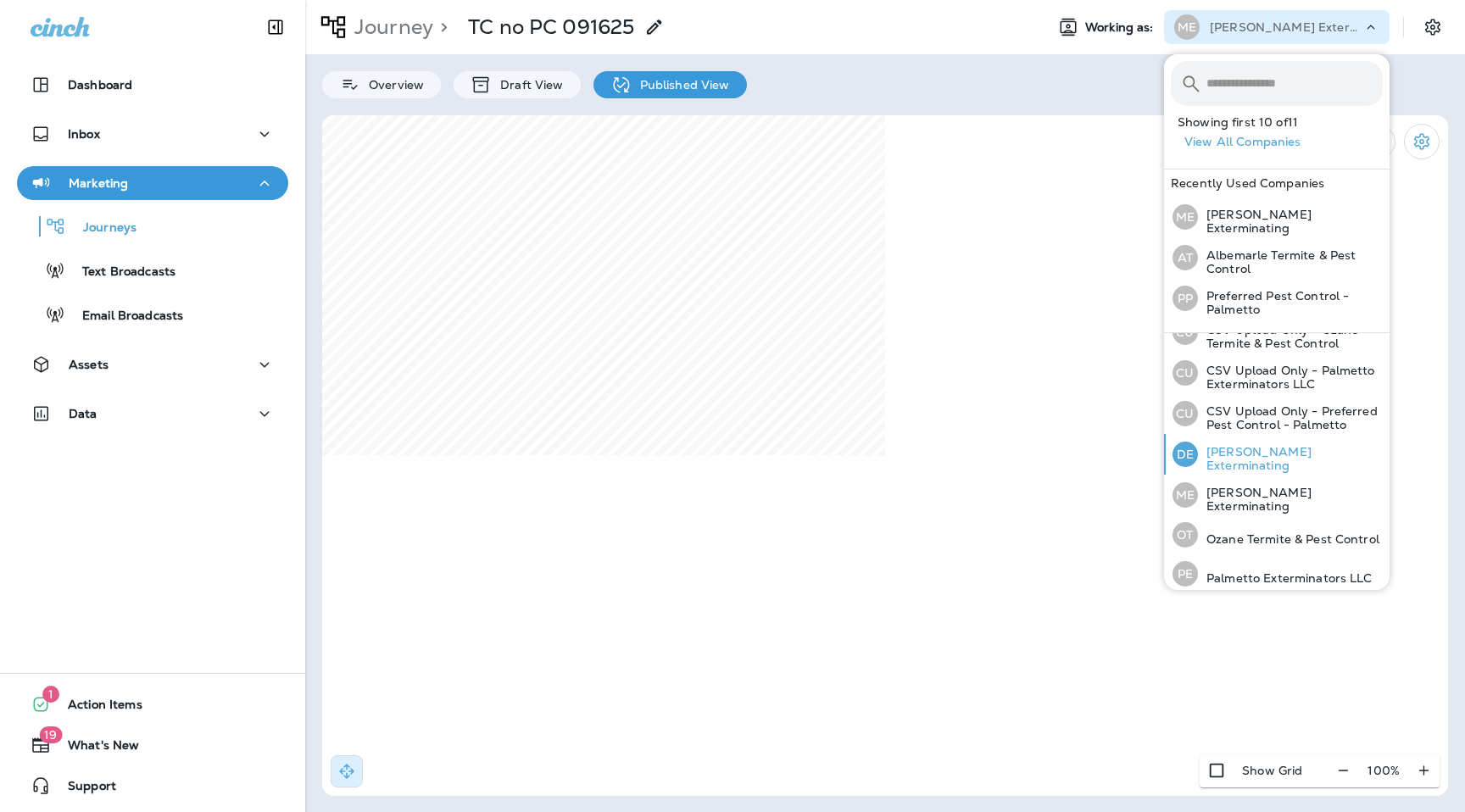
click at [1274, 442] on div "DE Duncan Exterminating" at bounding box center [1278, 454] width 224 height 40
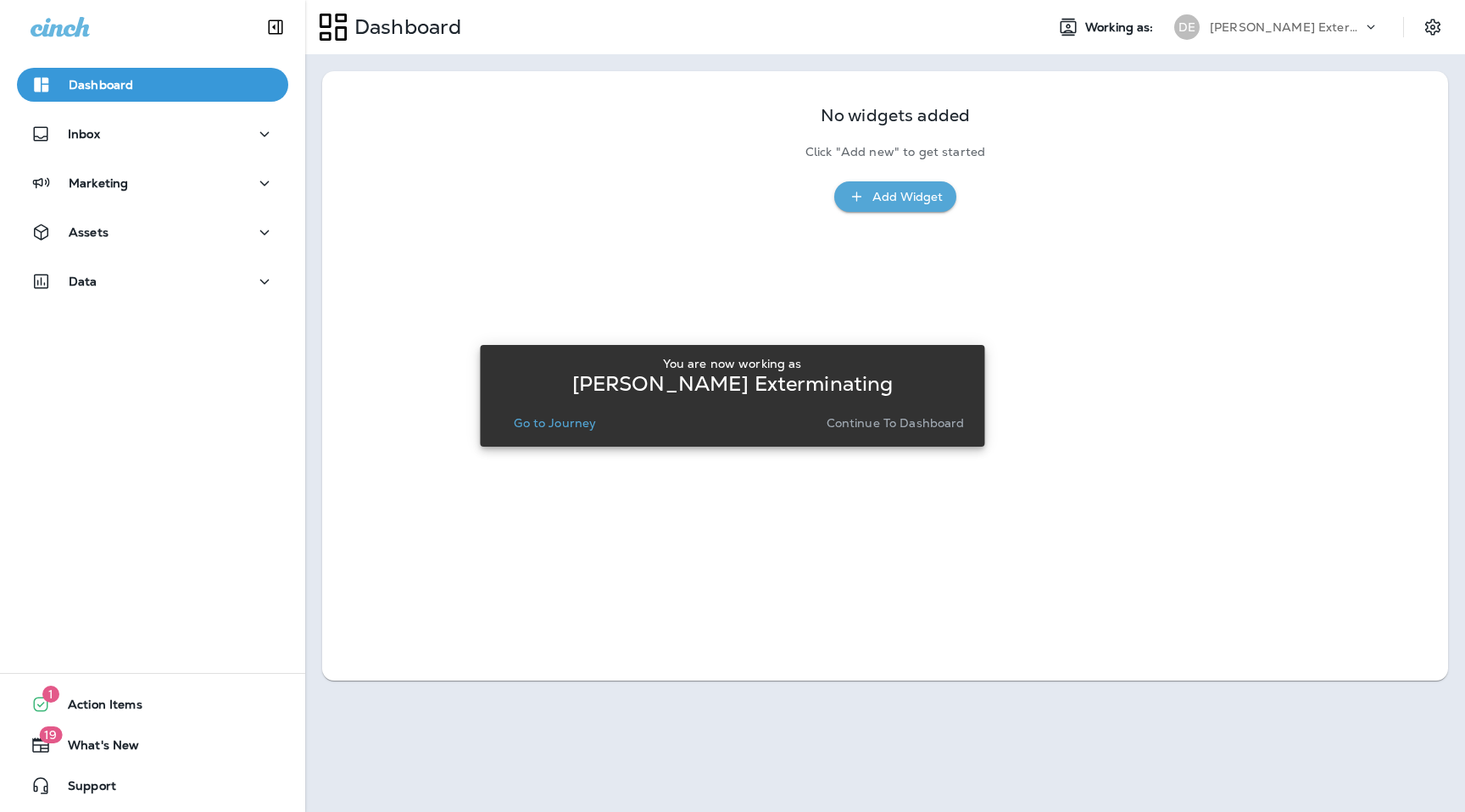
click at [918, 422] on p "Continue to Dashboard" at bounding box center [896, 423] width 139 height 14
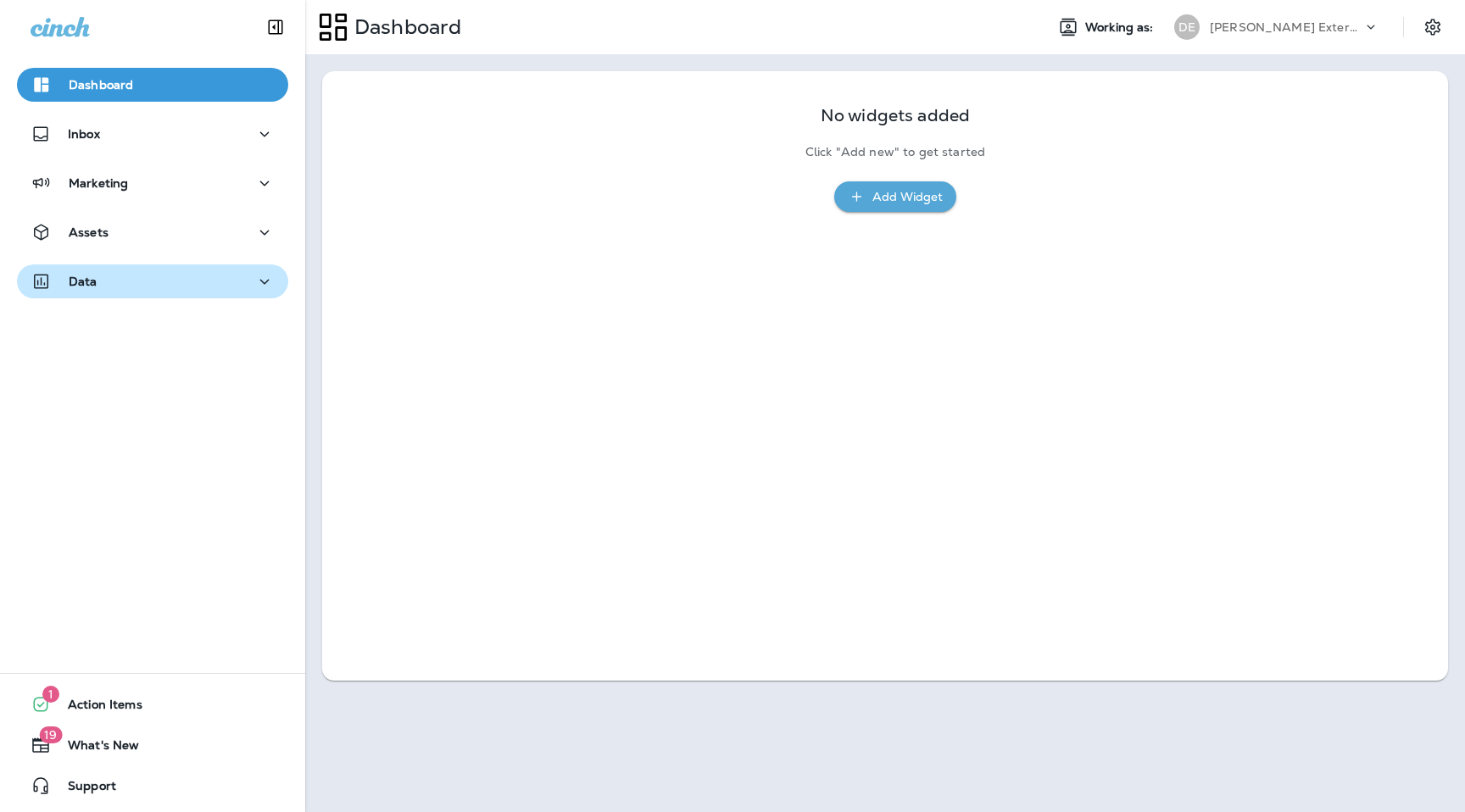
click at [175, 279] on div "Data" at bounding box center [152, 282] width 244 height 21
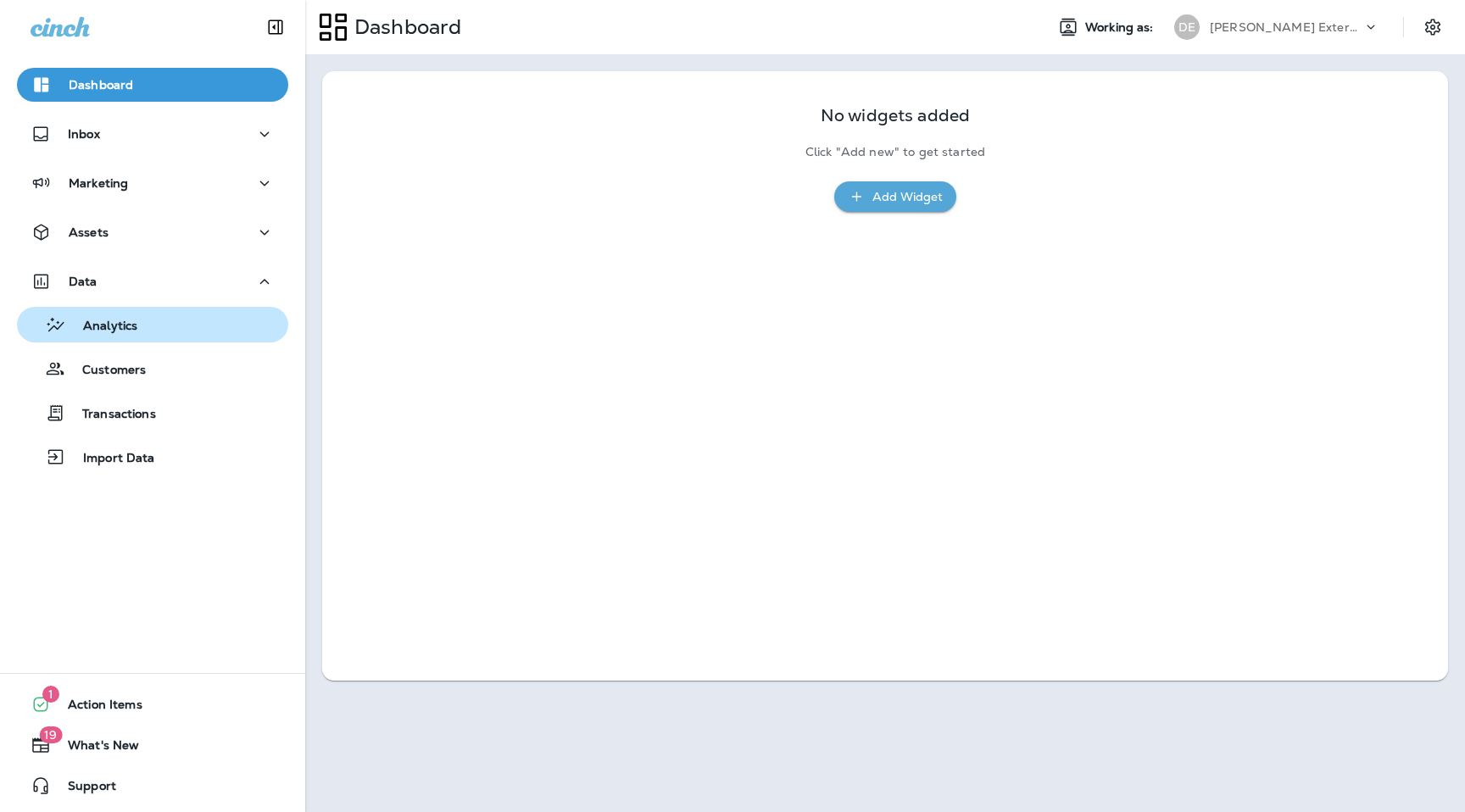
click at [163, 333] on div "Analytics" at bounding box center [152, 325] width 258 height 26
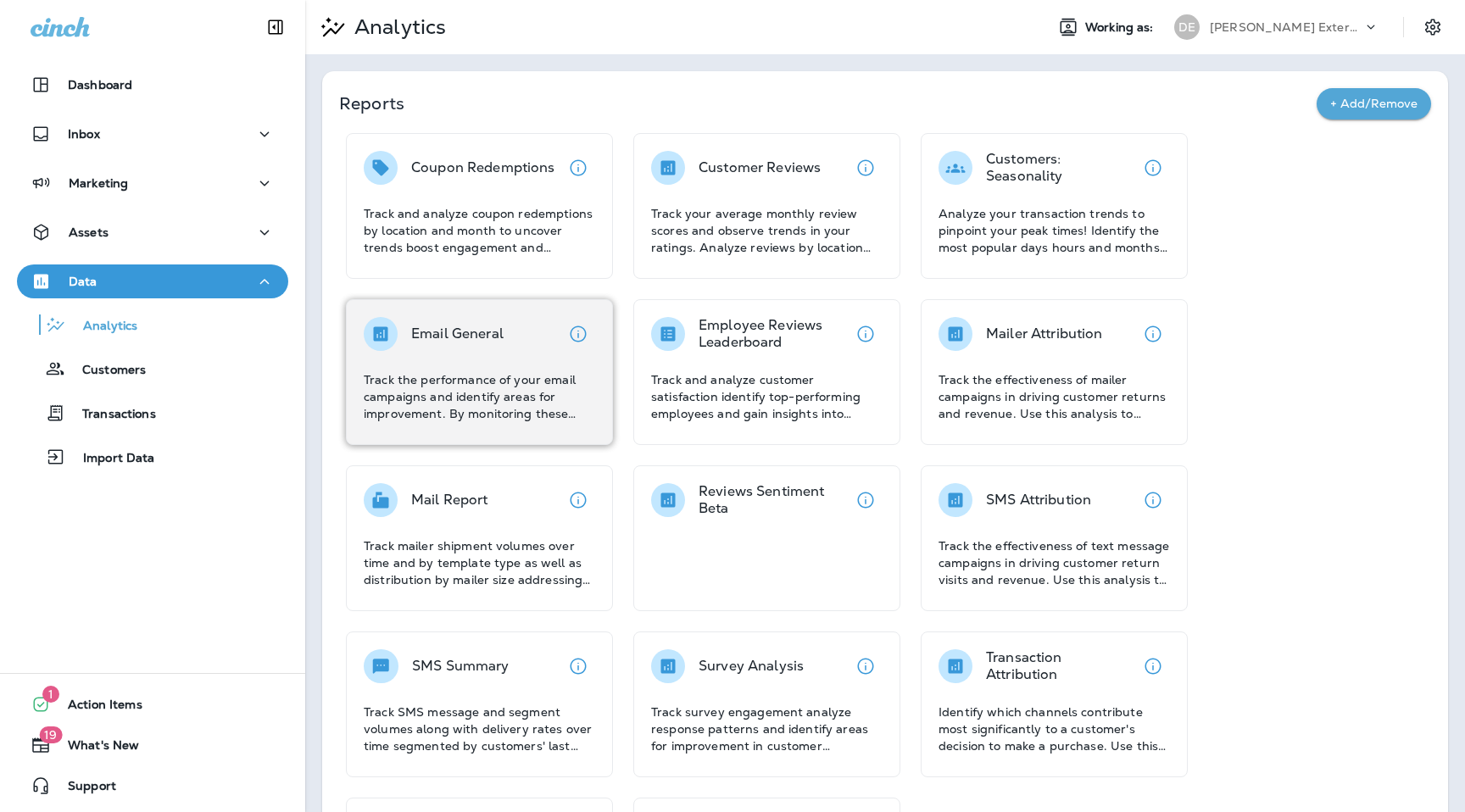
click at [512, 339] on div "Email General" at bounding box center [479, 333] width 231 height 34
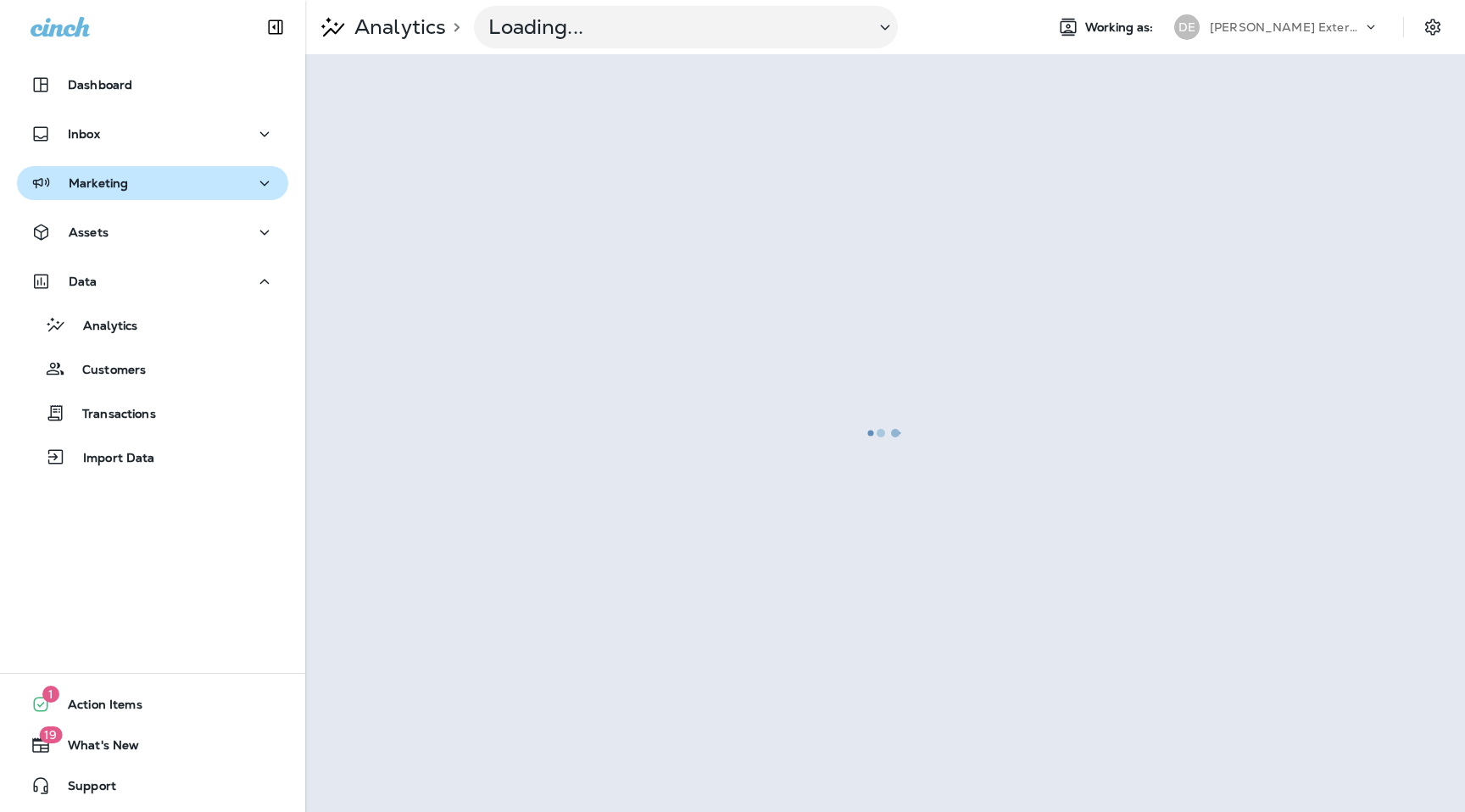
click at [133, 187] on div "Marketing" at bounding box center [152, 183] width 244 height 21
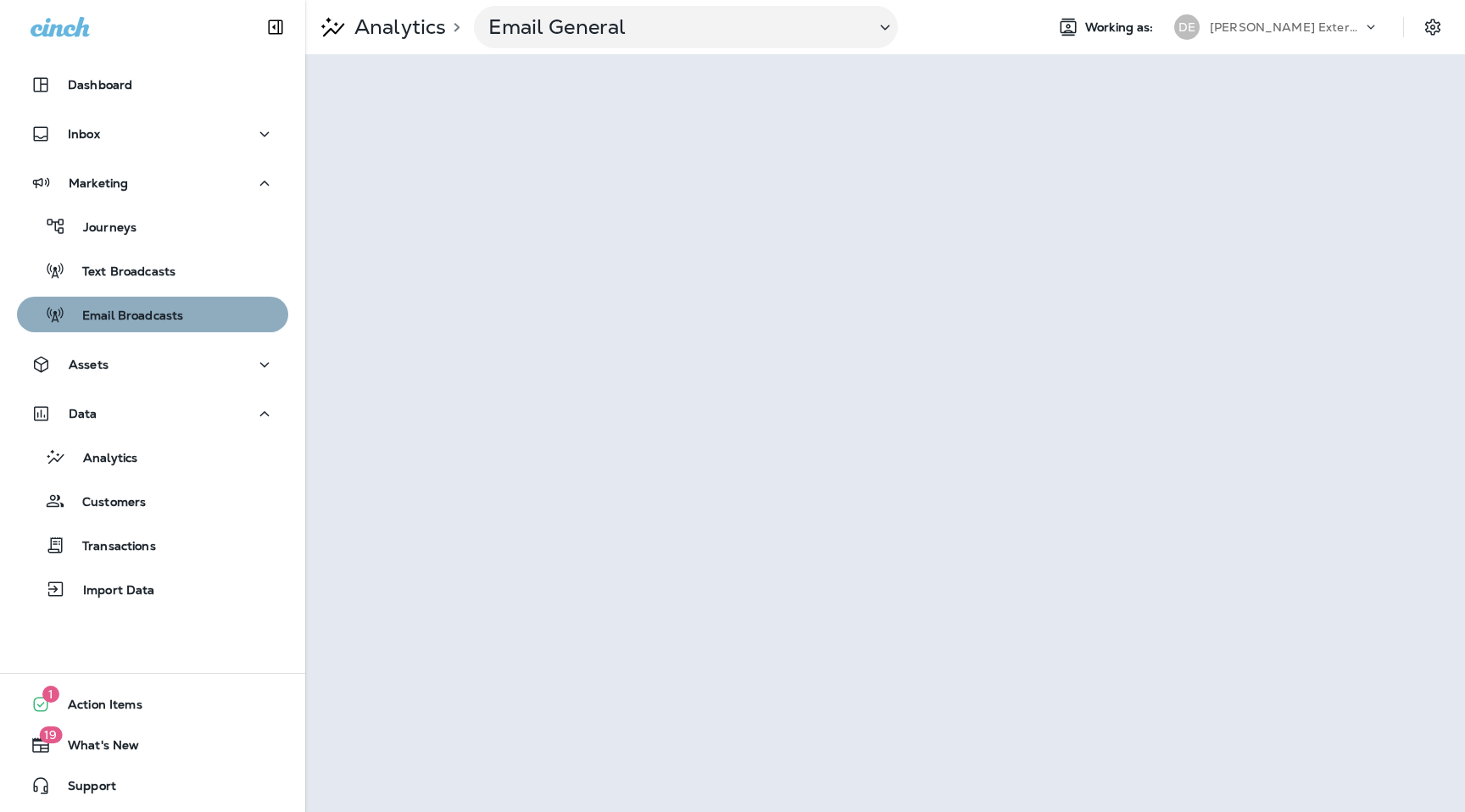
click at [162, 313] on p "Email Broadcasts" at bounding box center [124, 317] width 117 height 17
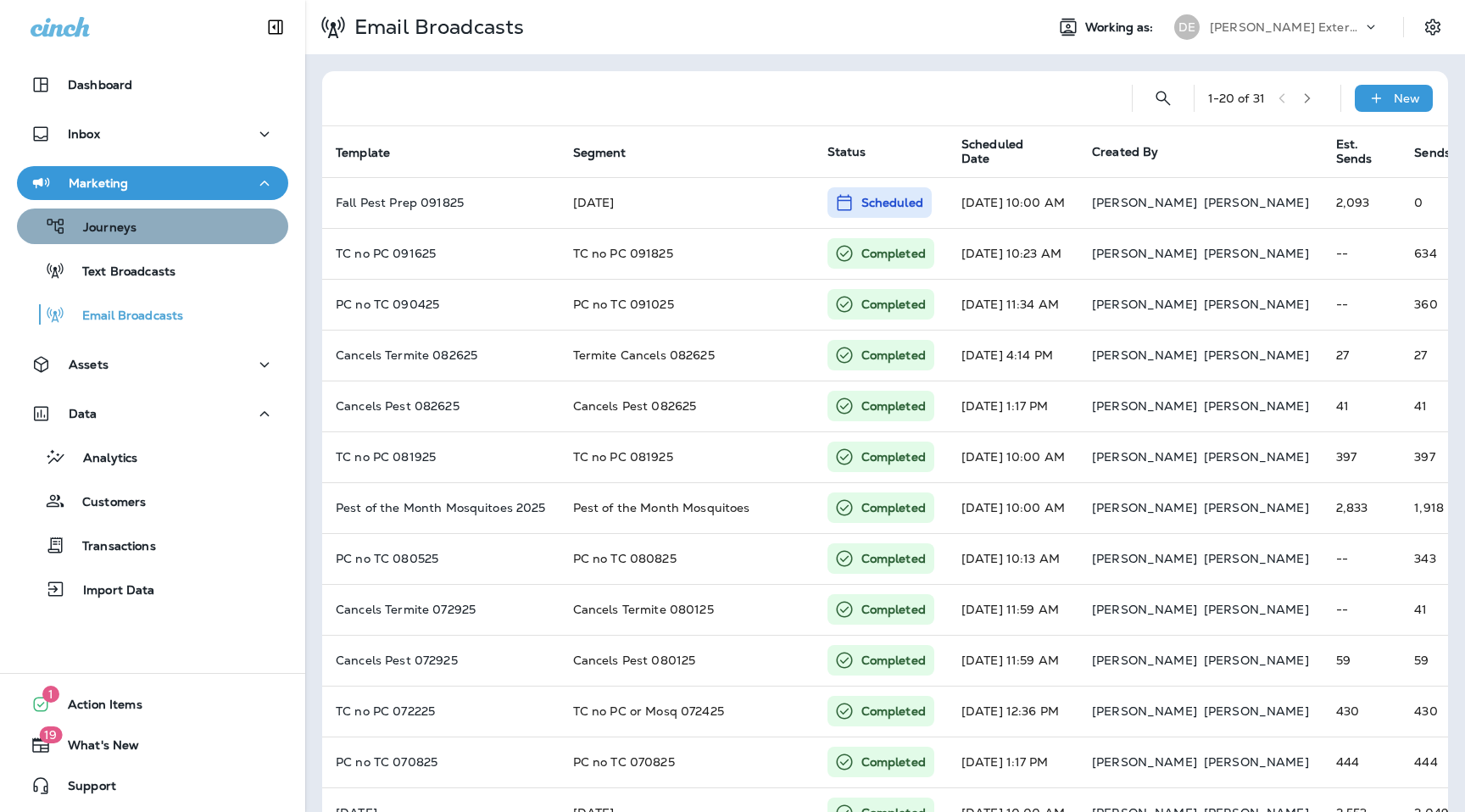
click at [172, 215] on div "Journeys" at bounding box center [152, 227] width 258 height 26
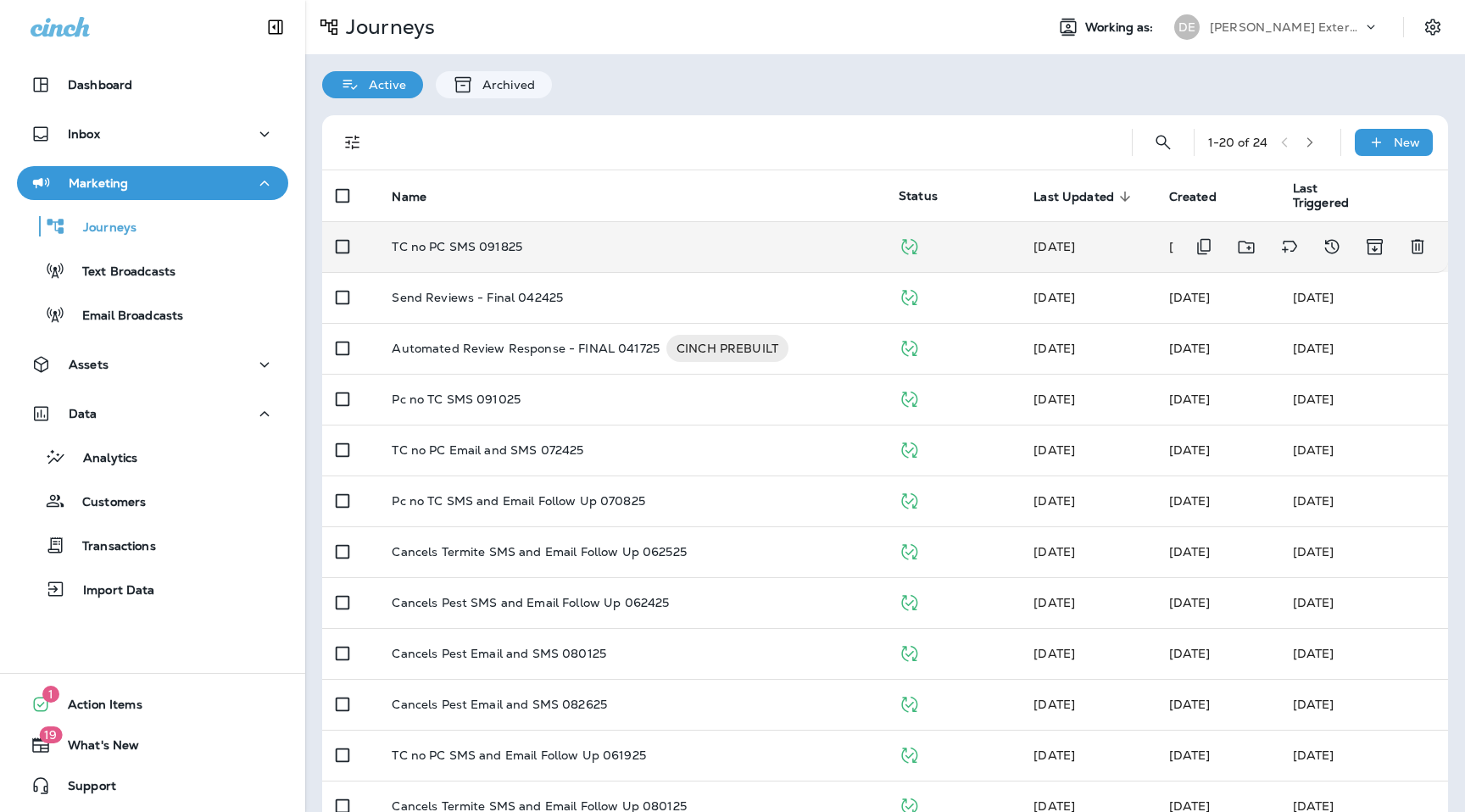
click at [503, 248] on p "TC no PC SMS 091825" at bounding box center [457, 246] width 130 height 14
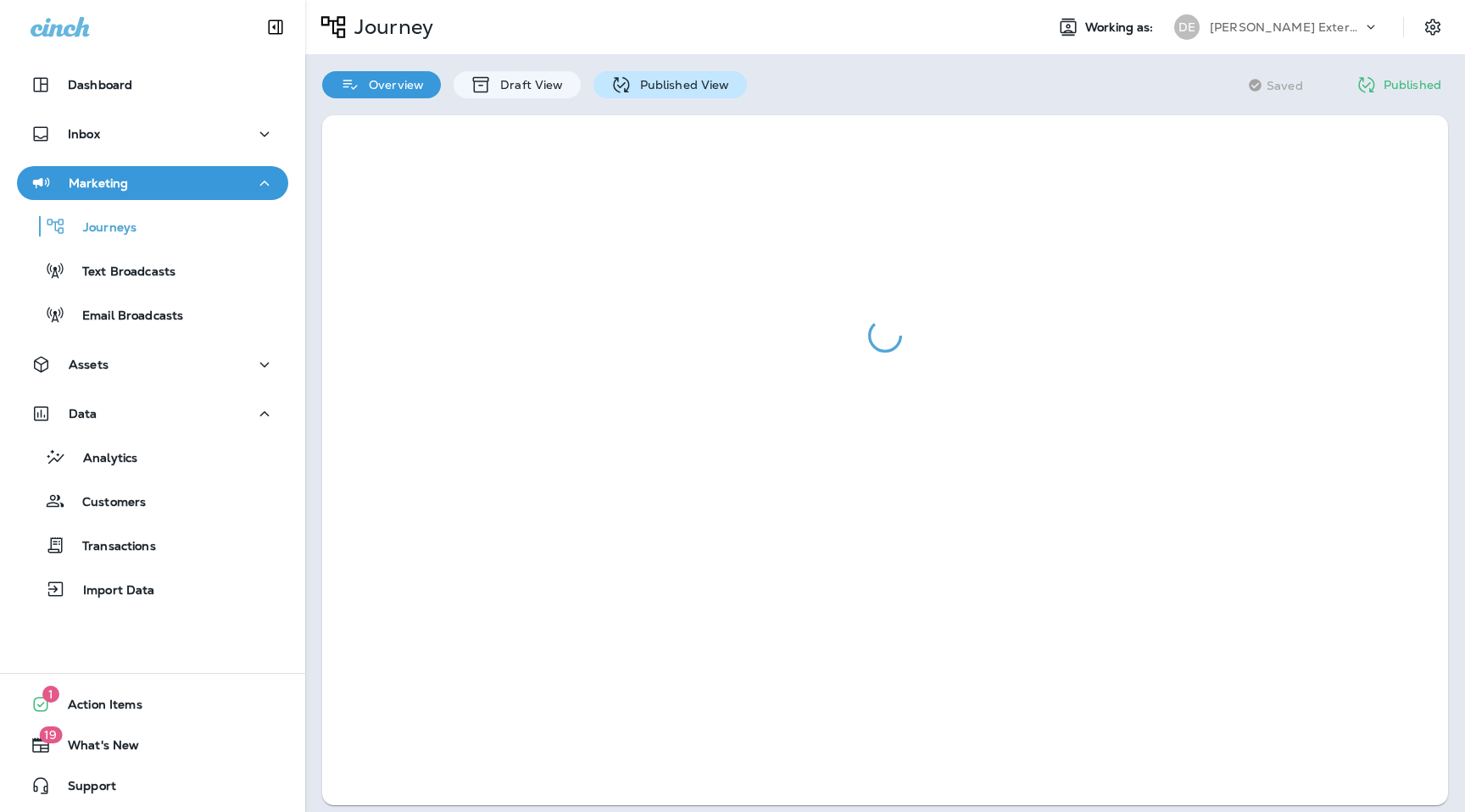
click at [687, 80] on p "Published View" at bounding box center [680, 84] width 98 height 14
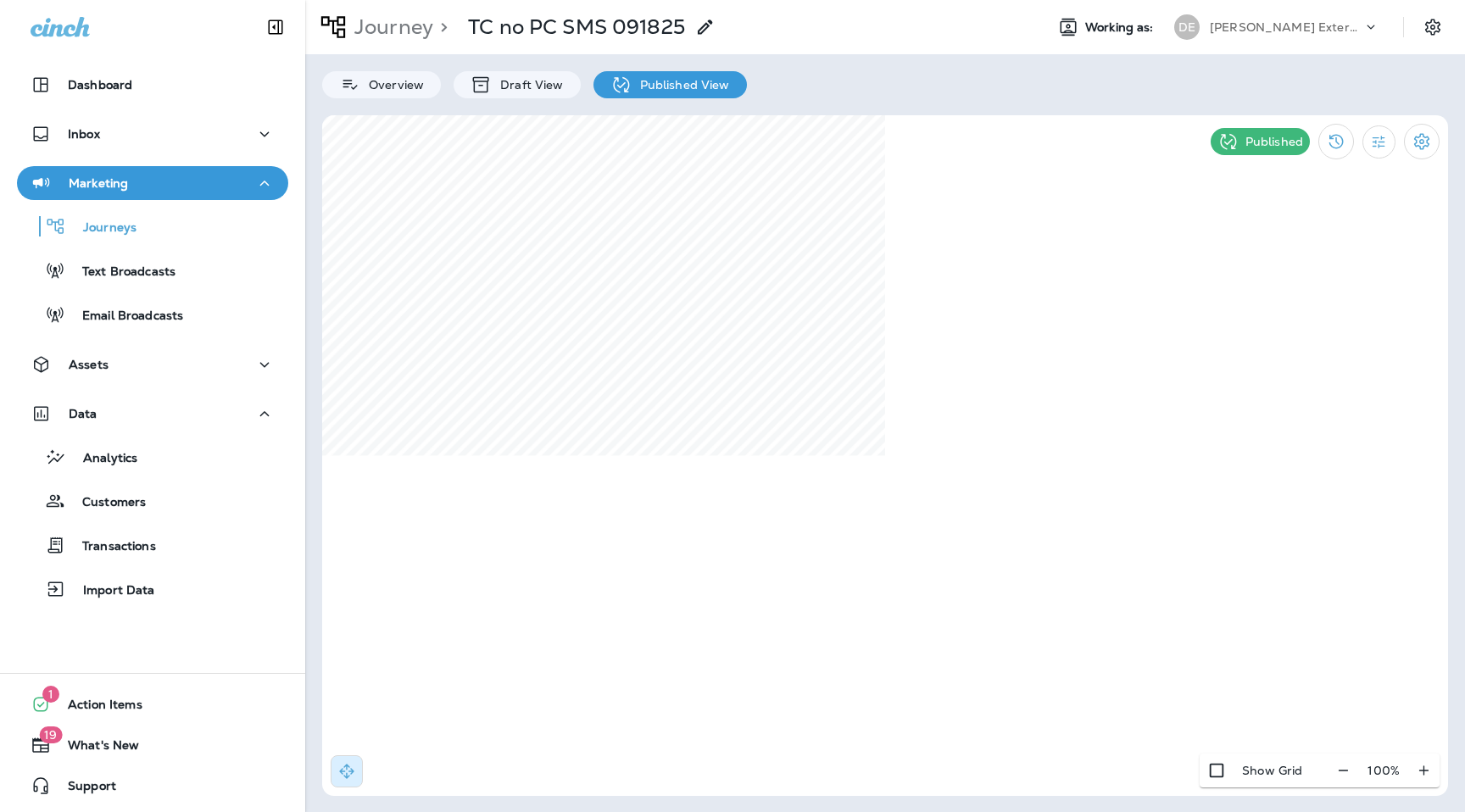
click at [1318, 26] on p "Duncan Exterminating" at bounding box center [1286, 27] width 152 height 14
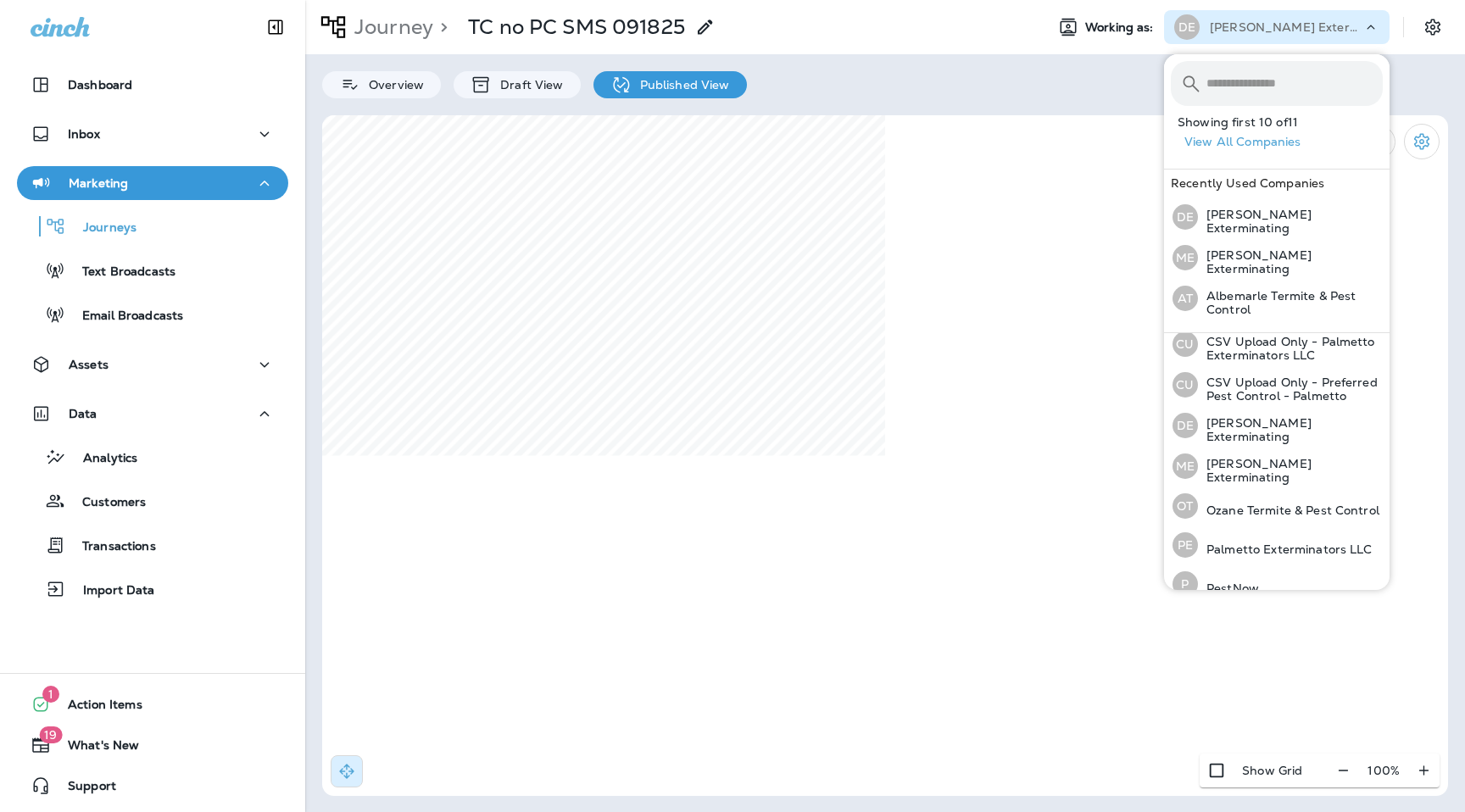
scroll to position [135, 0]
click at [1258, 487] on div "OT Ozane Termite & Pest Control" at bounding box center [1276, 503] width 220 height 39
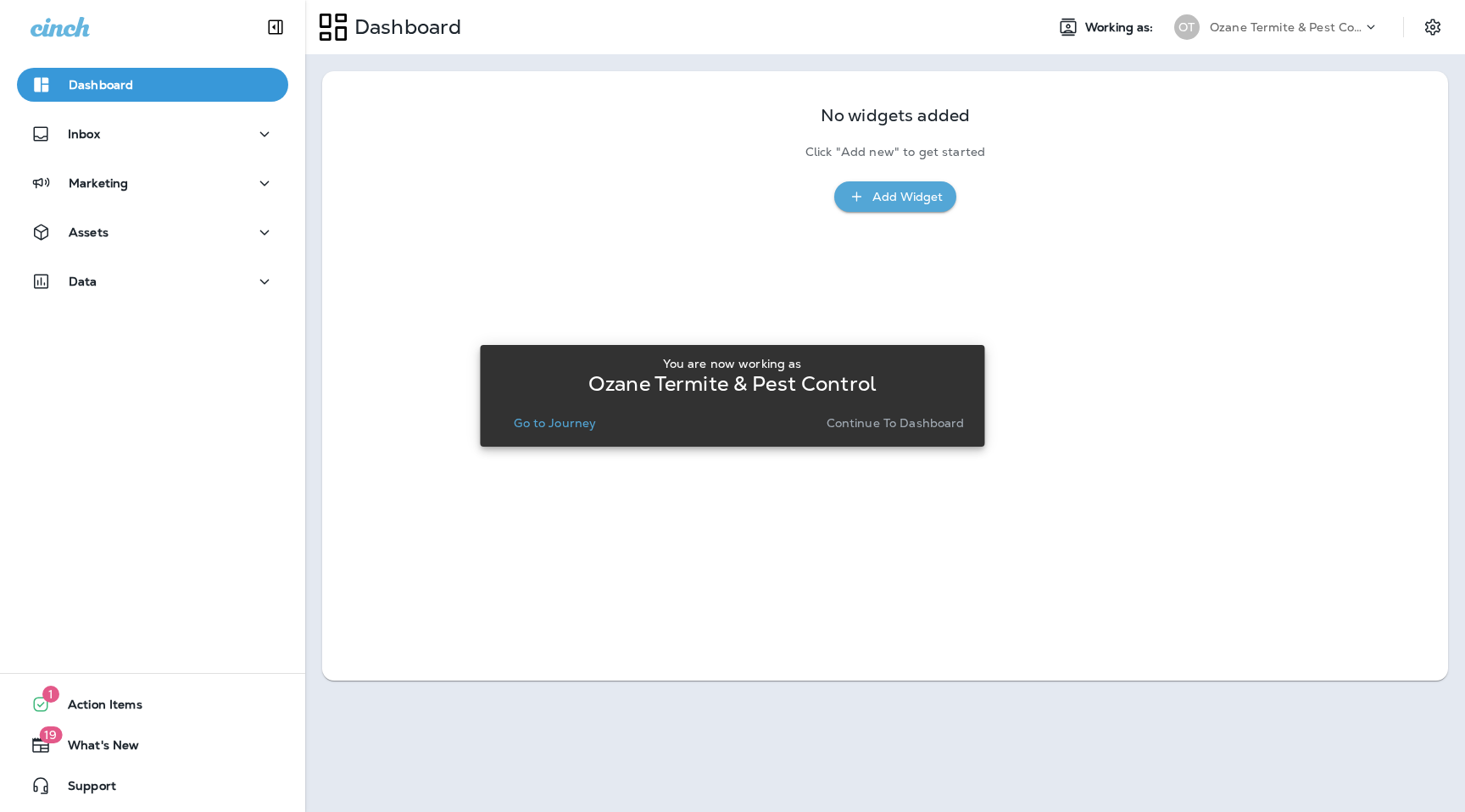
click at [858, 428] on p "Continue to Dashboard" at bounding box center [896, 423] width 139 height 14
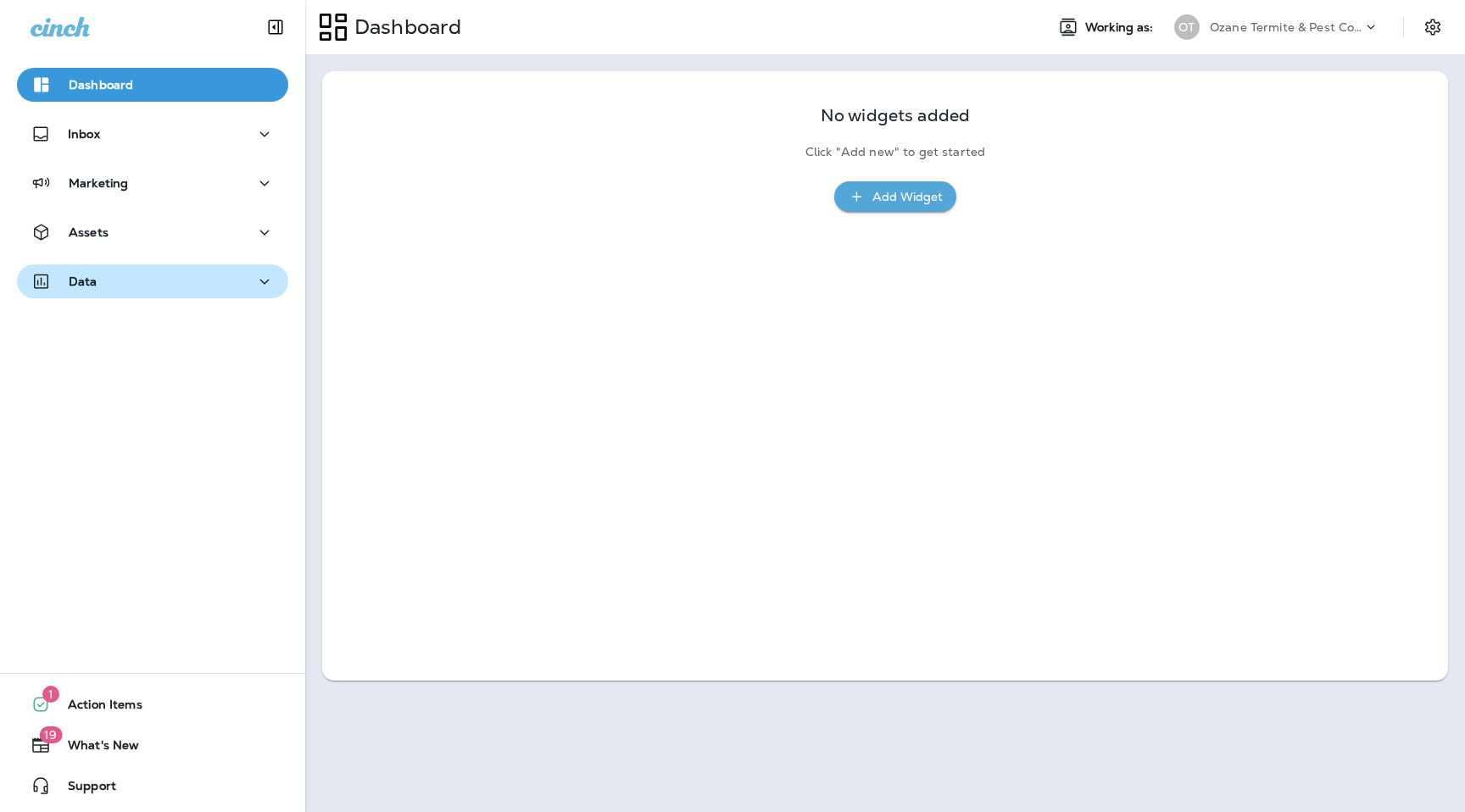
click at [185, 281] on div "Data" at bounding box center [152, 282] width 244 height 21
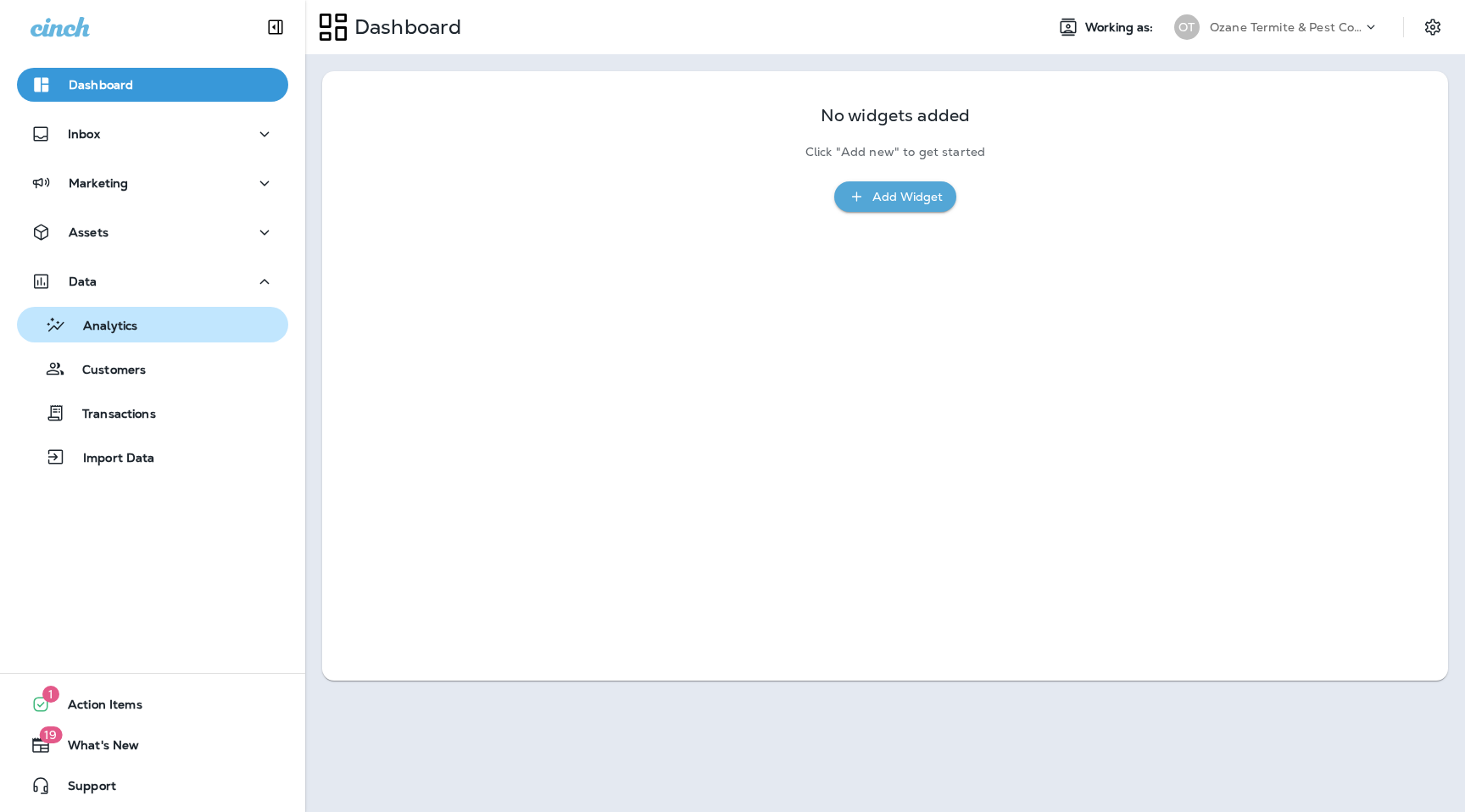
click at [153, 331] on div "Analytics" at bounding box center [152, 325] width 258 height 26
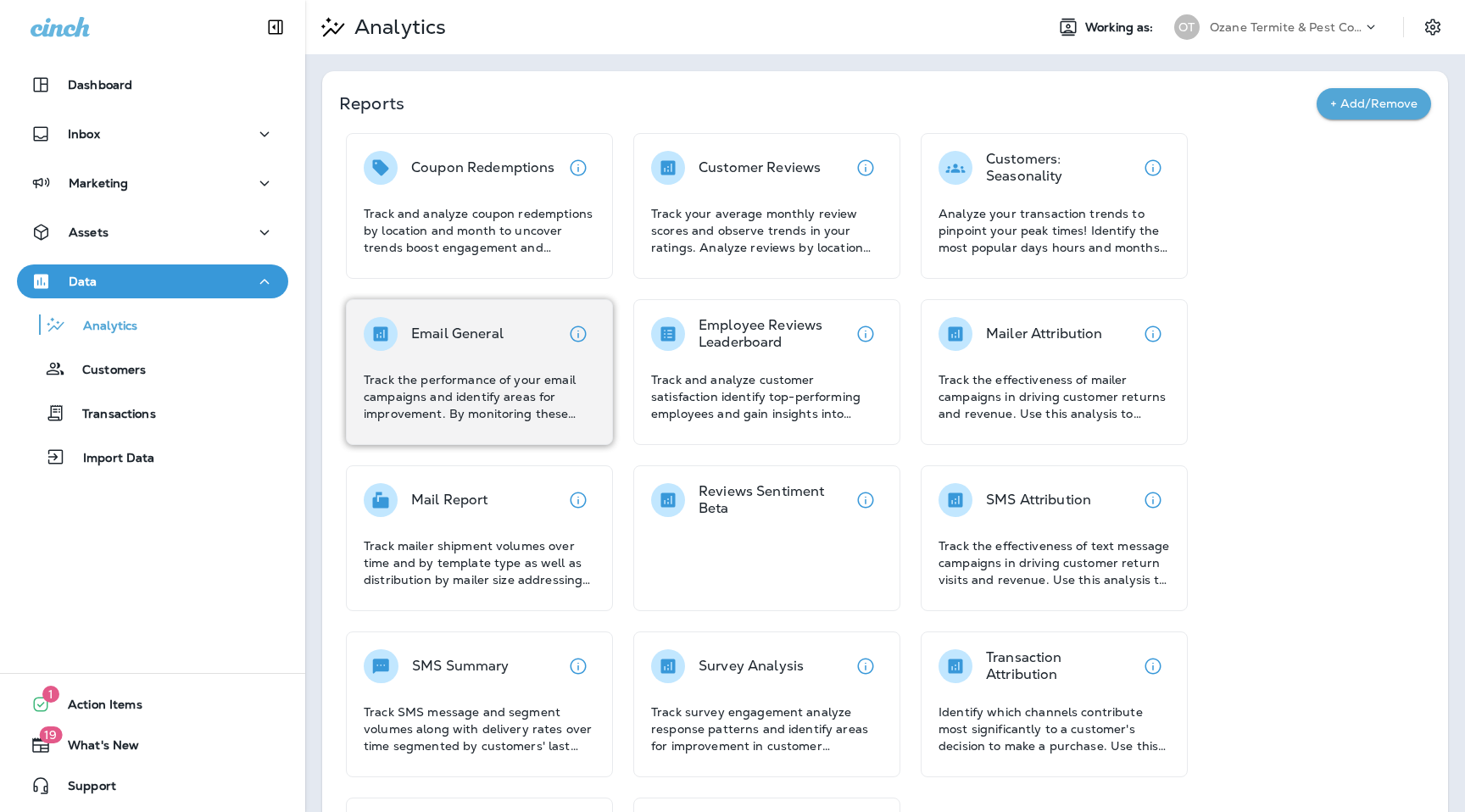
click at [466, 322] on div "Email General" at bounding box center [457, 333] width 93 height 34
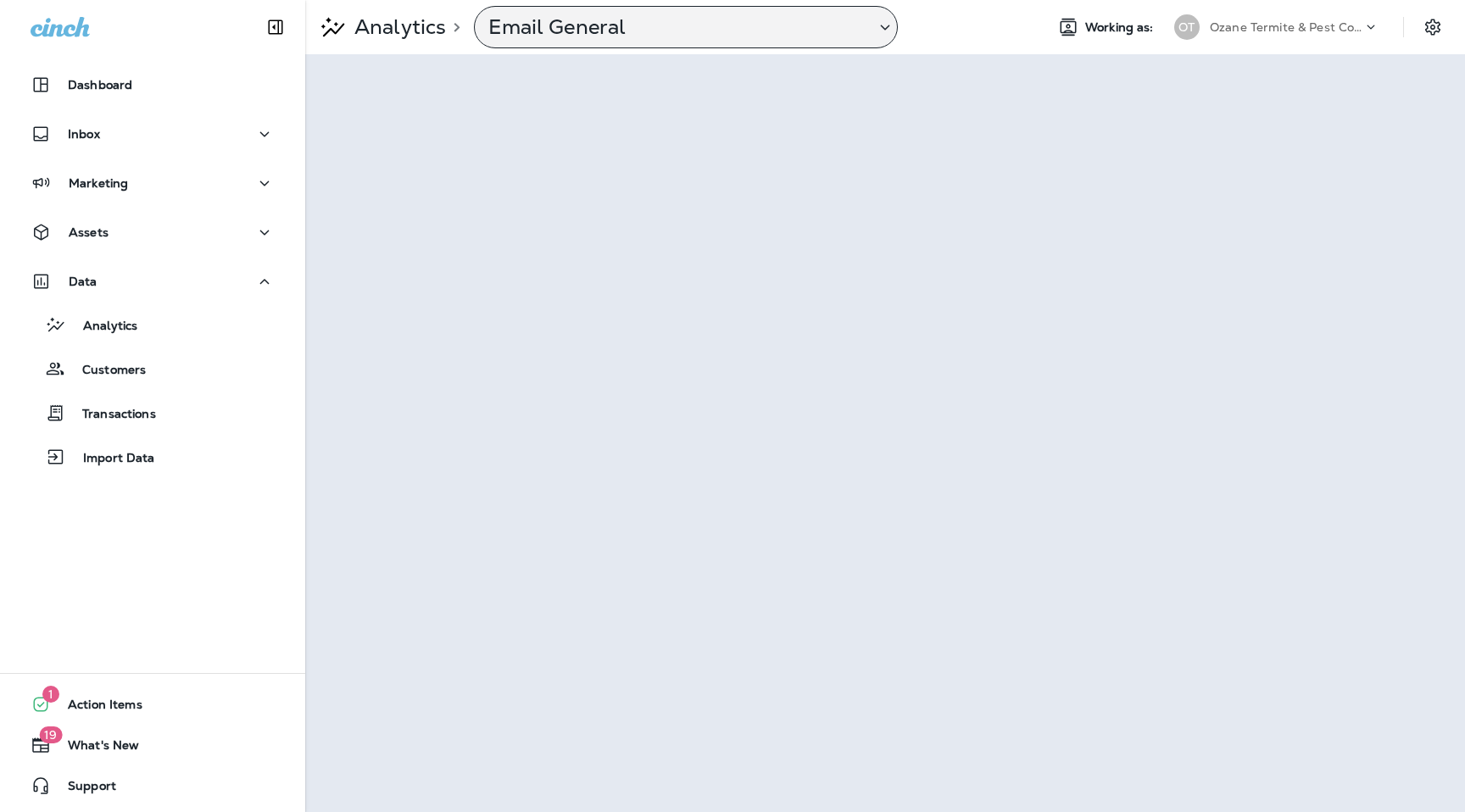
click at [851, 25] on p "Email General" at bounding box center [675, 28] width 373 height 26
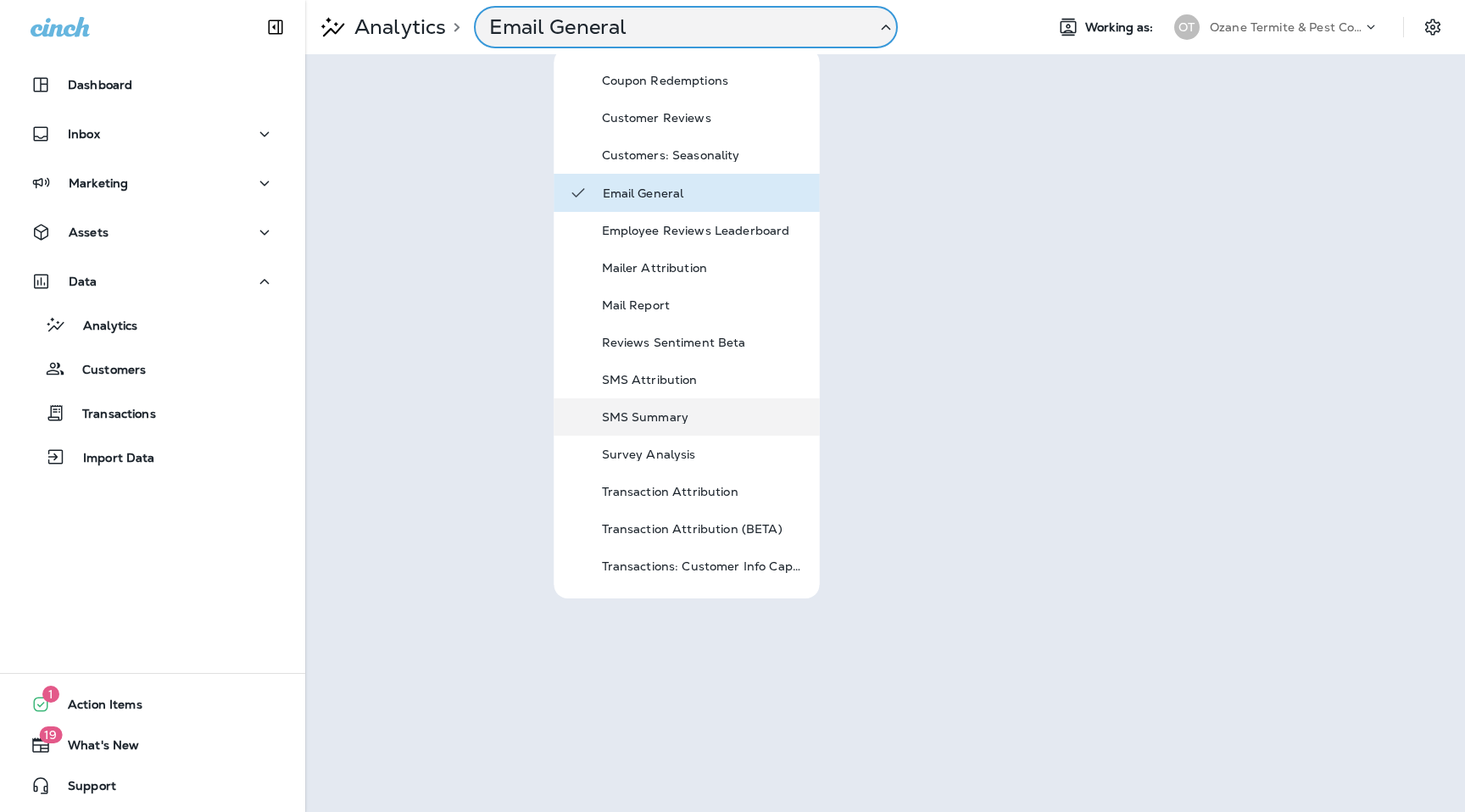
click at [684, 428] on div "SMS Summary" at bounding box center [687, 417] width 265 height 38
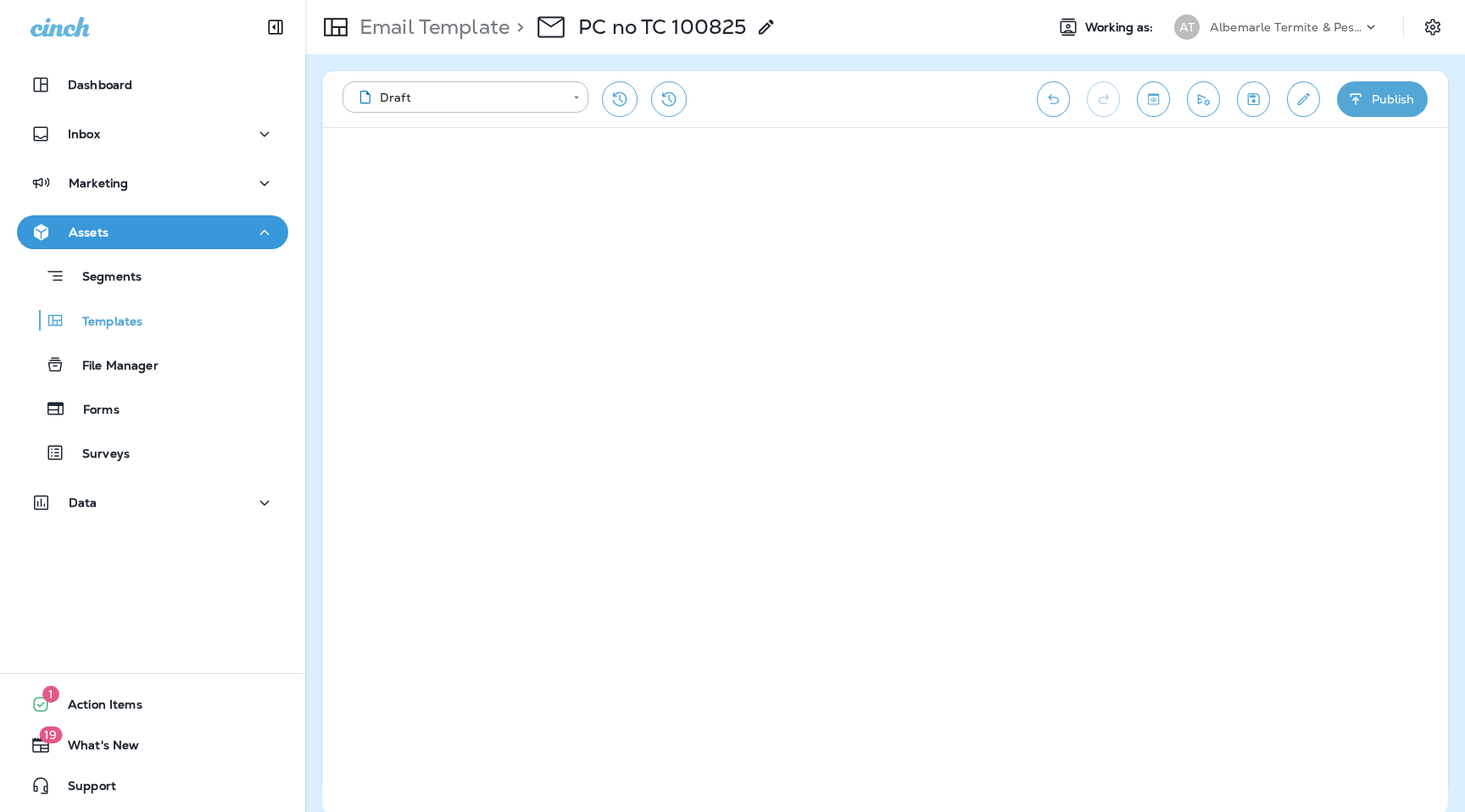
click at [1303, 35] on div "Albemarle Termite & Pest Control" at bounding box center [1286, 28] width 152 height 26
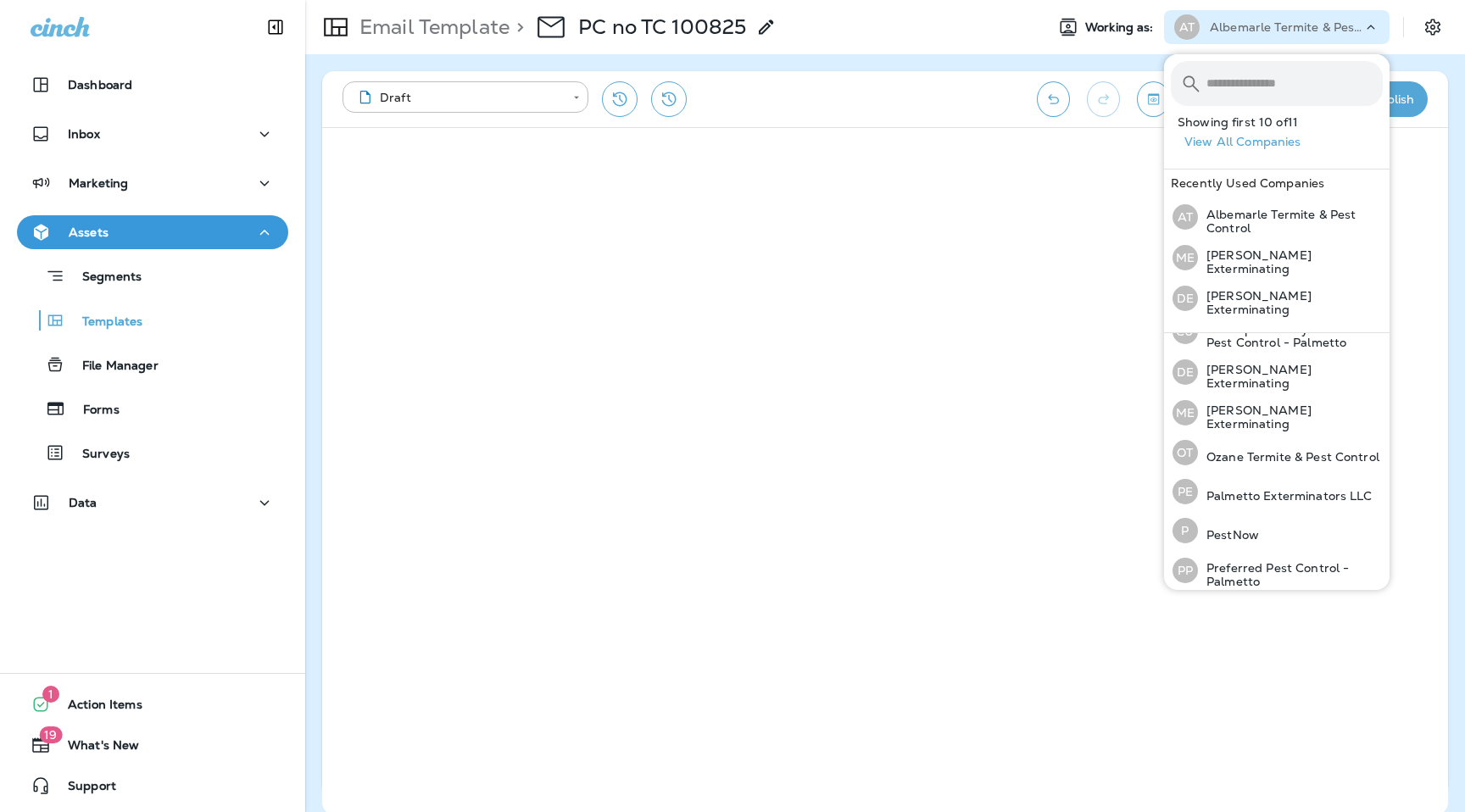
scroll to position [180, 0]
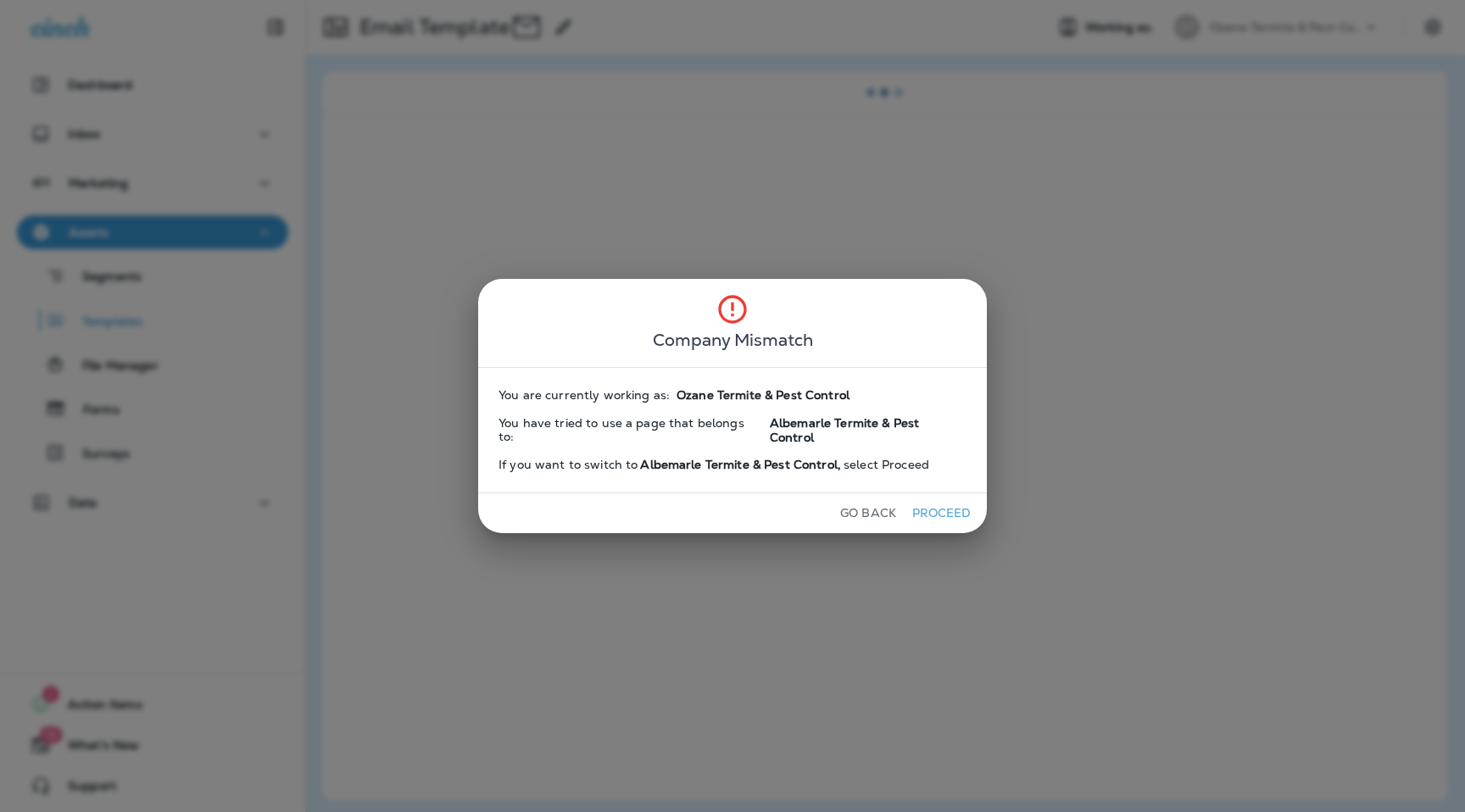
click at [922, 506] on button "Proceed" at bounding box center [941, 513] width 63 height 27
click at [927, 501] on button "Proceed" at bounding box center [941, 513] width 63 height 27
